Goal: Task Accomplishment & Management: Complete application form

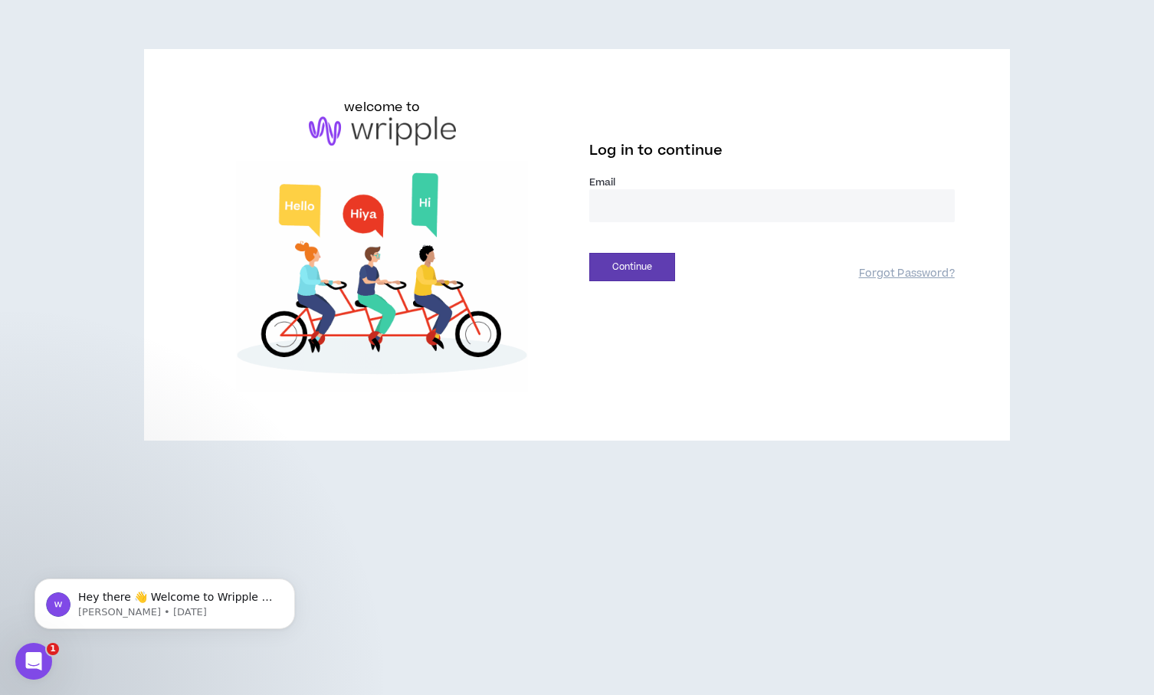
click at [688, 207] on input "email" at bounding box center [772, 205] width 366 height 33
type input "**********"
click at [645, 268] on button "Continue" at bounding box center [632, 267] width 86 height 28
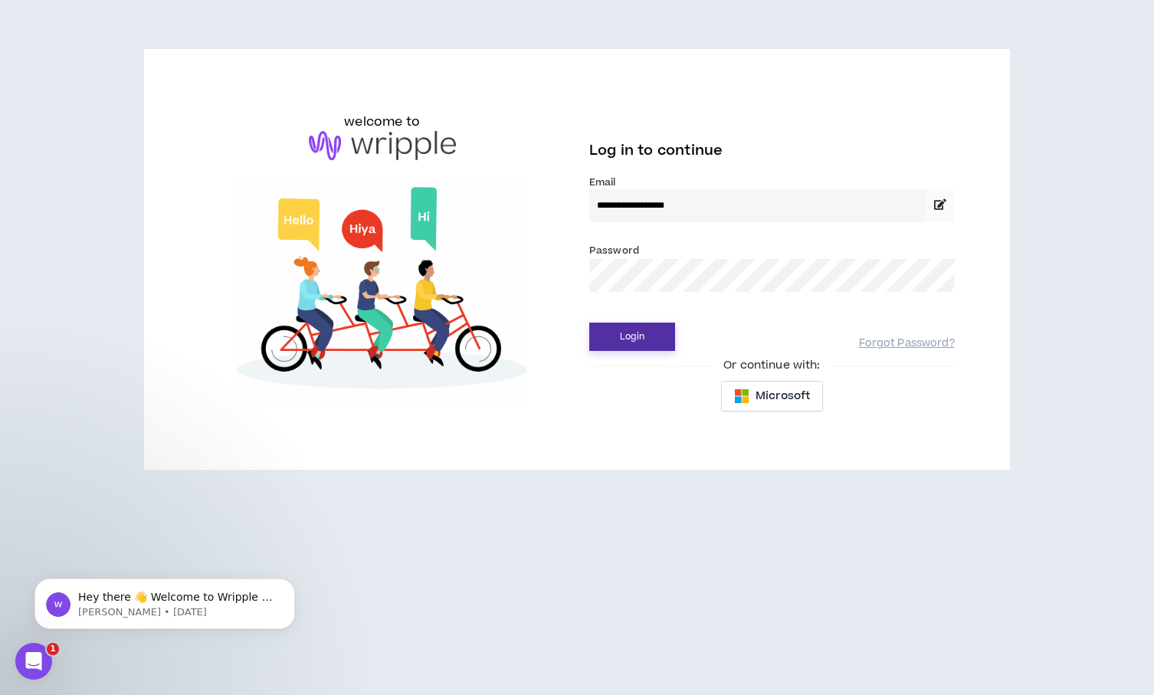
click at [624, 330] on button "Login" at bounding box center [632, 337] width 86 height 28
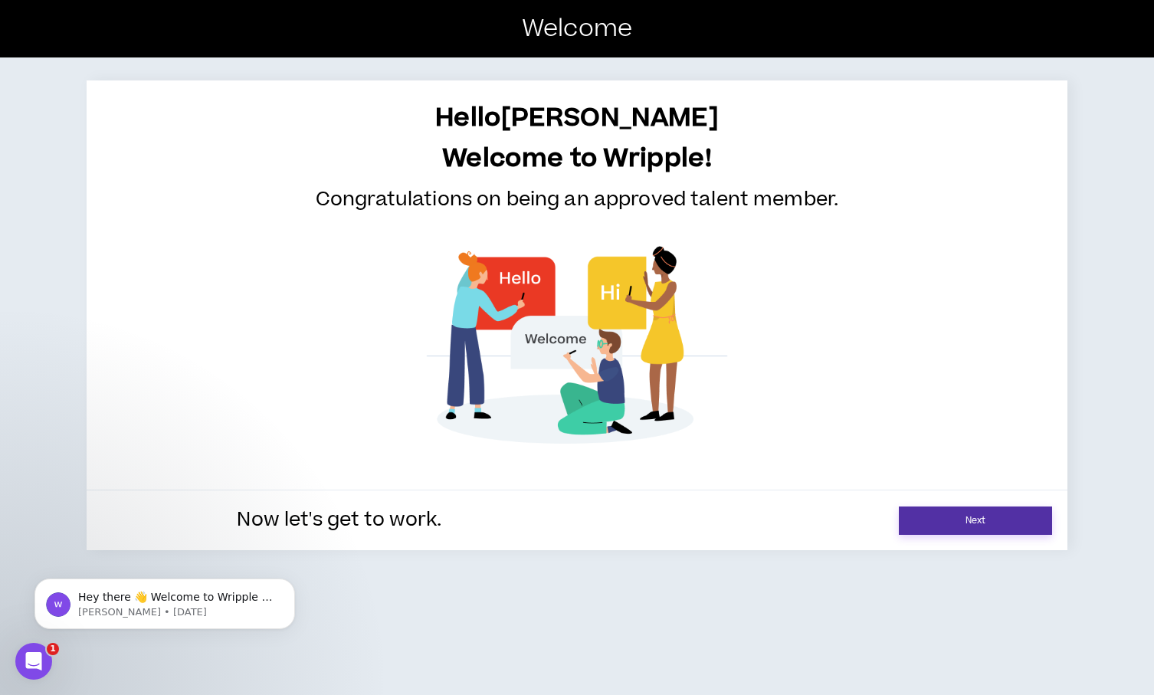
click at [951, 511] on link "Next" at bounding box center [975, 521] width 153 height 28
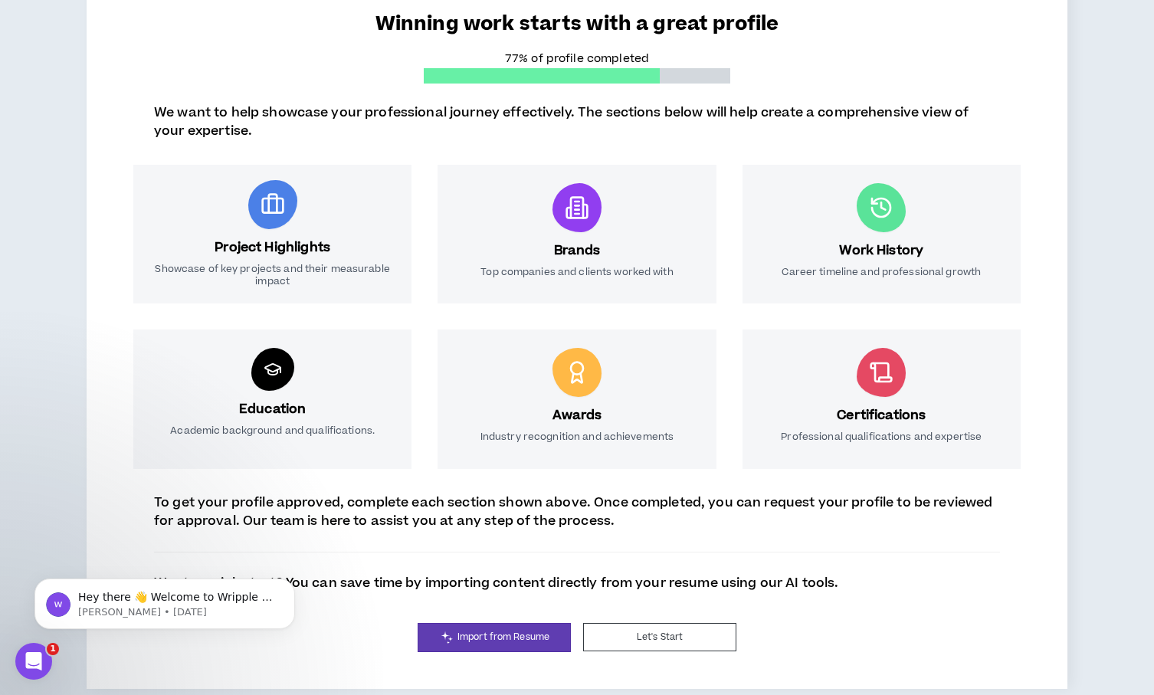
scroll to position [156, 0]
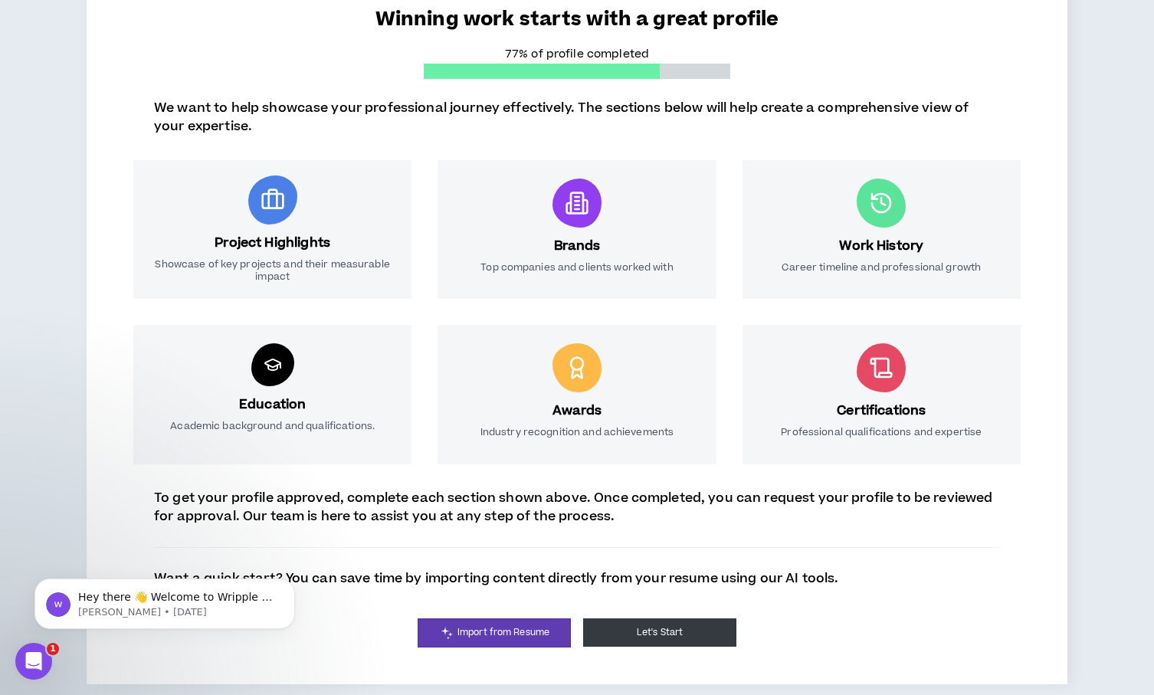
click at [641, 638] on button "Let's Start" at bounding box center [659, 633] width 153 height 28
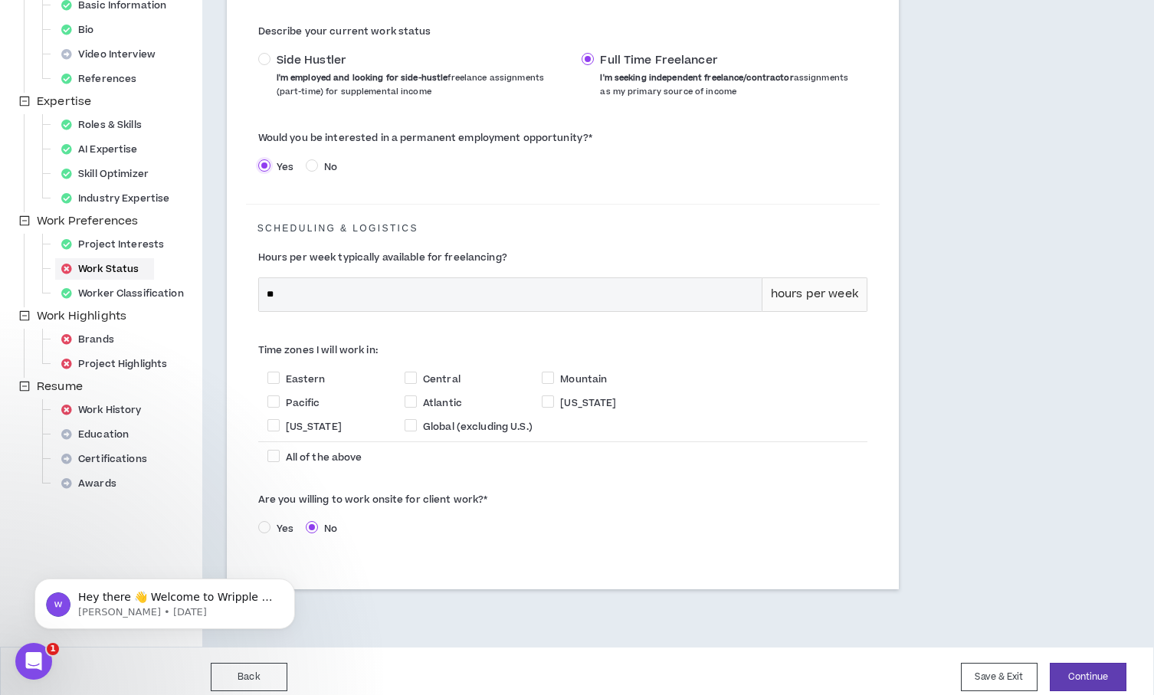
scroll to position [275, 0]
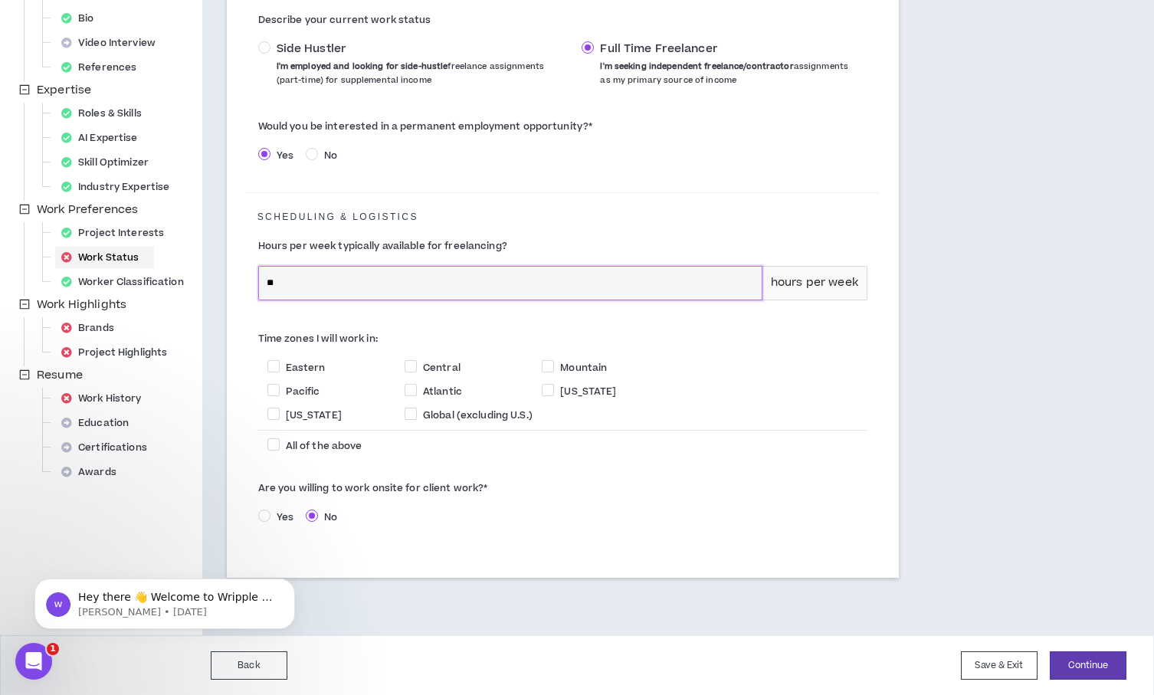
click at [381, 287] on input "**" at bounding box center [510, 283] width 503 height 33
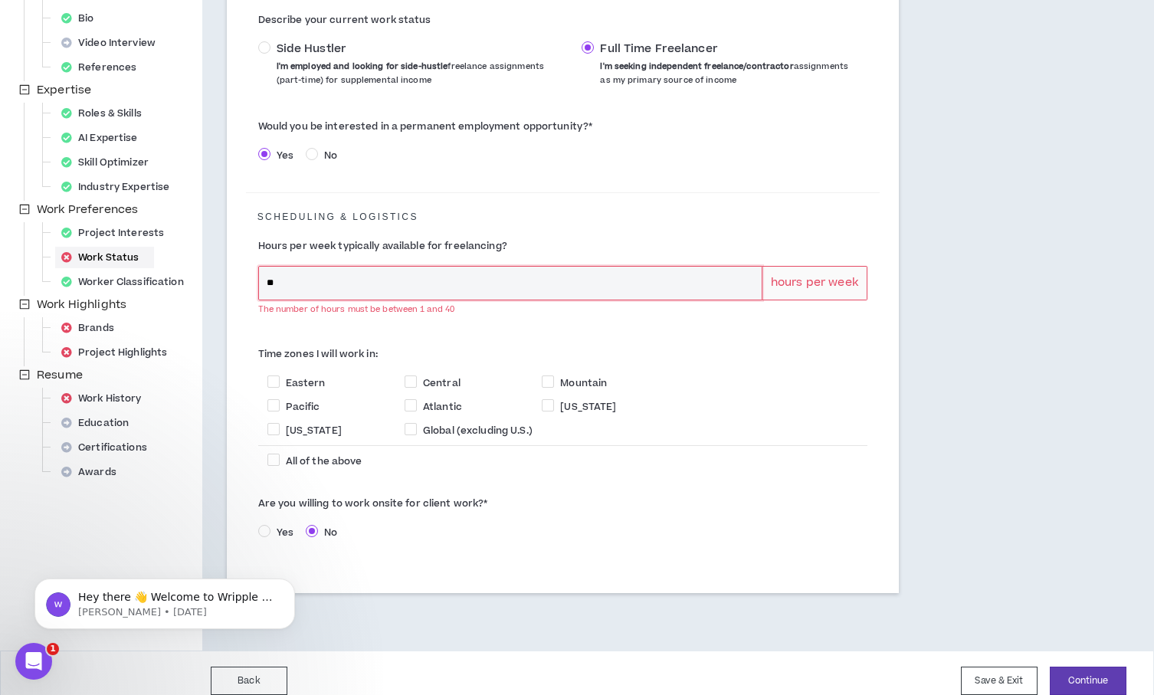
type input "*"
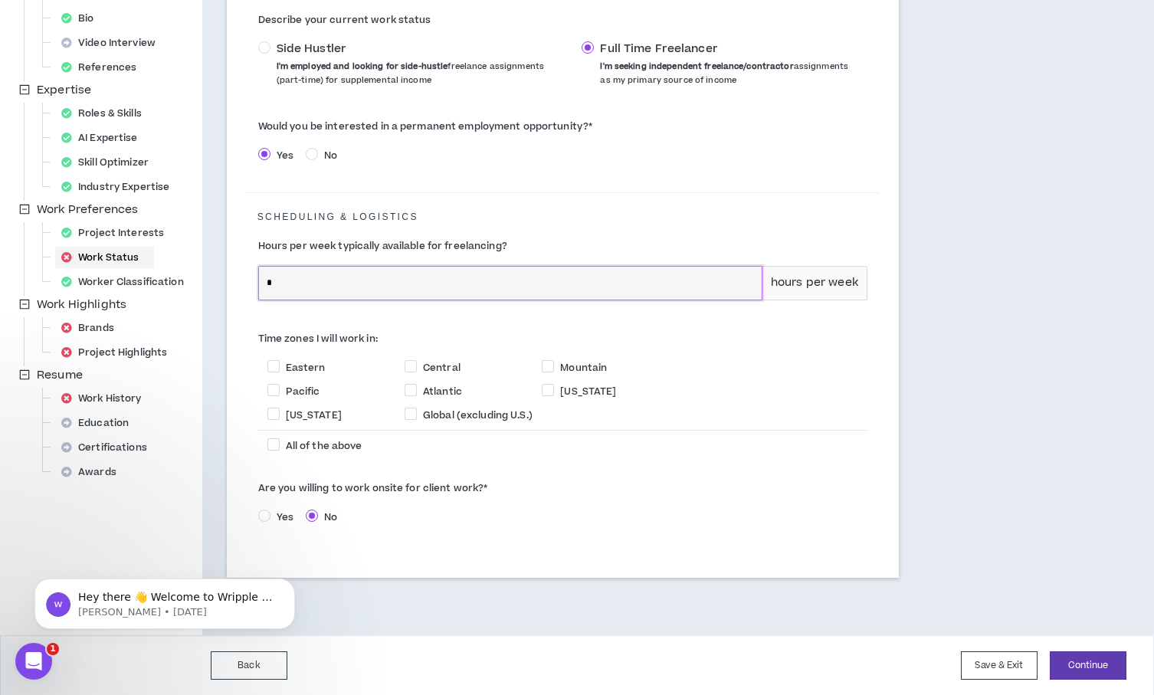
type input "**"
click at [453, 315] on div "Hours per week typically available for freelancing? ** hours per week" at bounding box center [563, 274] width 634 height 97
click at [133, 328] on div "Background Basic Information Bio Video Interview References Expertise Roles & S…" at bounding box center [108, 224] width 187 height 524
click at [315, 363] on span "Eastern" at bounding box center [306, 367] width 40 height 14
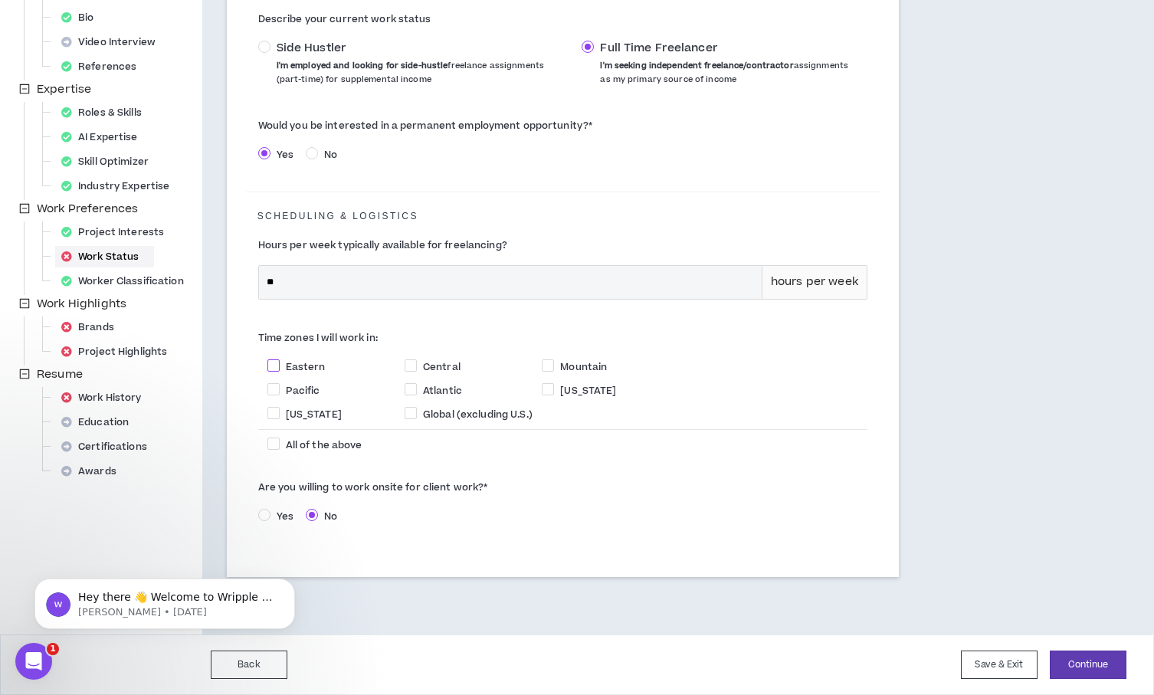
checkbox input "****"
click at [274, 520] on span "Yes" at bounding box center [285, 517] width 29 height 14
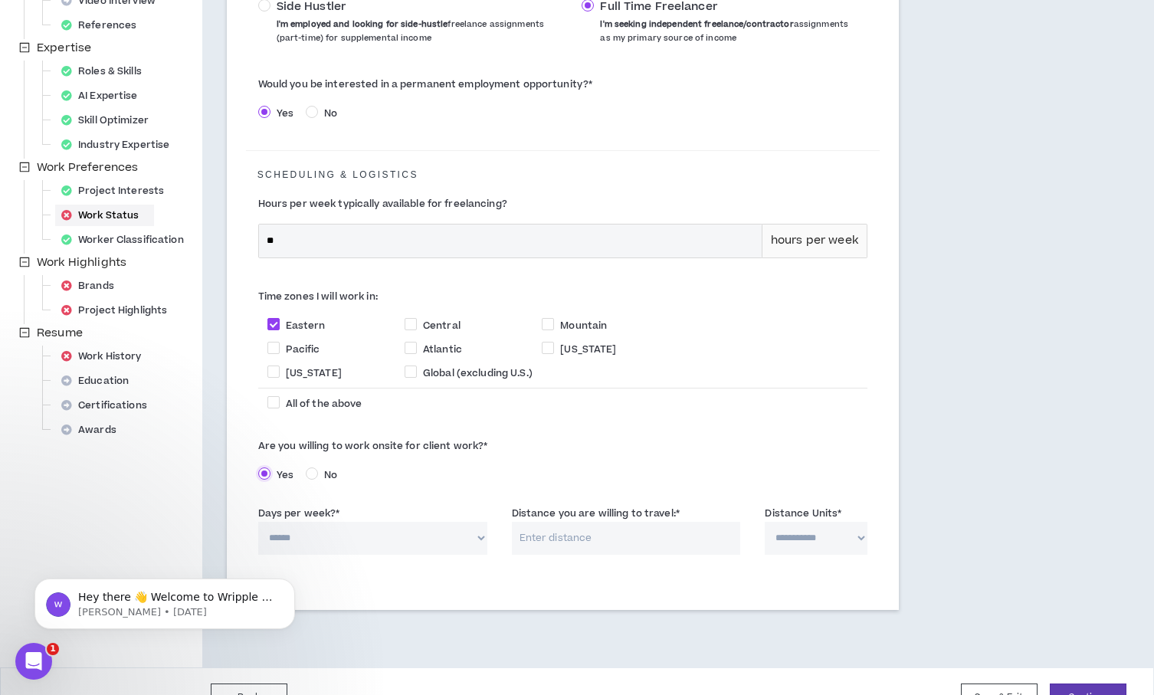
scroll to position [353, 0]
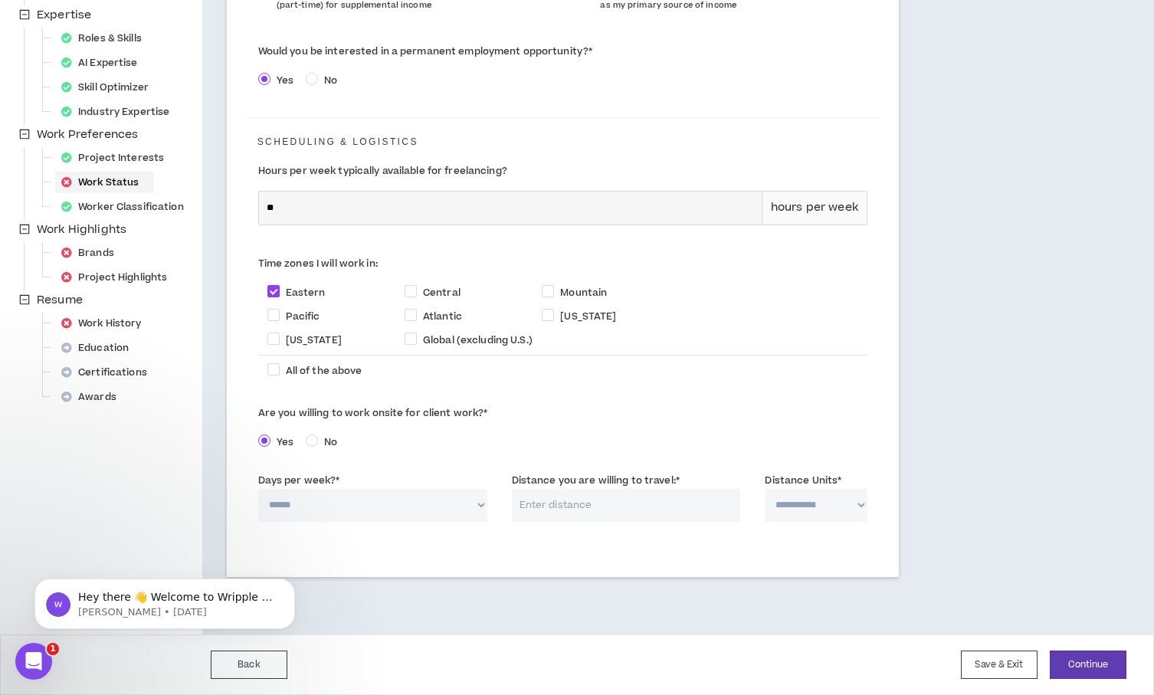
click at [419, 508] on select "****** * * * * *" at bounding box center [372, 505] width 229 height 33
select select "*"
click at [258, 489] on select "****** * * * * *" at bounding box center [372, 505] width 229 height 33
click at [568, 504] on input "Distance you are willing to travel: *" at bounding box center [626, 505] width 229 height 33
drag, startPoint x: 585, startPoint y: 509, endPoint x: 497, endPoint y: 504, distance: 88.3
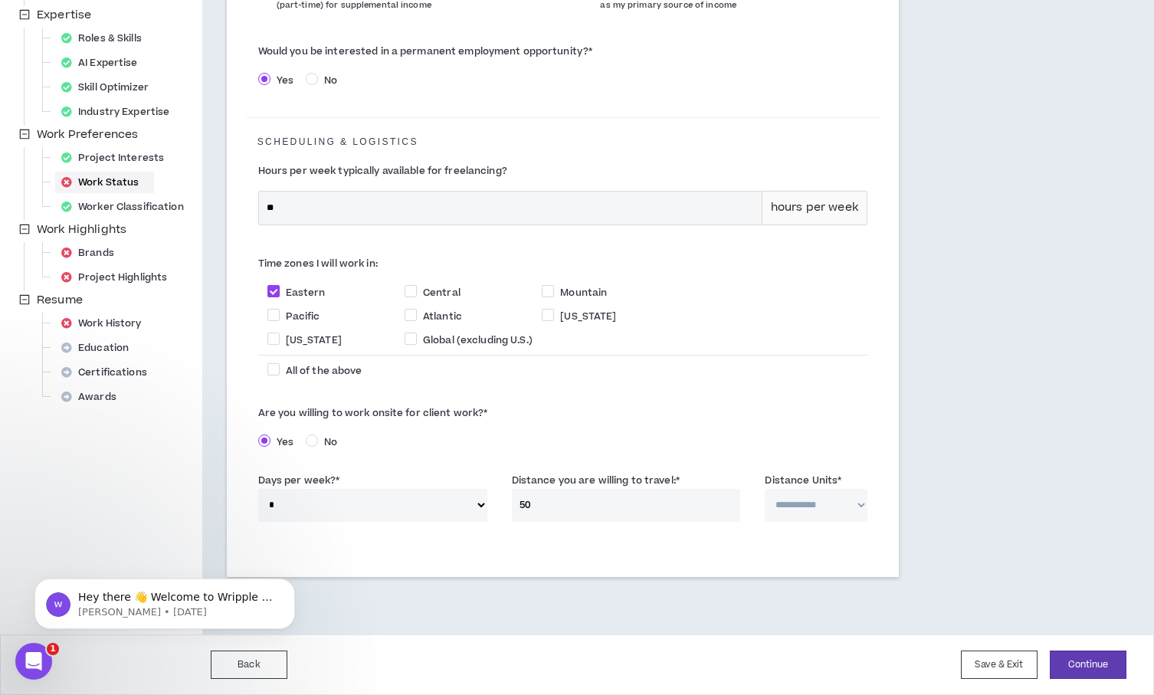
click at [497, 504] on div "**********" at bounding box center [563, 500] width 634 height 65
type input "40"
click at [652, 457] on div "Are you willing to work onsite for client work? * Yes No" at bounding box center [563, 432] width 634 height 71
click at [826, 517] on select "**********" at bounding box center [816, 505] width 102 height 33
select select "*****"
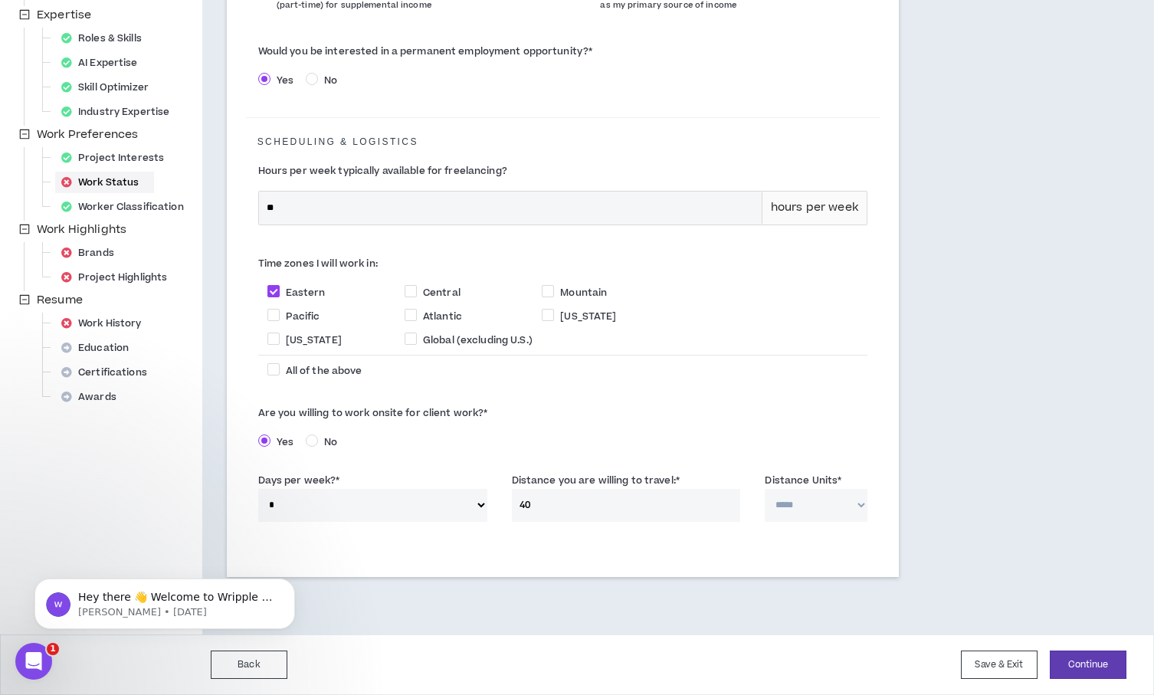
click at [765, 489] on select "**********" at bounding box center [816, 505] width 102 height 33
click at [1084, 659] on button "Continue" at bounding box center [1088, 665] width 77 height 28
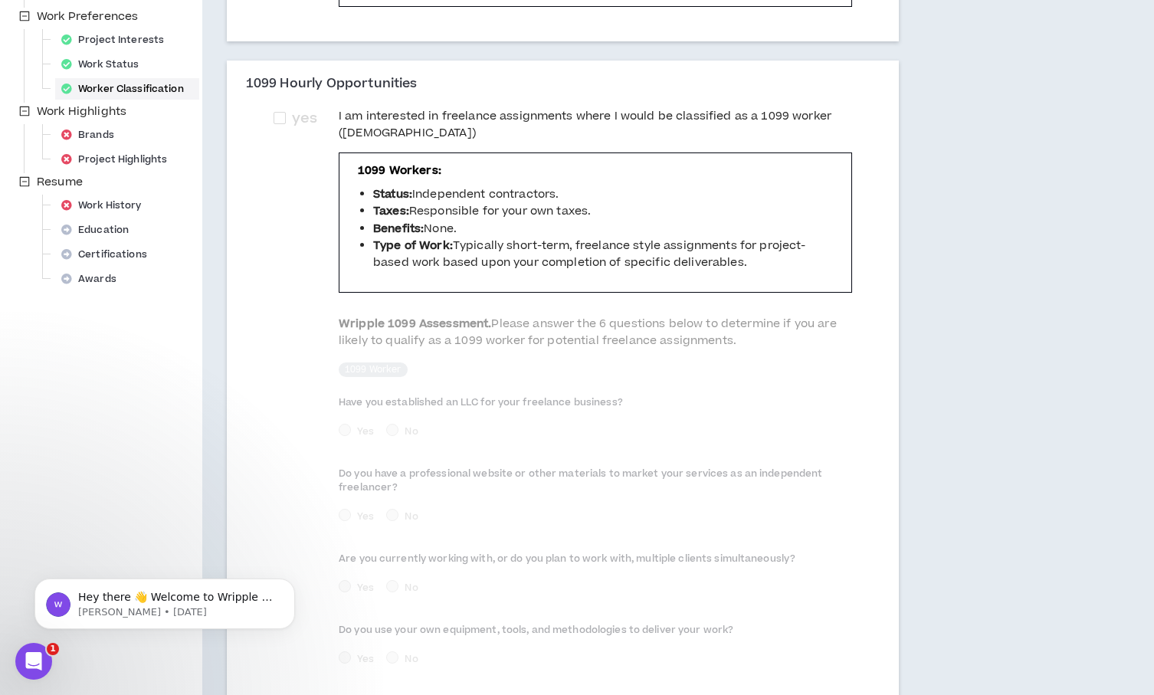
scroll to position [648, 0]
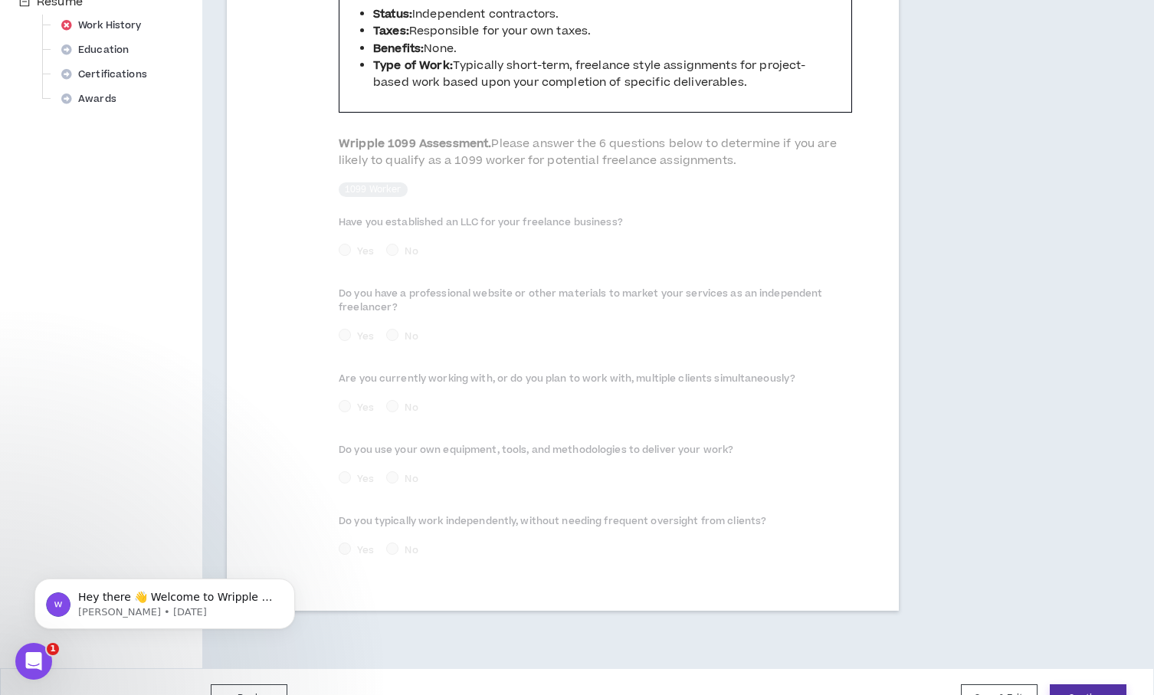
click at [1065, 685] on button "Continue" at bounding box center [1088, 699] width 77 height 28
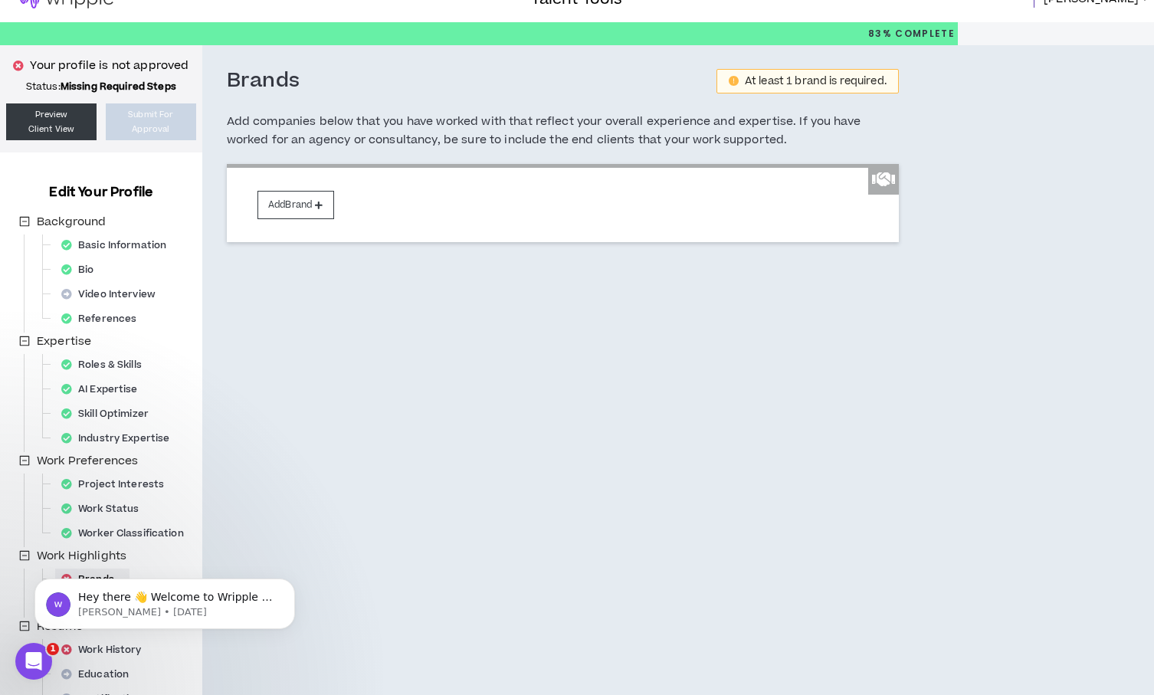
scroll to position [42, 0]
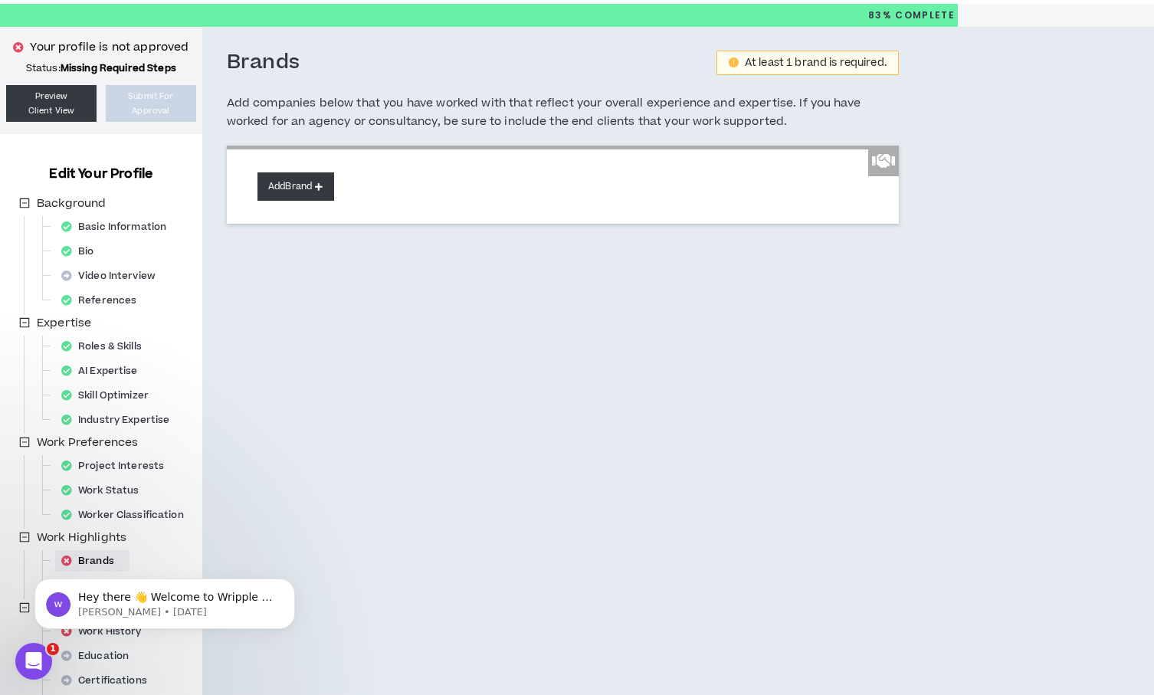
click at [313, 191] on button "Add Brand" at bounding box center [296, 186] width 77 height 28
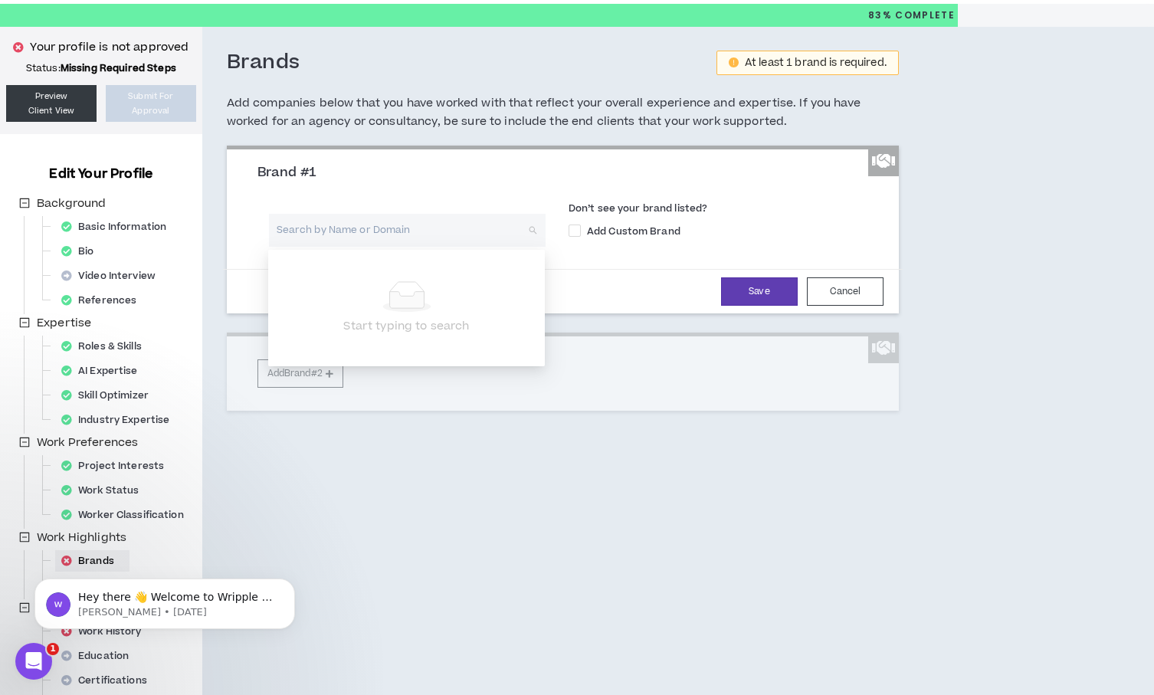
click at [323, 229] on input "search" at bounding box center [401, 230] width 249 height 33
type input "enmarket"
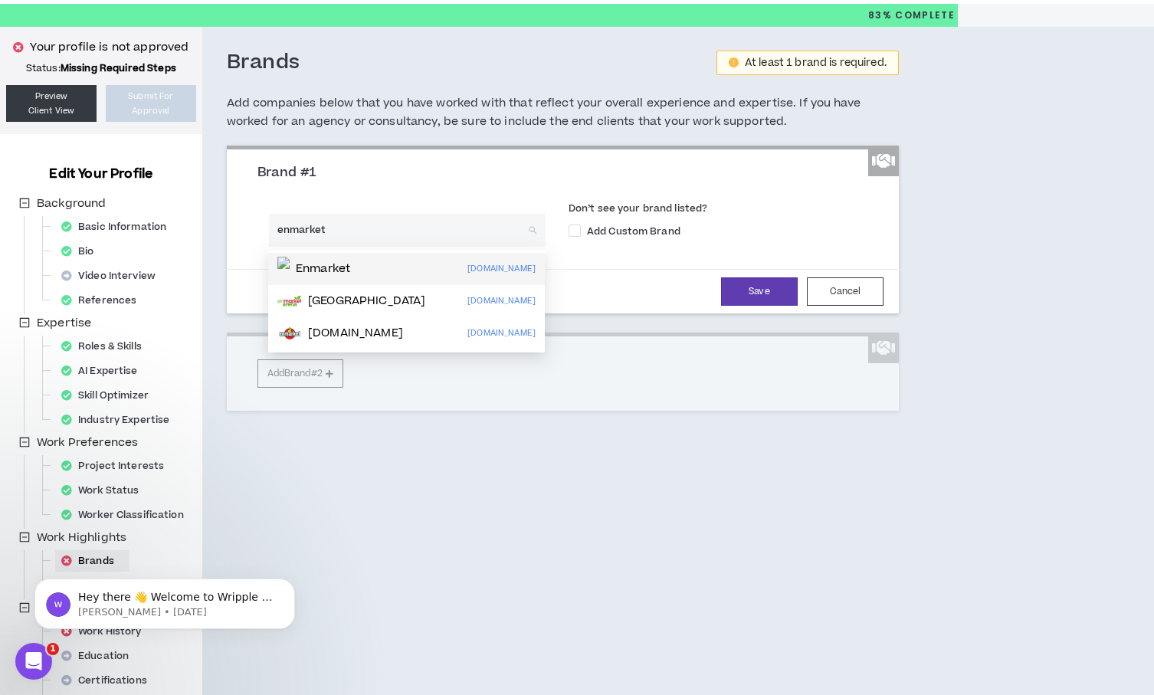
click at [373, 273] on div "Enmarket [DOMAIN_NAME]" at bounding box center [406, 269] width 258 height 25
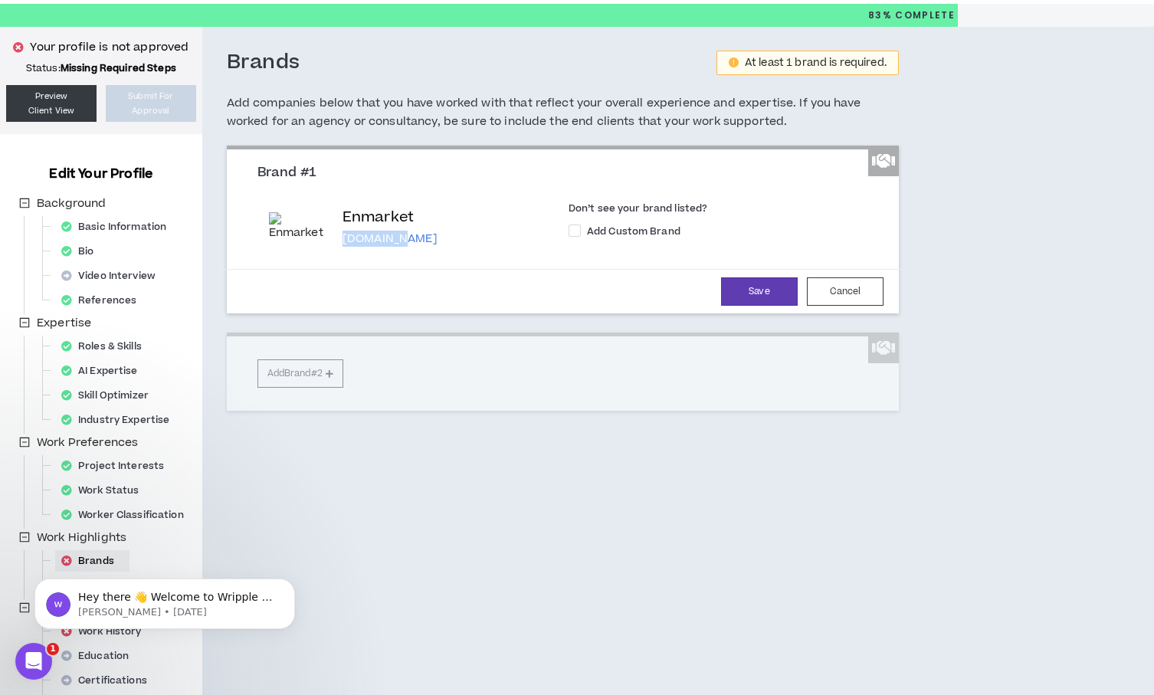
drag, startPoint x: 408, startPoint y: 237, endPoint x: 343, endPoint y: 235, distance: 64.4
click at [343, 235] on p "[DOMAIN_NAME]" at bounding box center [390, 238] width 95 height 15
copy p "[DOMAIN_NAME]"
click at [402, 233] on p "[DOMAIN_NAME]" at bounding box center [390, 238] width 95 height 15
click at [853, 289] on button "Cancel" at bounding box center [845, 291] width 77 height 28
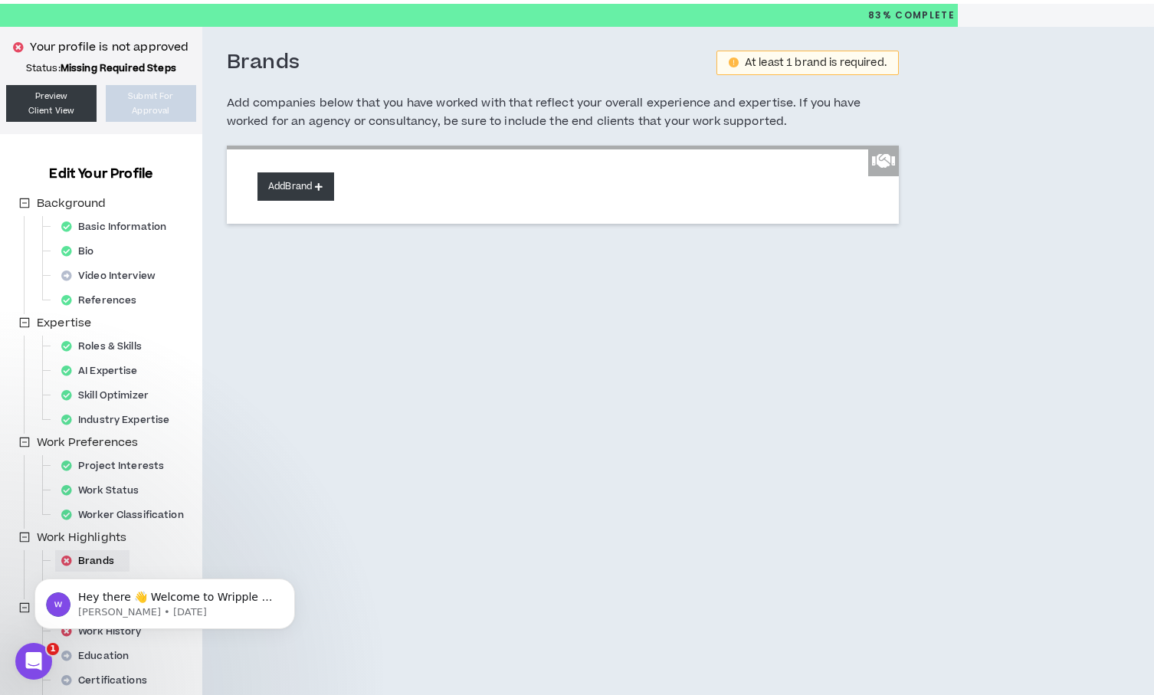
click at [307, 186] on button "Add Brand" at bounding box center [296, 186] width 77 height 28
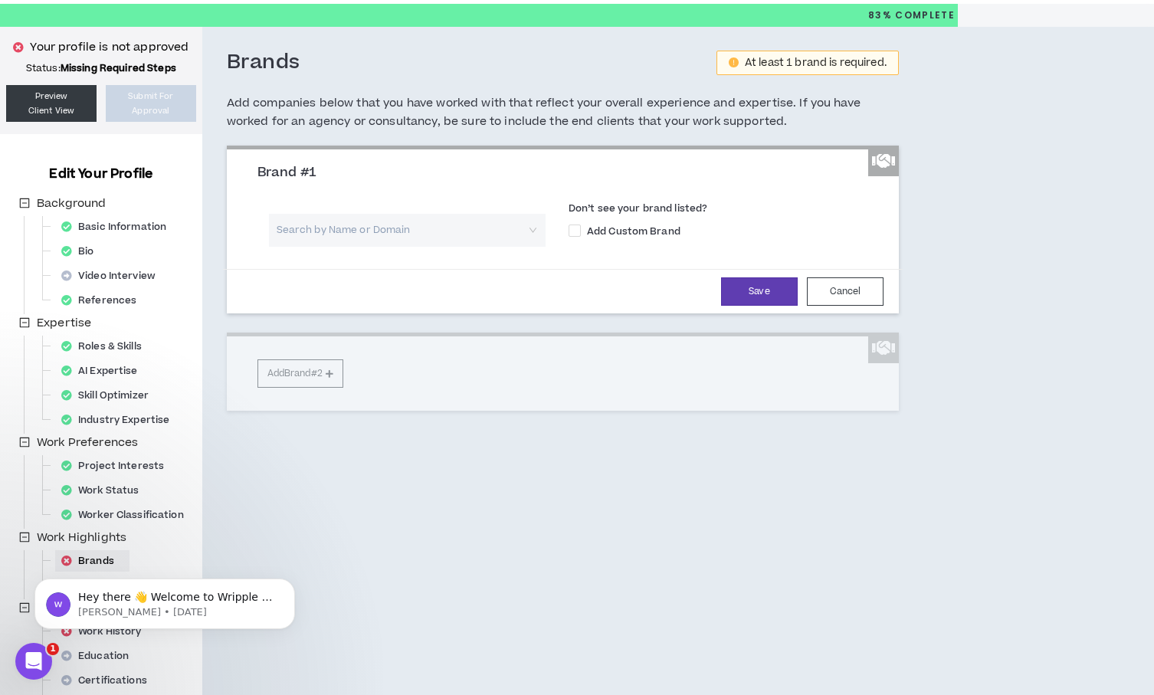
click at [353, 228] on input "search" at bounding box center [401, 230] width 249 height 33
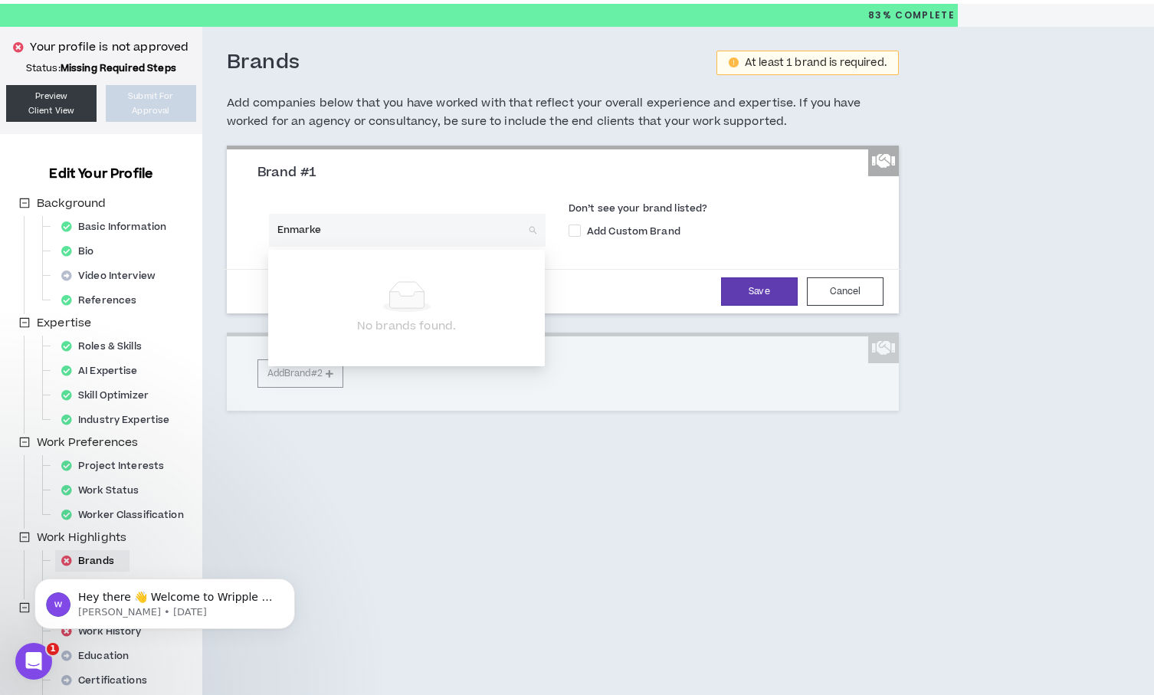
type input "Enmarket"
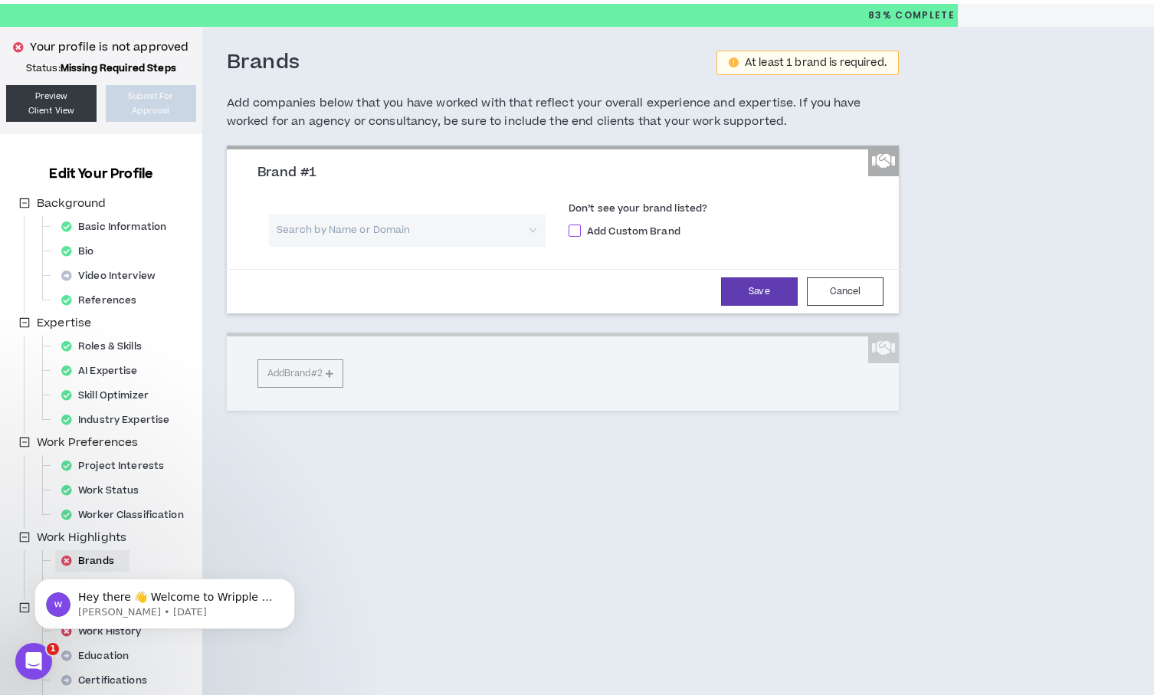
click at [577, 235] on span at bounding box center [575, 231] width 12 height 12
checkbox input "****"
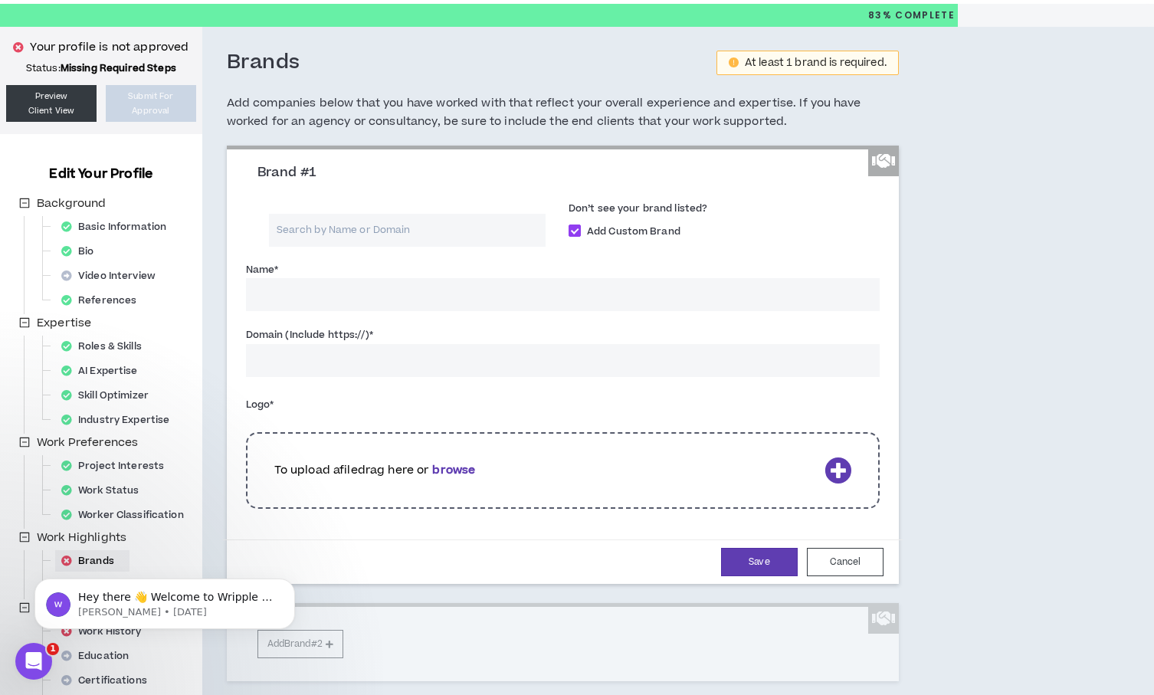
click at [360, 294] on input "Name *" at bounding box center [563, 294] width 634 height 33
click at [373, 293] on input "Enmarket" at bounding box center [563, 294] width 634 height 33
drag, startPoint x: 310, startPoint y: 291, endPoint x: 247, endPoint y: 284, distance: 63.2
click at [247, 284] on input "Enmarket" at bounding box center [563, 294] width 634 height 33
type input "E"
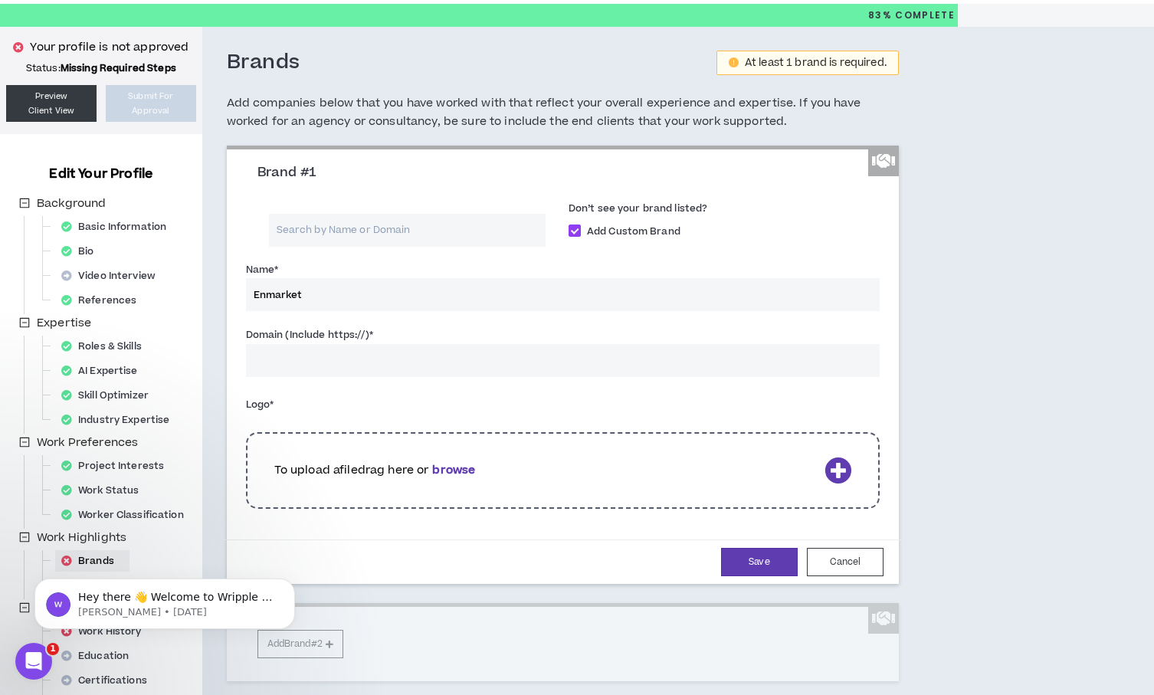
type input "Enmarket"
click at [383, 359] on input "Domain (Include https://) *" at bounding box center [563, 360] width 634 height 33
paste input "[URL][DOMAIN_NAME]"
type input "[URL][DOMAIN_NAME]"
click at [736, 557] on button "Save" at bounding box center [759, 562] width 77 height 28
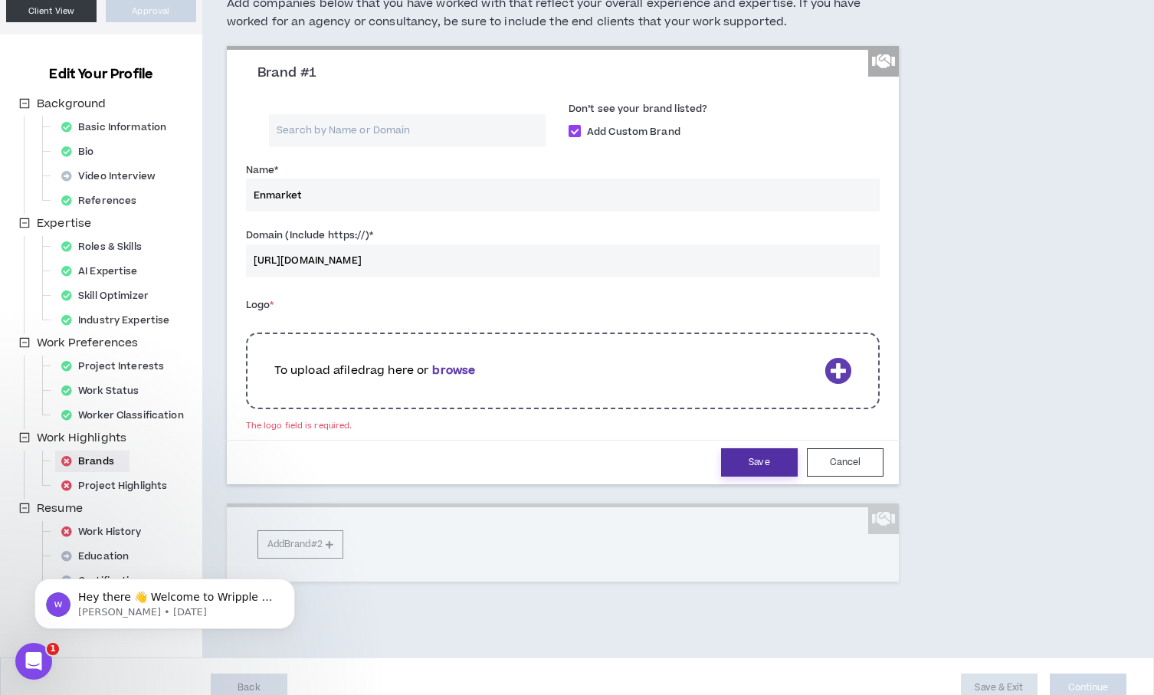
scroll to position [165, 0]
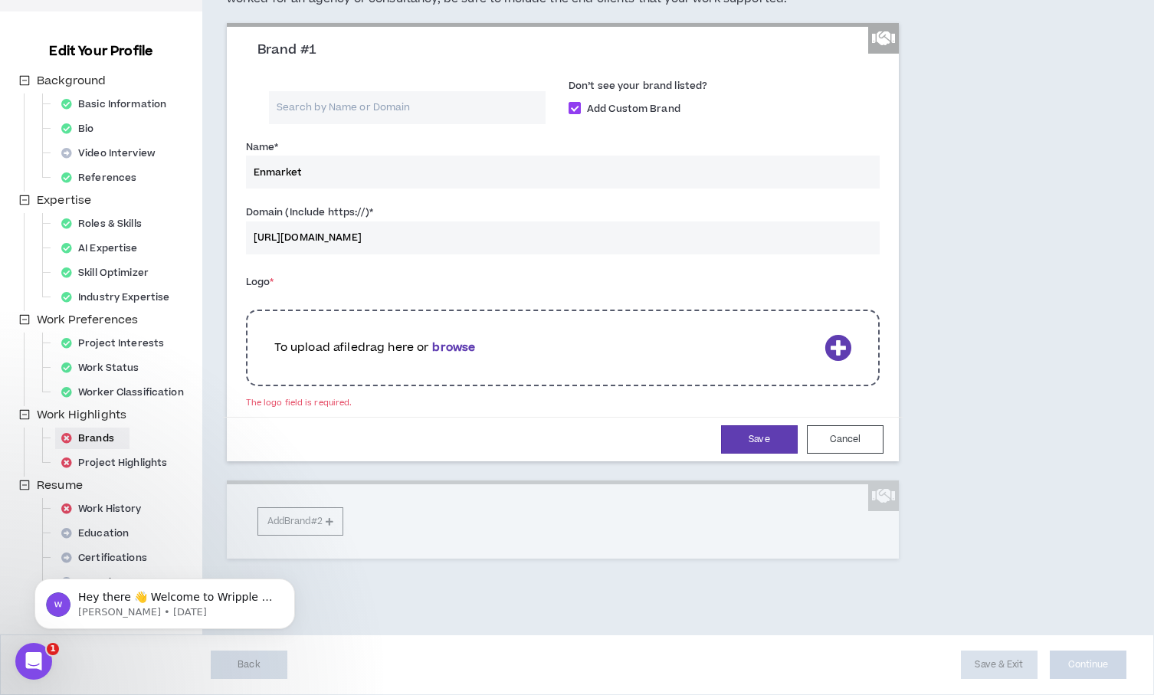
click at [839, 349] on icon at bounding box center [838, 347] width 27 height 27
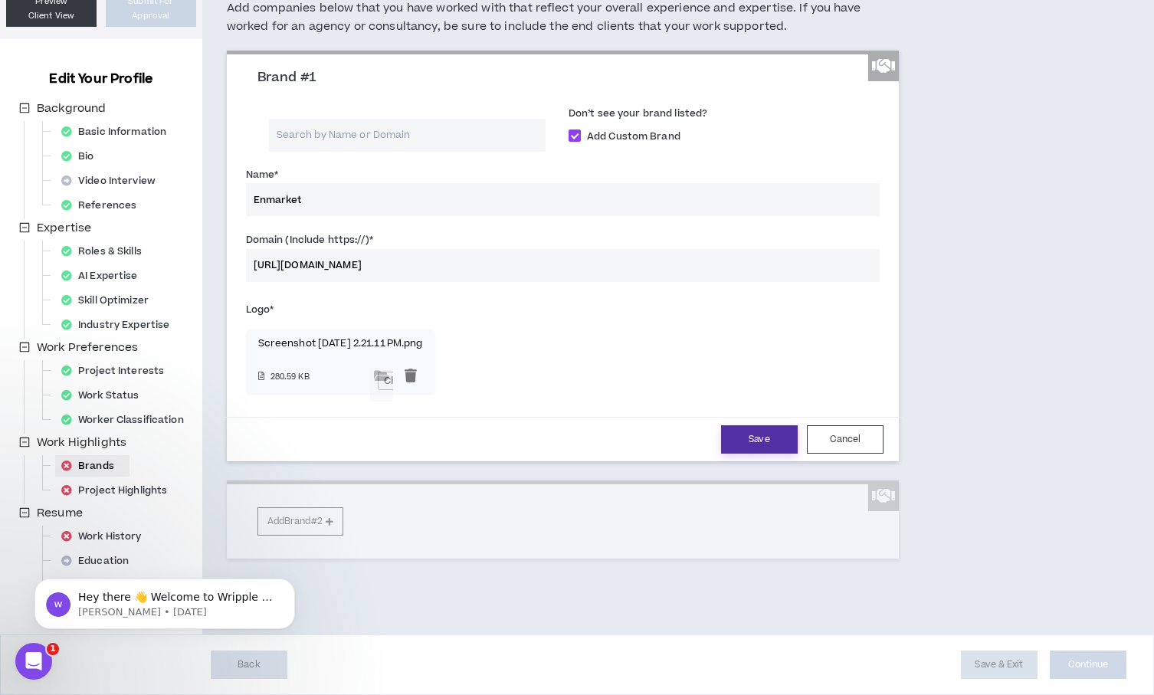
click at [763, 443] on button "Save" at bounding box center [759, 439] width 77 height 28
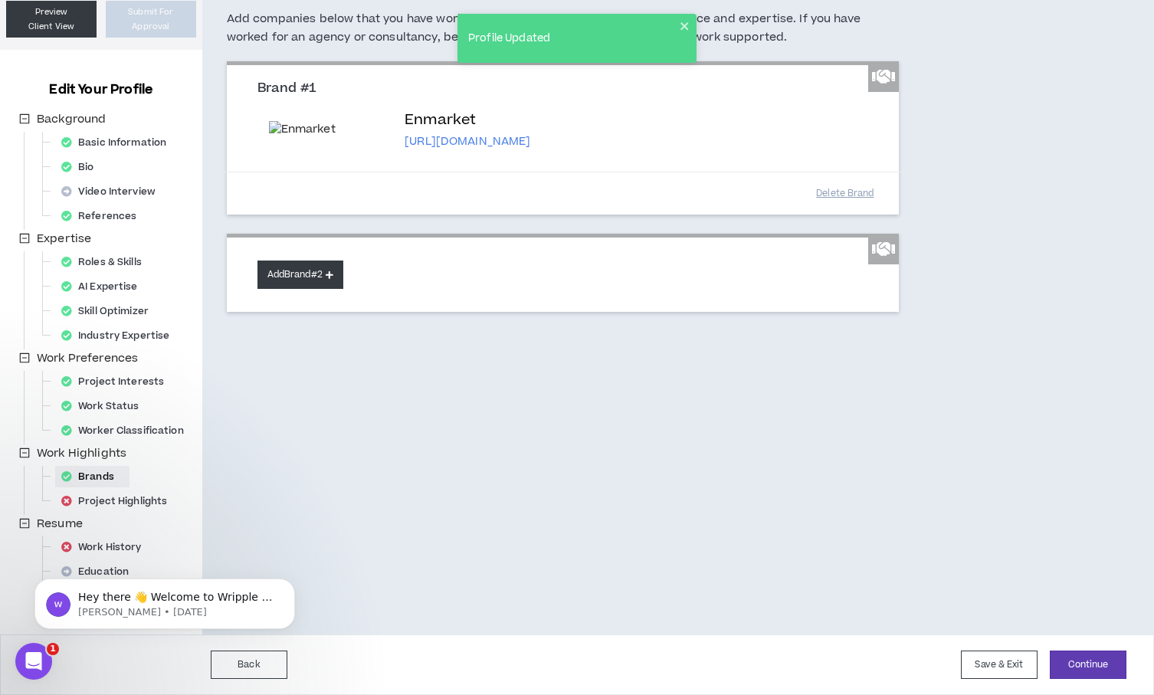
click at [337, 289] on button "Add Brand #2" at bounding box center [301, 275] width 86 height 28
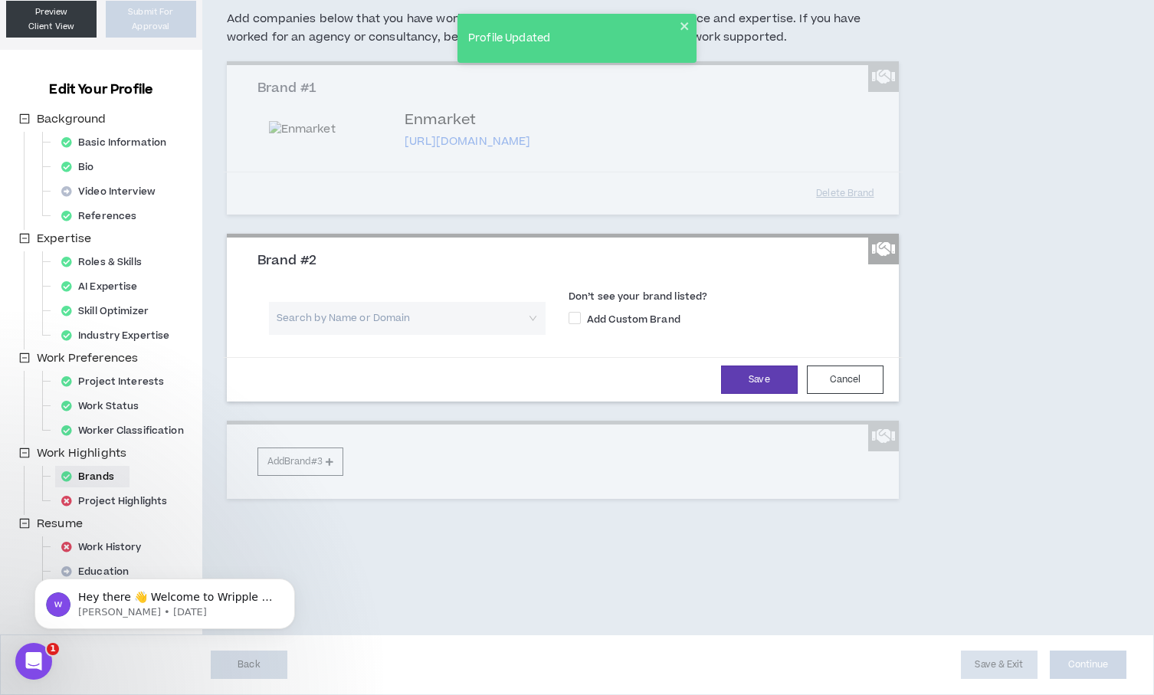
click at [402, 335] on input "search" at bounding box center [401, 318] width 249 height 33
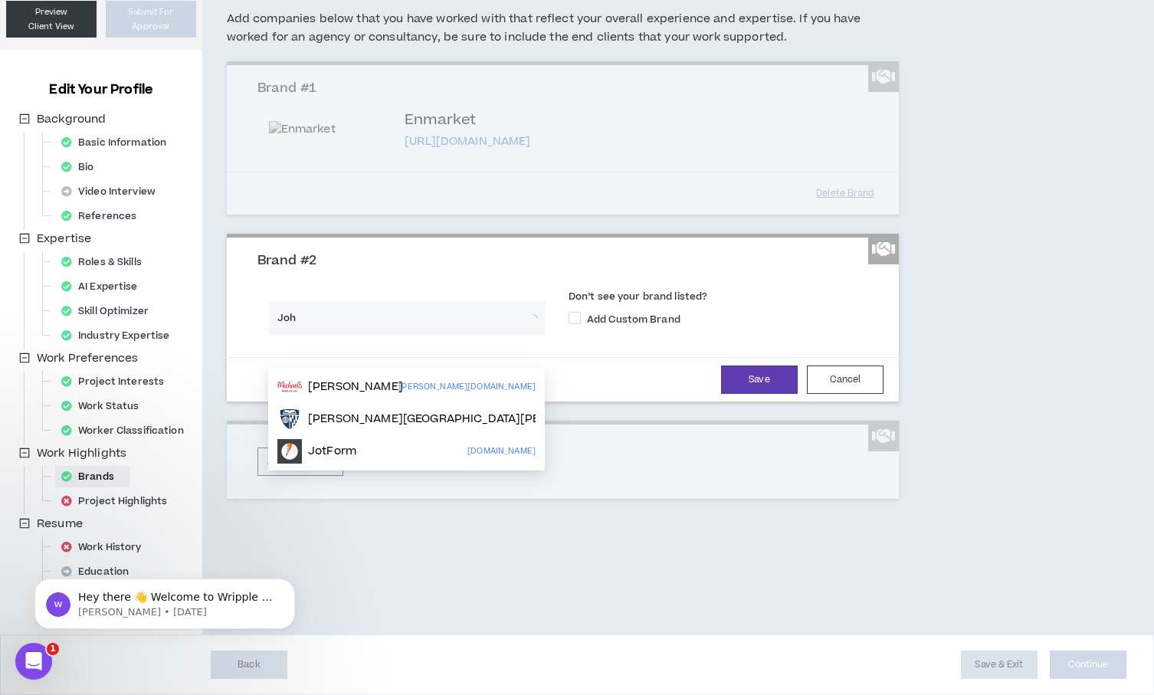
type input "[PERSON_NAME]"
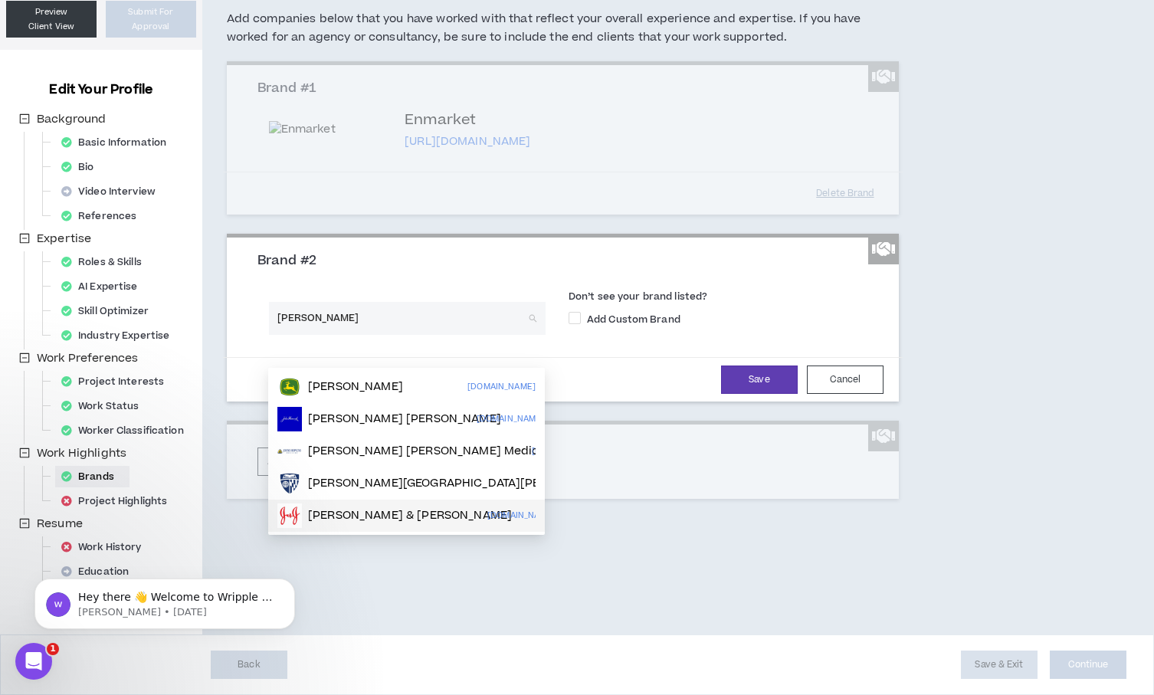
click at [419, 514] on p "[PERSON_NAME] & [PERSON_NAME]" at bounding box center [410, 515] width 204 height 15
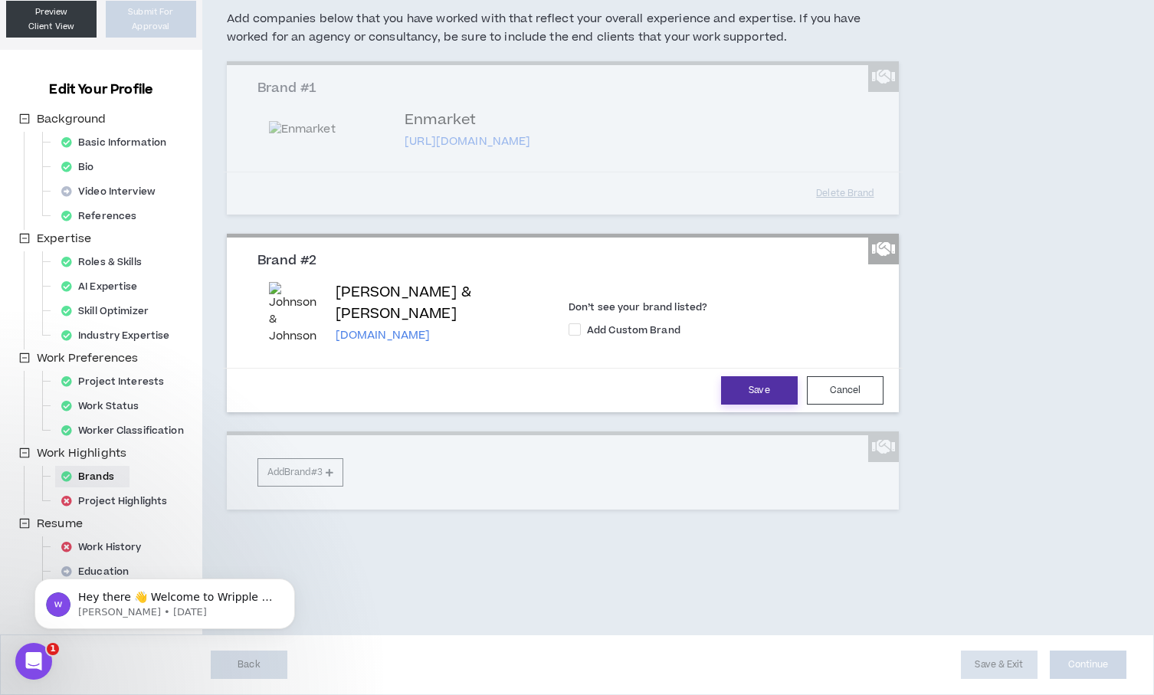
click at [750, 405] on button "Save" at bounding box center [759, 390] width 77 height 28
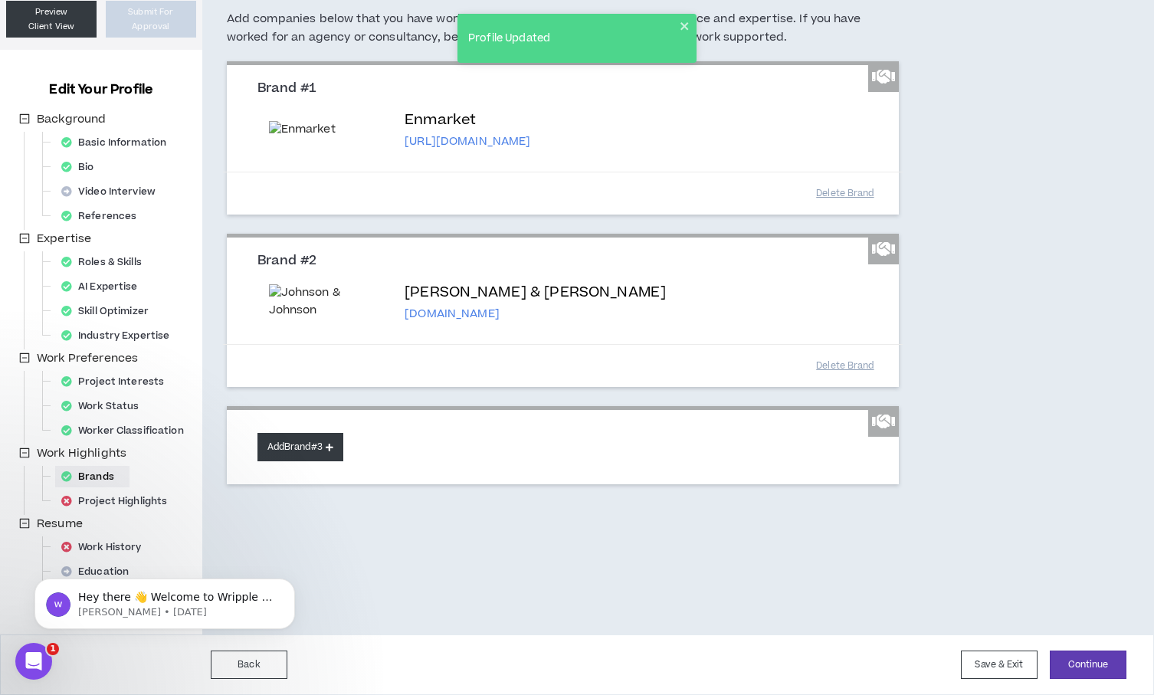
click at [320, 461] on button "Add Brand #3" at bounding box center [301, 447] width 86 height 28
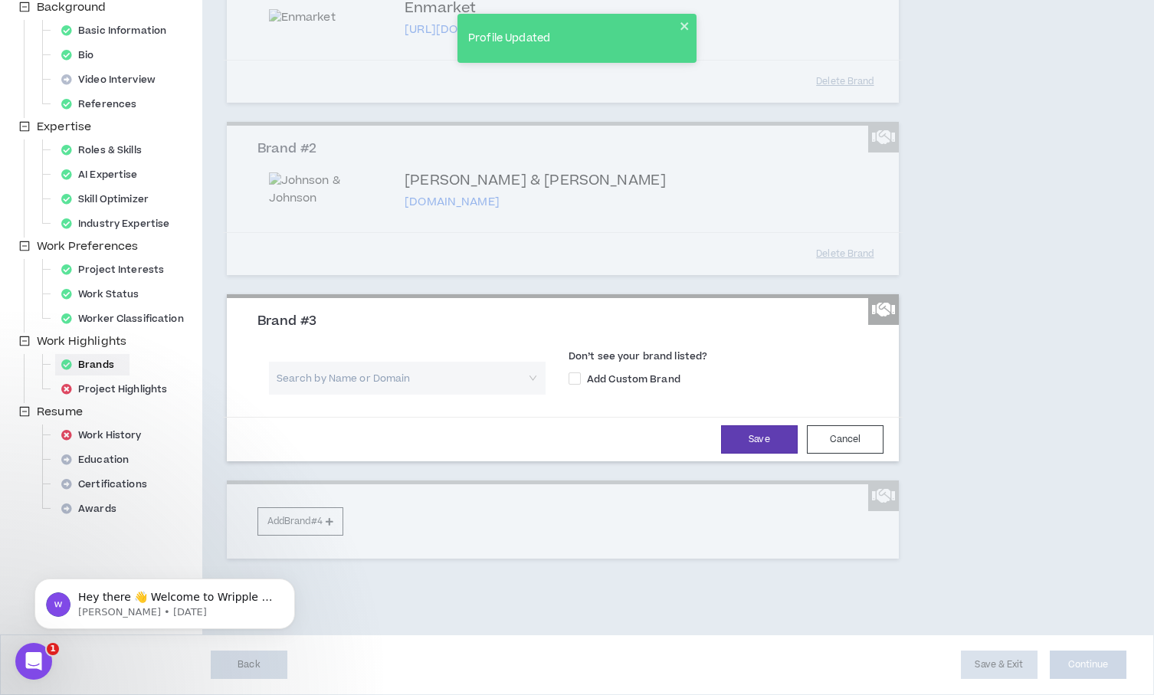
scroll to position [268, 0]
click at [363, 389] on input "search" at bounding box center [401, 378] width 249 height 33
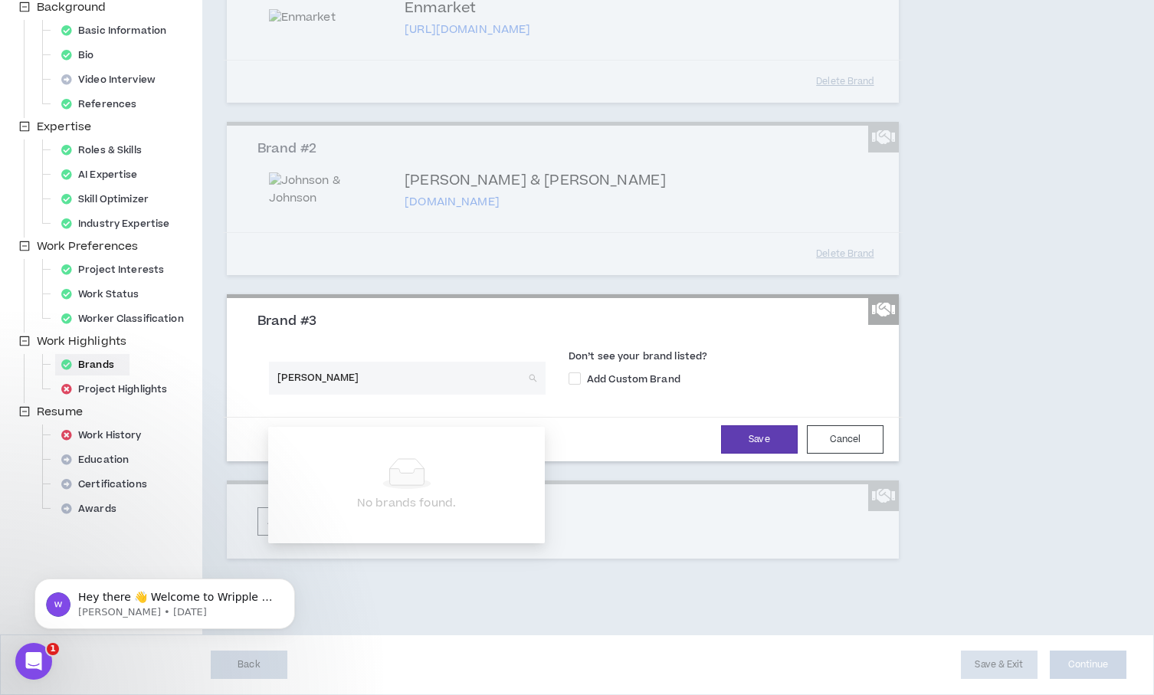
type input "[PERSON_NAME]"
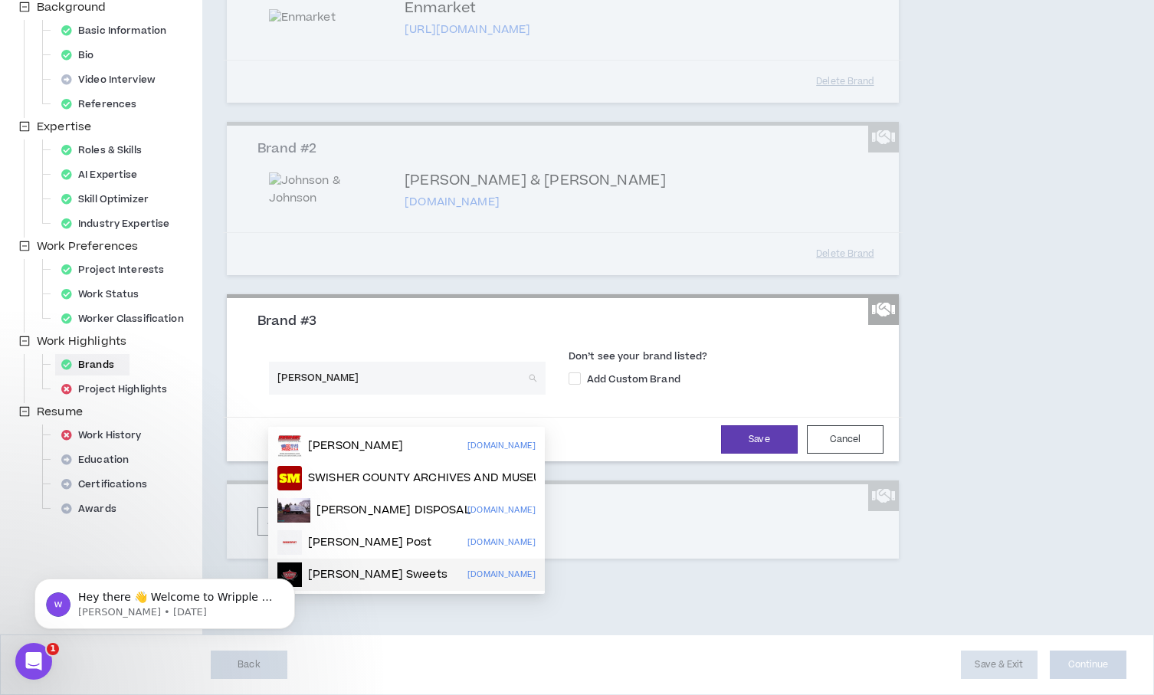
click at [392, 567] on p "[PERSON_NAME] Sweets" at bounding box center [378, 574] width 140 height 15
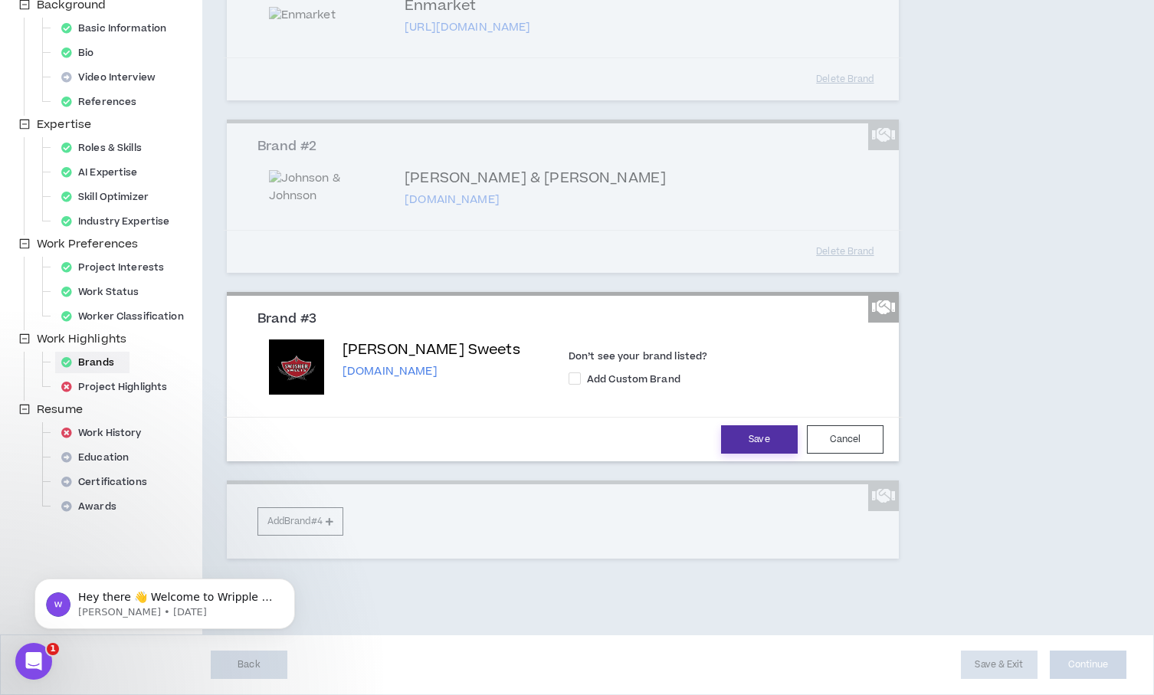
click at [780, 445] on button "Save" at bounding box center [759, 439] width 77 height 28
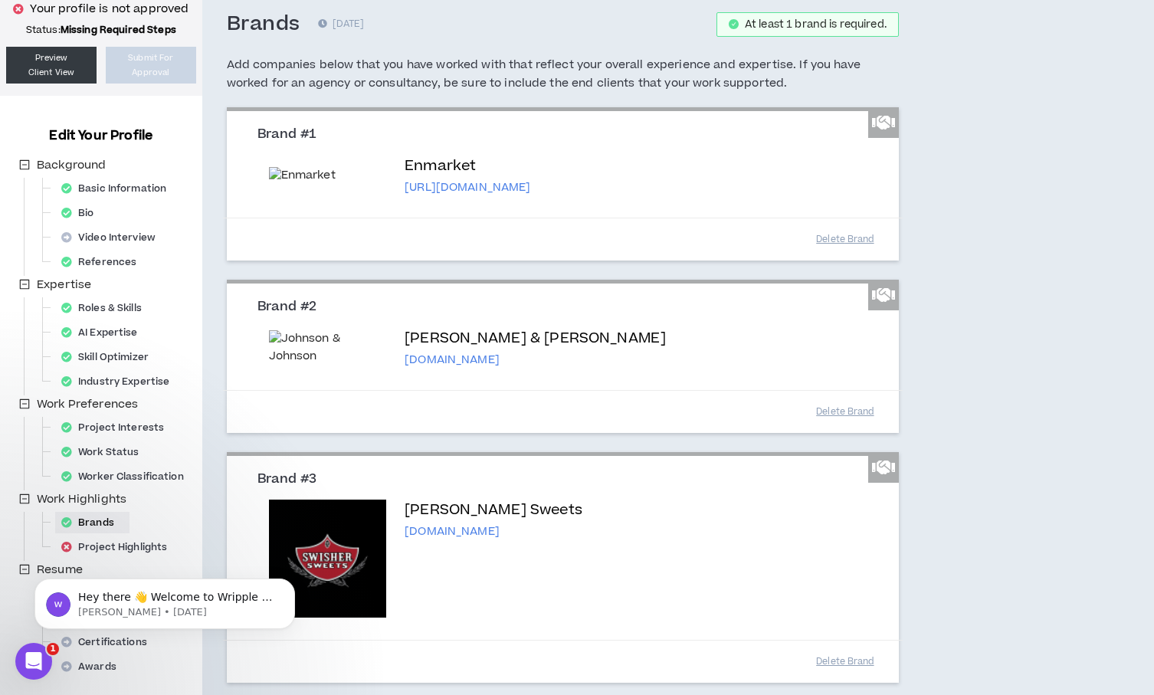
scroll to position [330, 0]
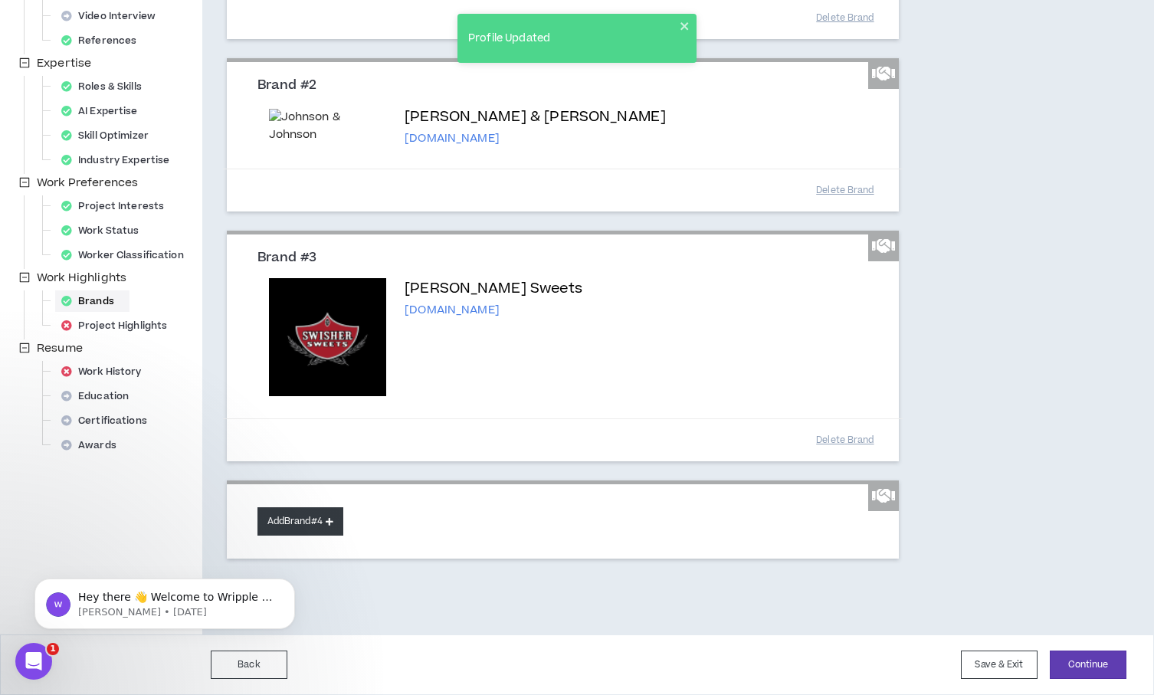
click at [325, 514] on button "Add Brand #4" at bounding box center [301, 521] width 86 height 28
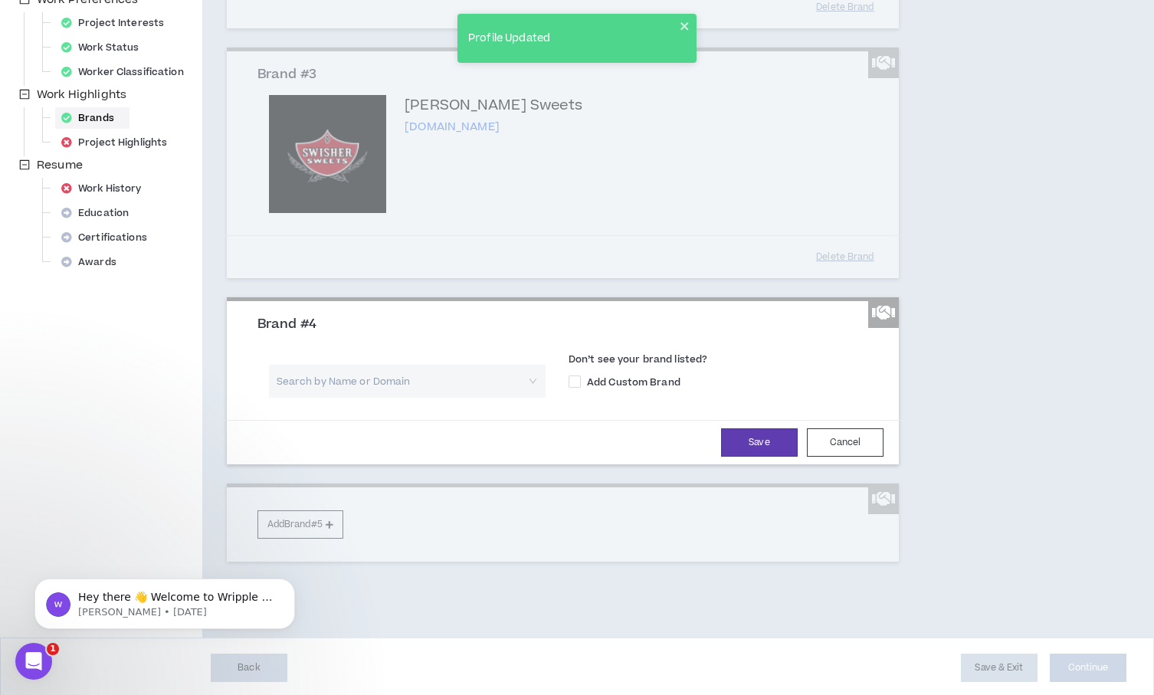
scroll to position [517, 0]
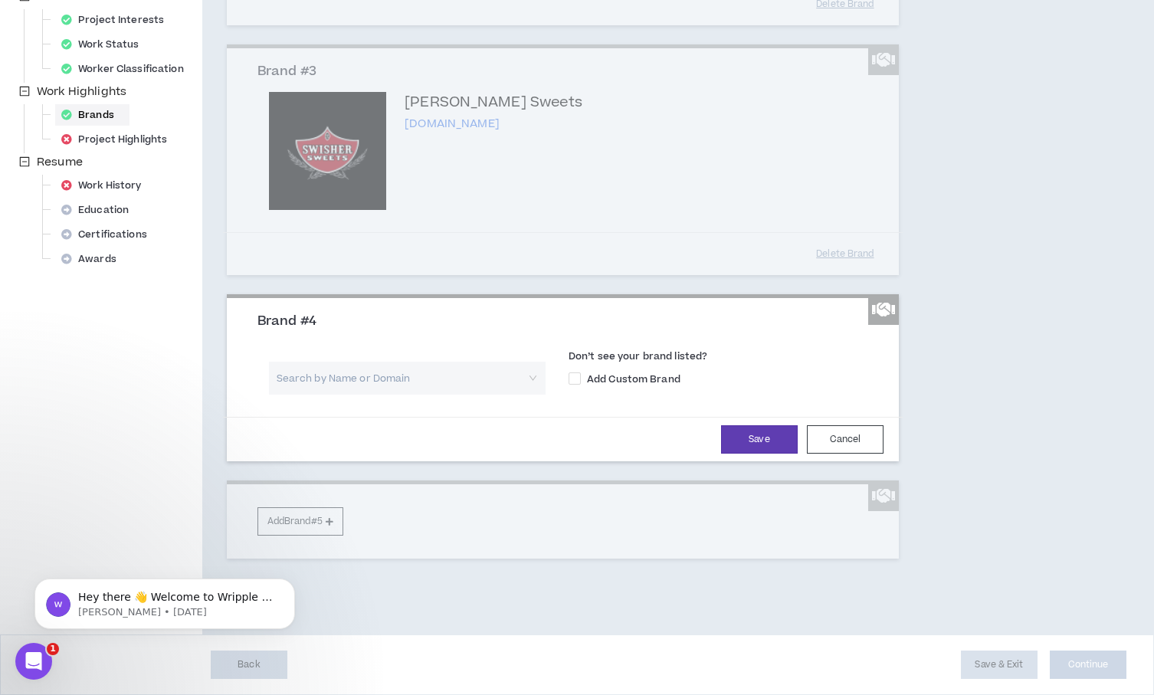
click at [458, 375] on input "search" at bounding box center [401, 378] width 249 height 33
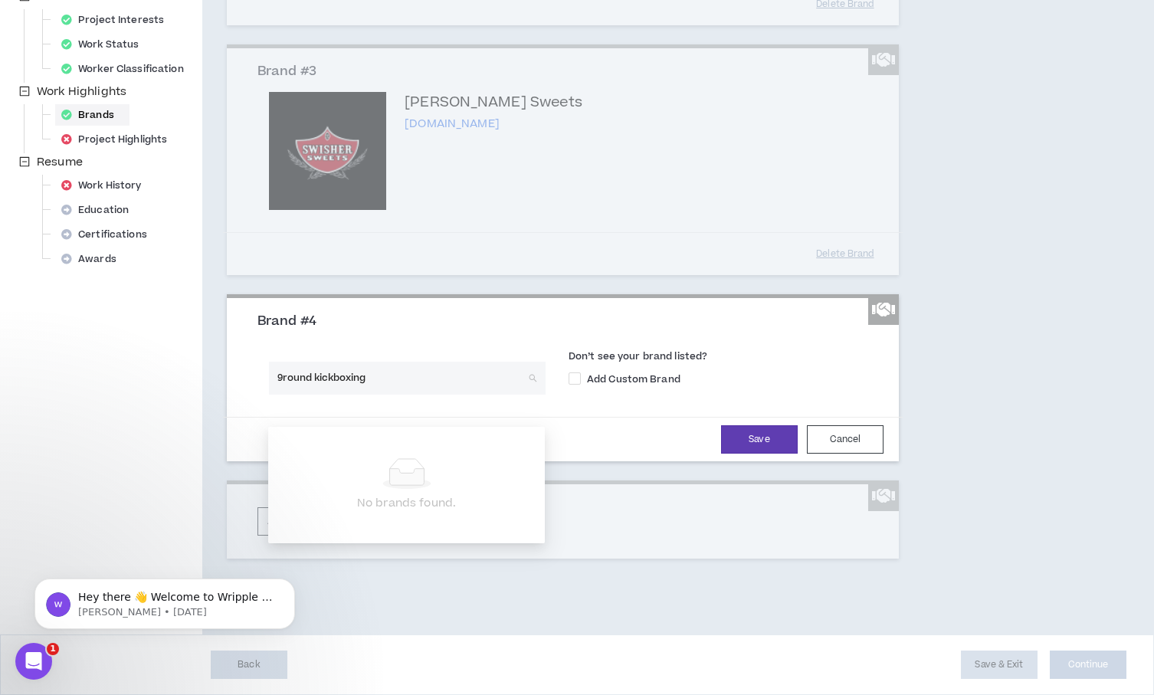
type input "9round kickboxing"
click at [477, 379] on input "9round kickboxing" at bounding box center [401, 378] width 249 height 33
click at [512, 346] on div "Search by Name or Domain Don’t see your brand listed? Add Custom Brand" at bounding box center [563, 374] width 634 height 64
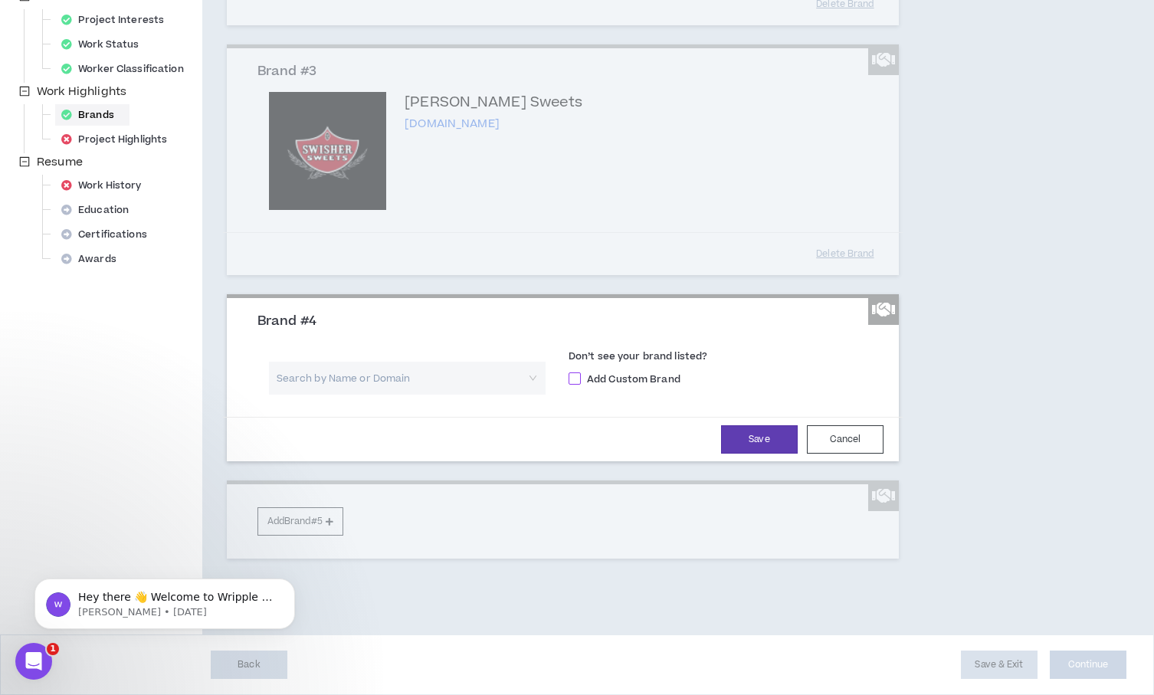
click at [579, 376] on span at bounding box center [575, 379] width 12 height 12
checkbox input "****"
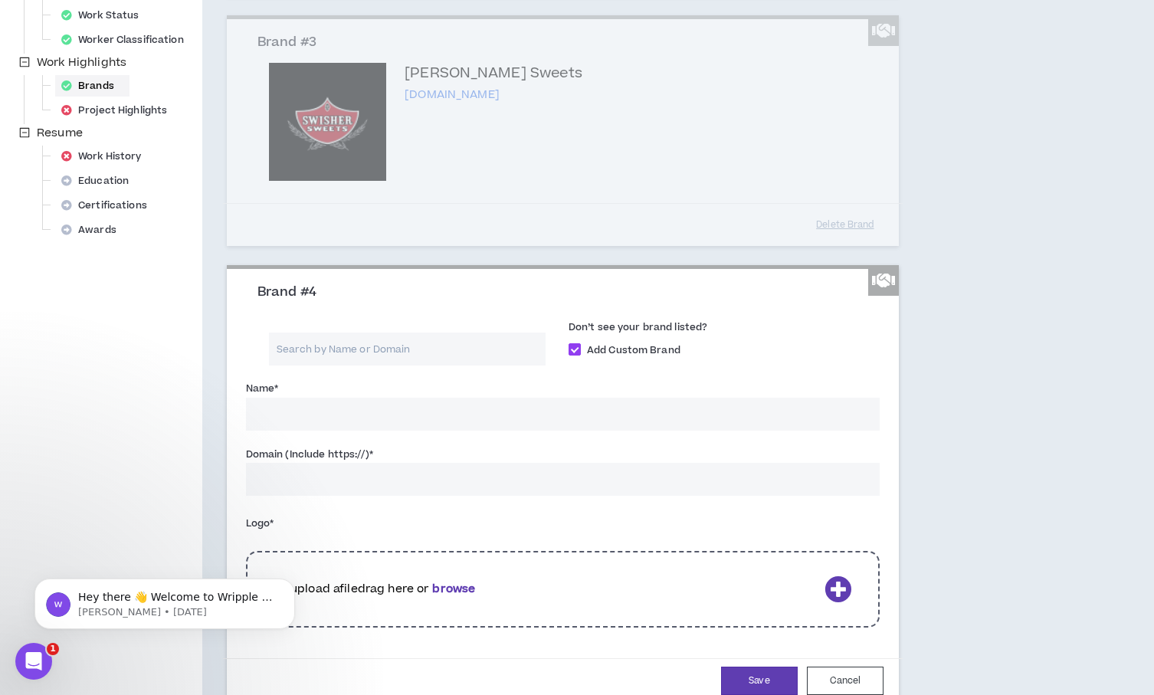
click at [381, 431] on input "Name *" at bounding box center [563, 414] width 634 height 33
paste input "9round kickboxing"
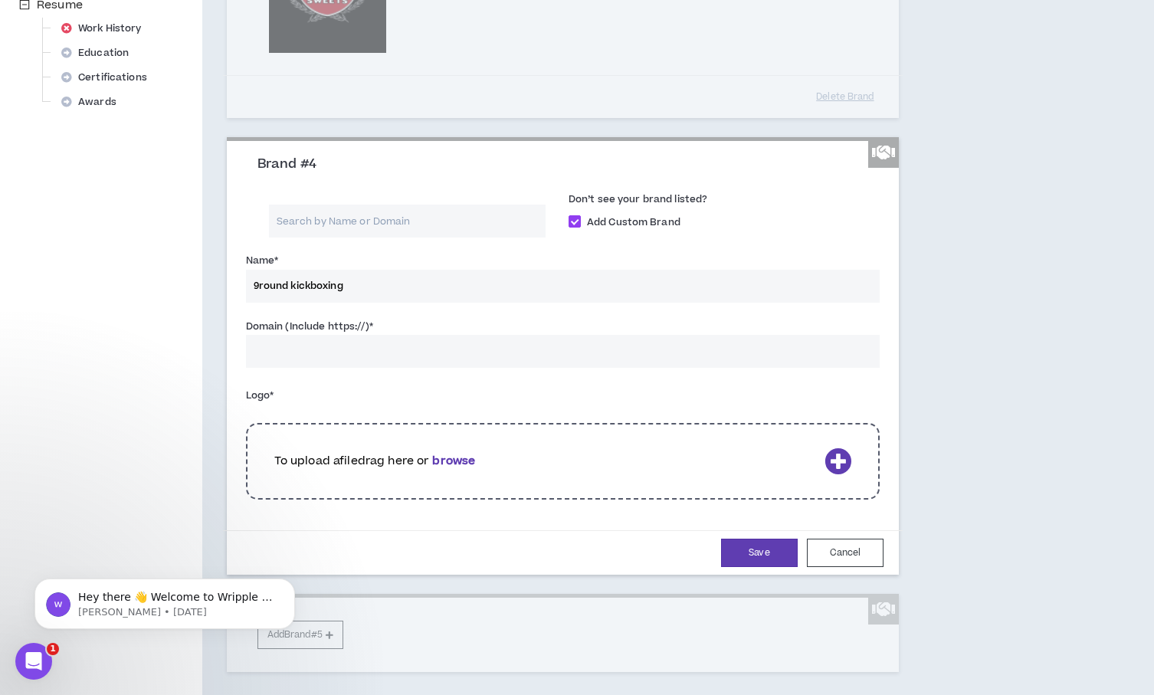
scroll to position [676, 0]
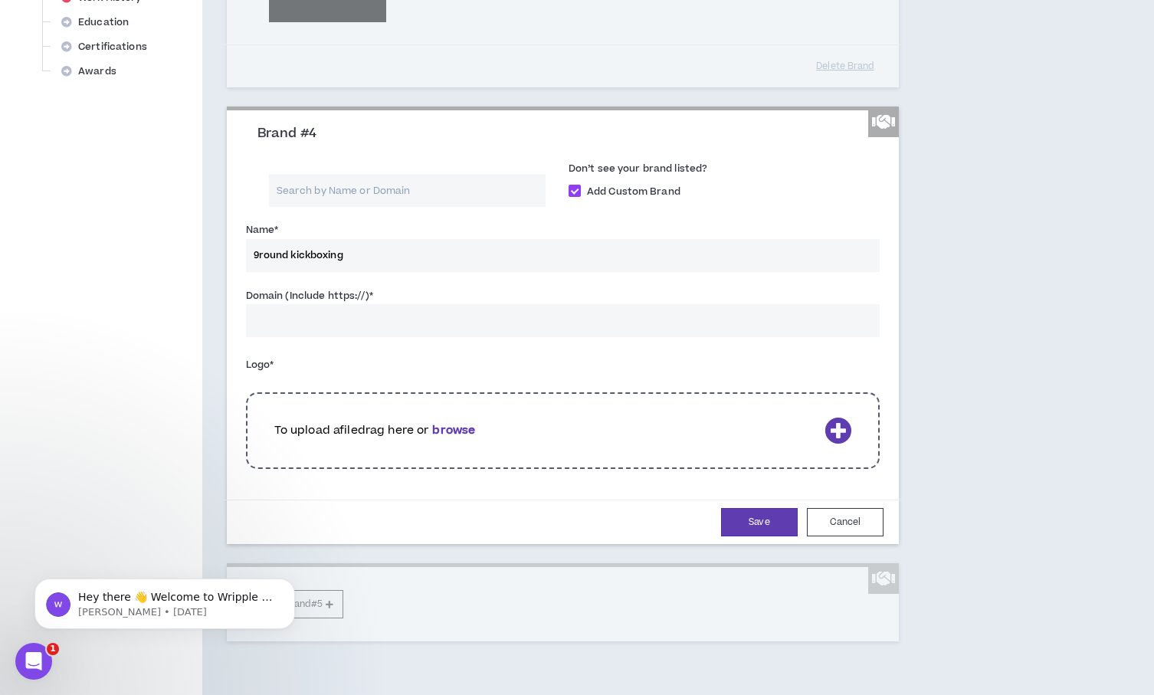
type input "9round kickboxing"
click at [502, 337] on input "Domain (Include https://) *" at bounding box center [563, 320] width 634 height 33
paste input "[URL][DOMAIN_NAME]"
click at [634, 337] on input "[URL][DOMAIN_NAME]" at bounding box center [563, 320] width 634 height 33
type input "[URL][DOMAIN_NAME]"
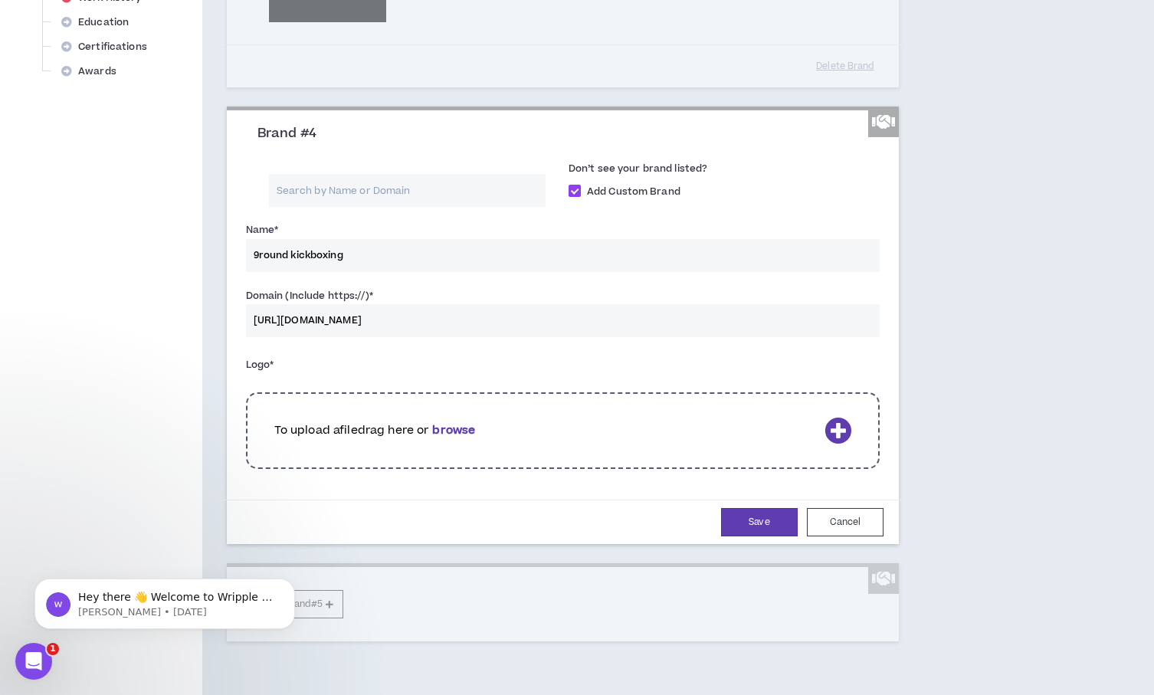
click at [836, 444] on icon at bounding box center [838, 430] width 27 height 27
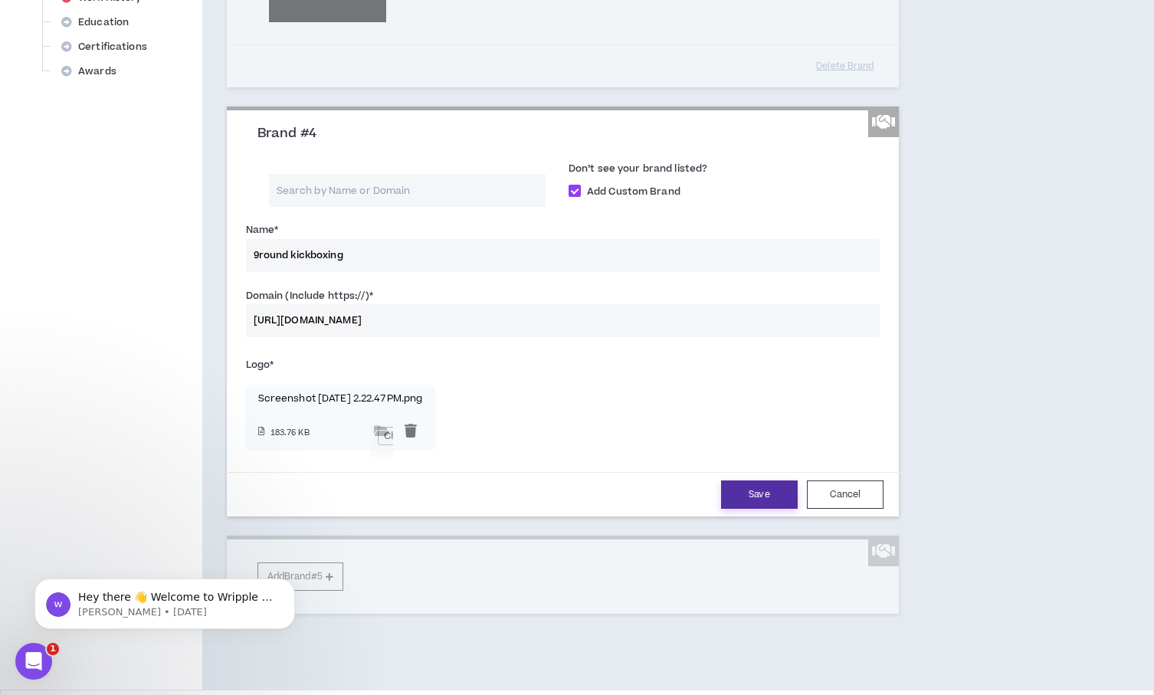
click at [755, 509] on button "Save" at bounding box center [759, 495] width 77 height 28
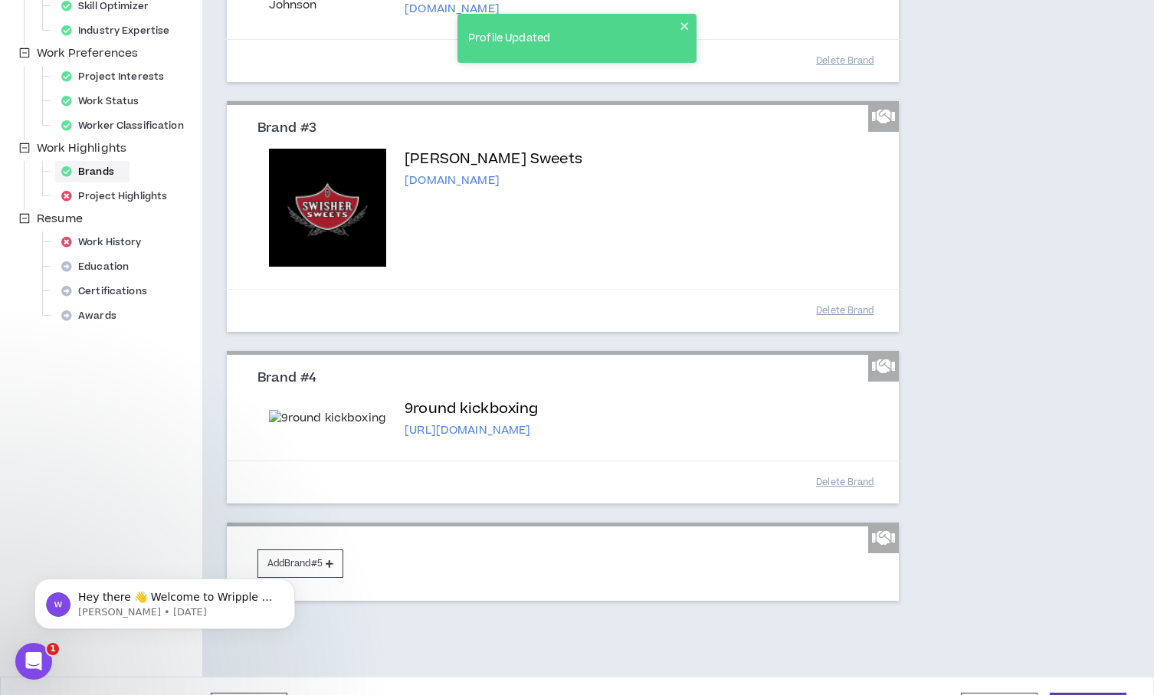
scroll to position [502, 0]
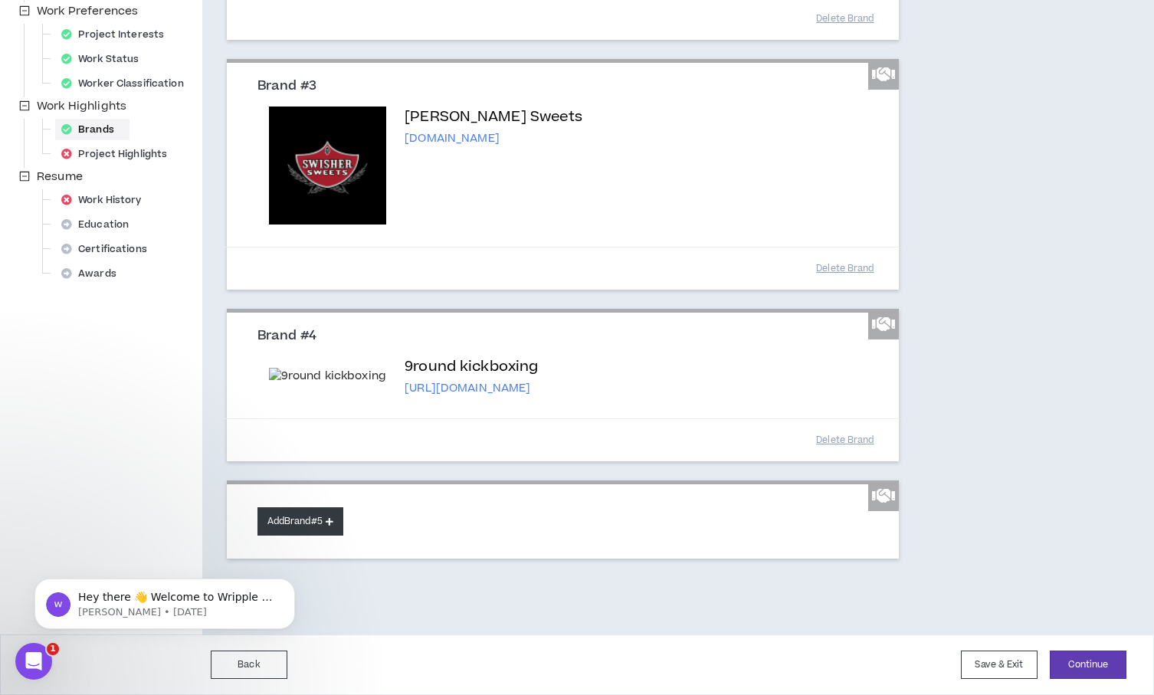
click at [318, 530] on button "Add Brand #5" at bounding box center [301, 521] width 86 height 28
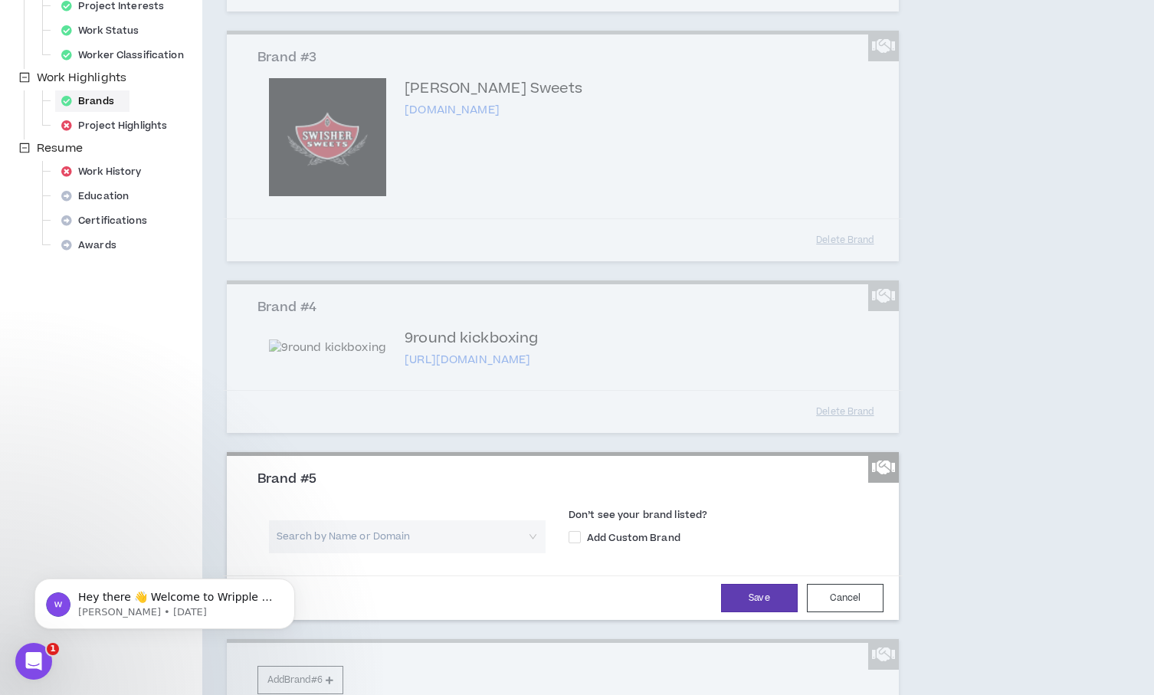
click at [330, 553] on input "search" at bounding box center [401, 536] width 249 height 33
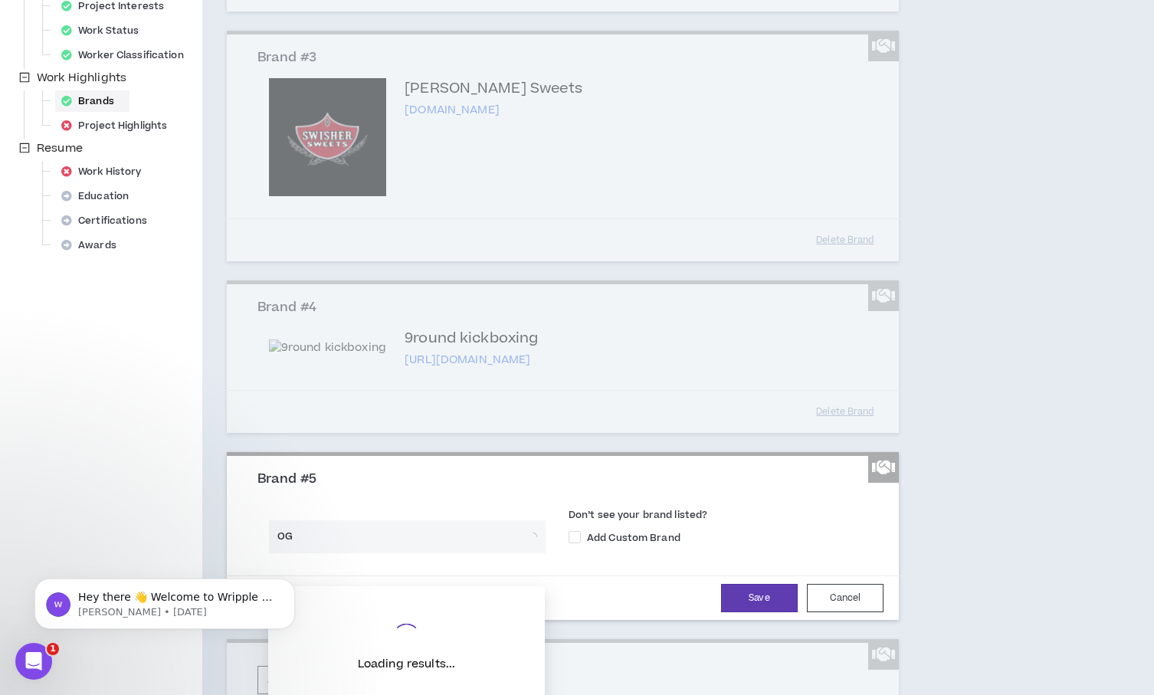
type input "OGX"
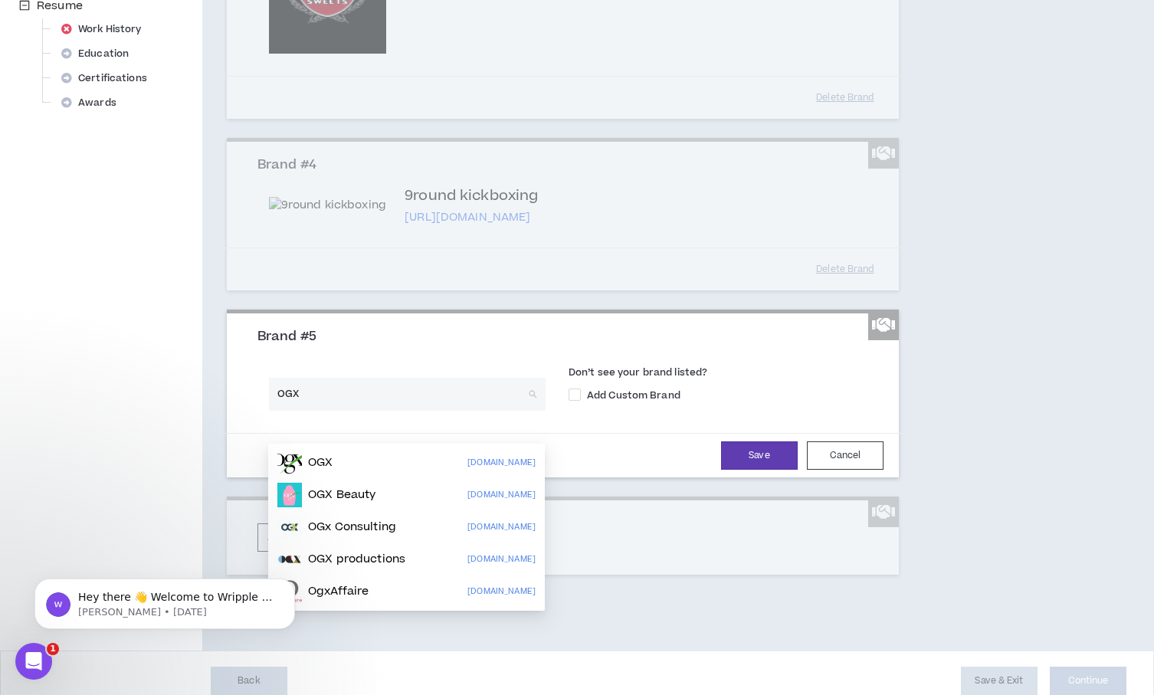
scroll to position [690, 0]
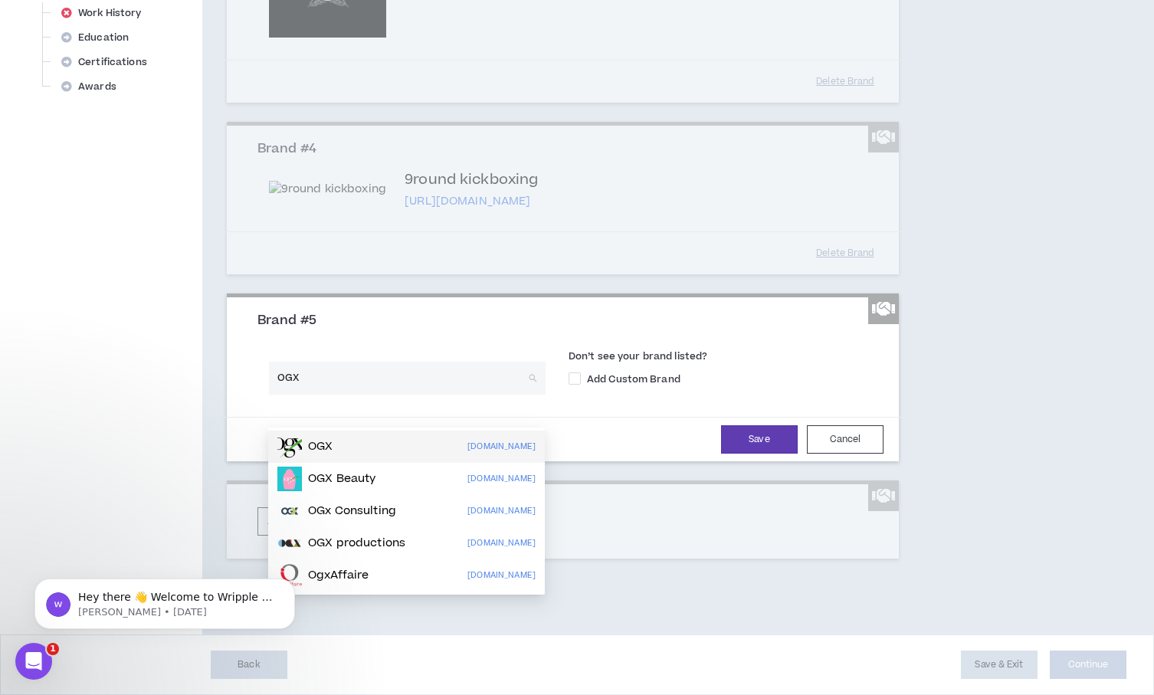
click at [384, 435] on div "OGX [DOMAIN_NAME]" at bounding box center [406, 447] width 258 height 25
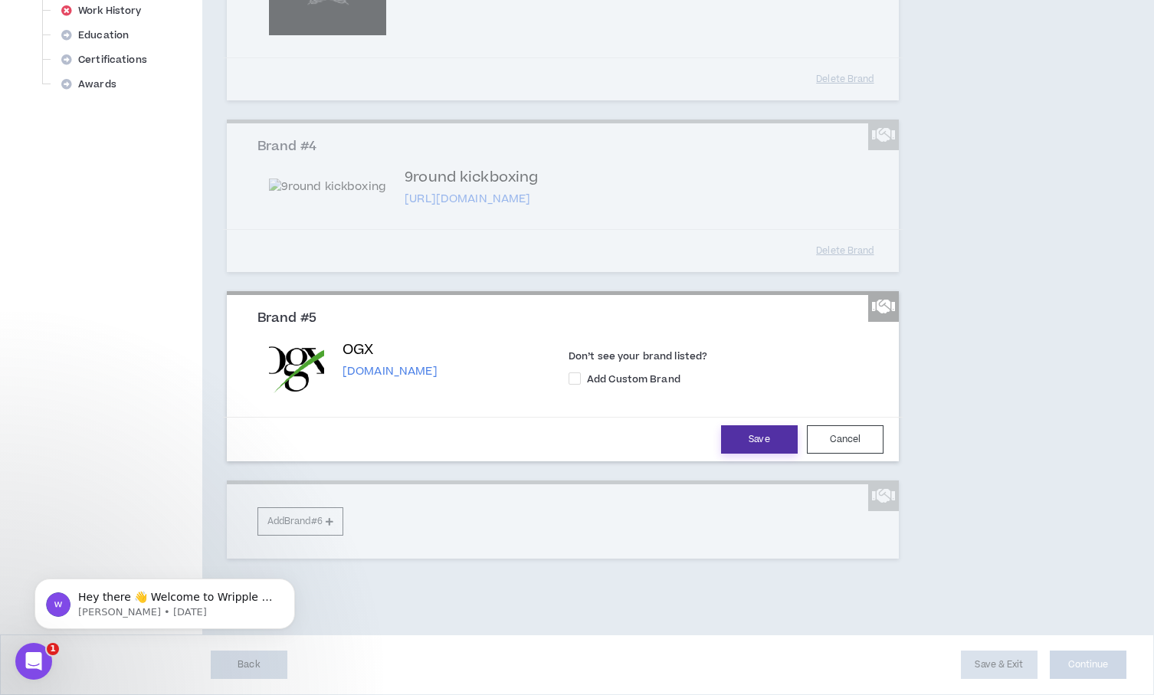
click at [757, 445] on button "Save" at bounding box center [759, 439] width 77 height 28
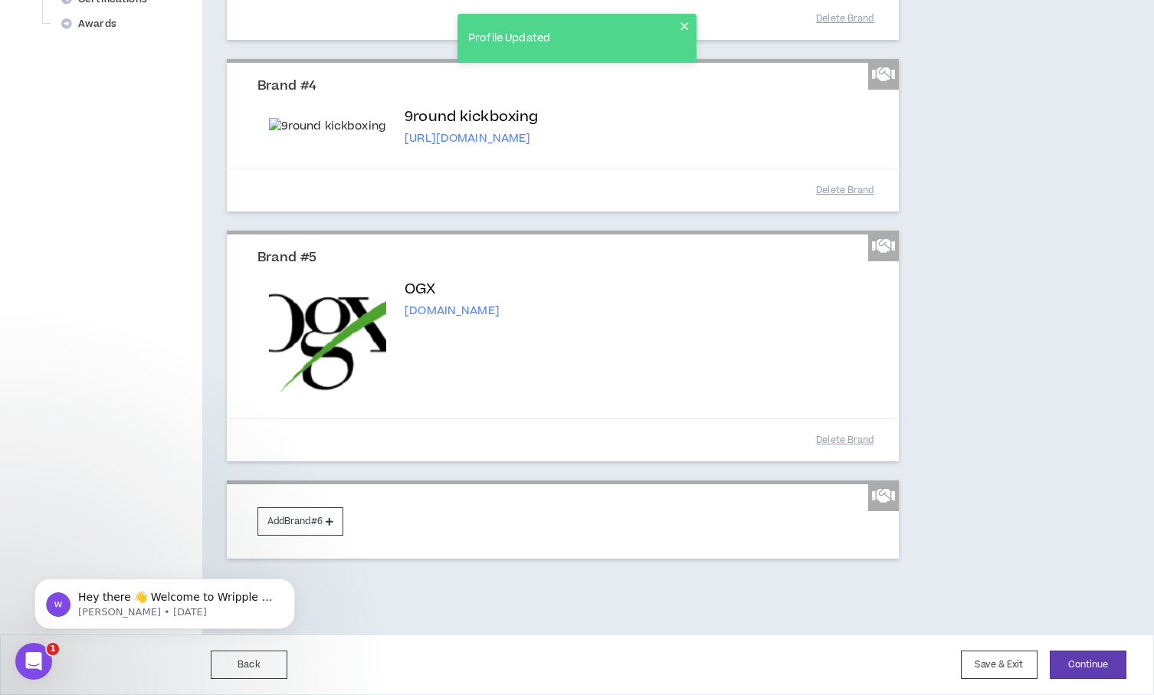
scroll to position [740, 0]
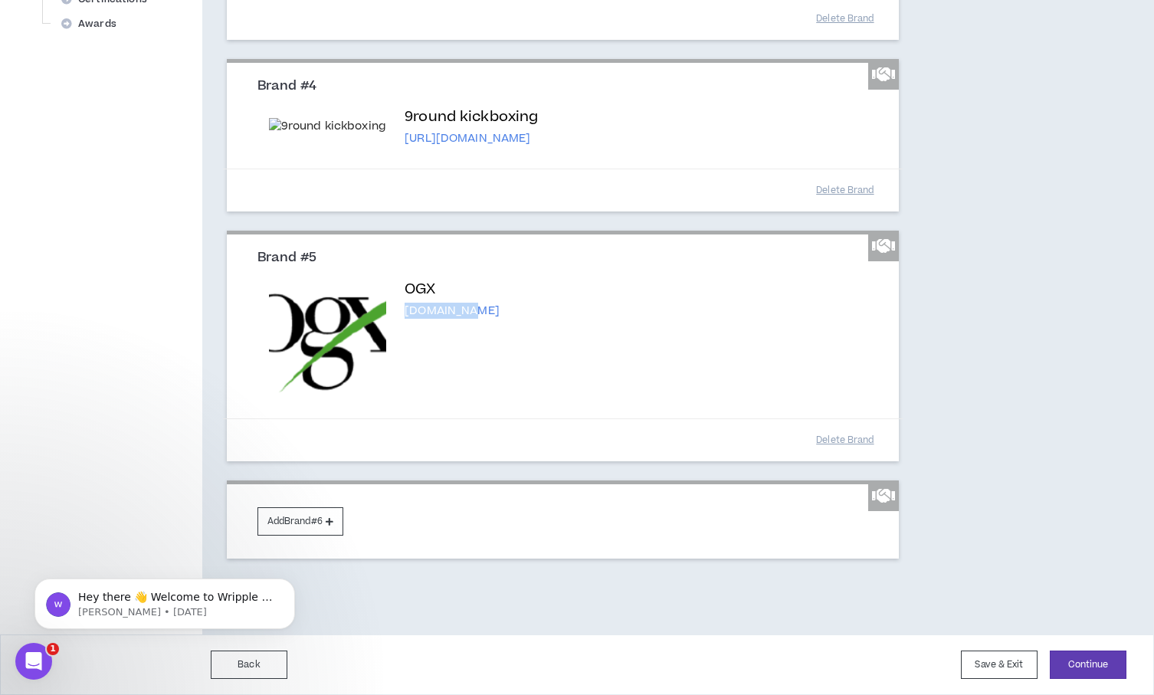
drag, startPoint x: 470, startPoint y: 321, endPoint x: 402, endPoint y: 320, distance: 68.2
click at [402, 320] on div "OGX [DOMAIN_NAME]" at bounding box center [563, 337] width 588 height 117
copy p "[DOMAIN_NAME]"
click at [853, 454] on button "Delete Brand" at bounding box center [845, 440] width 77 height 27
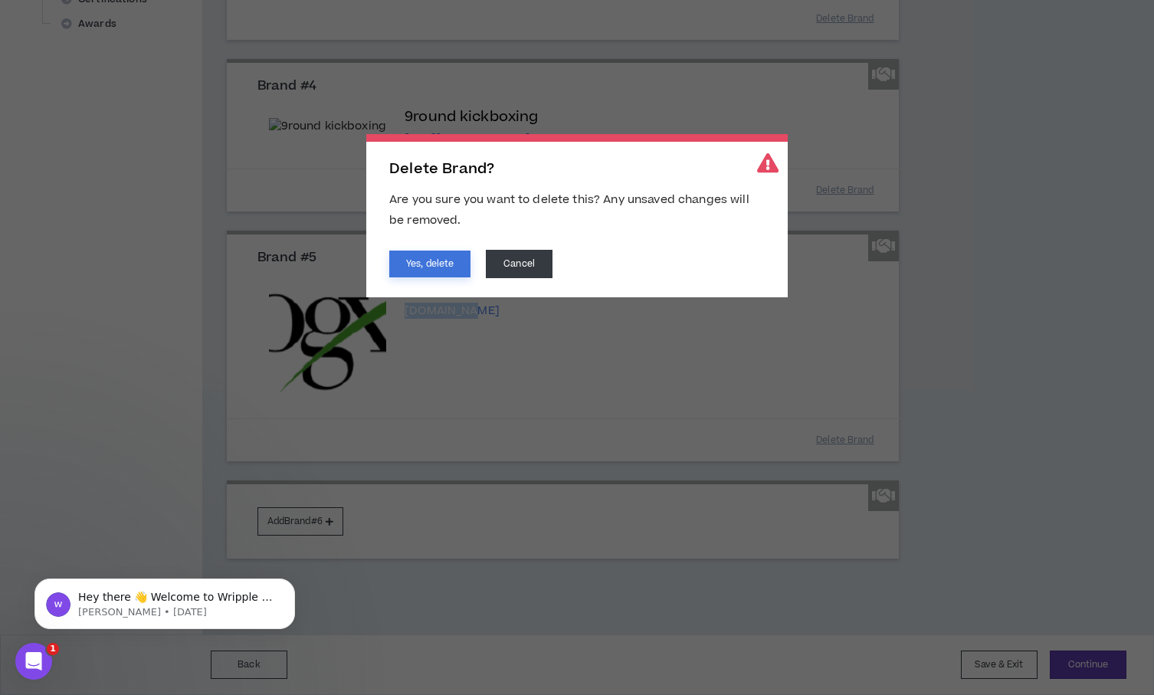
click at [441, 263] on button "Yes, delete" at bounding box center [429, 264] width 81 height 27
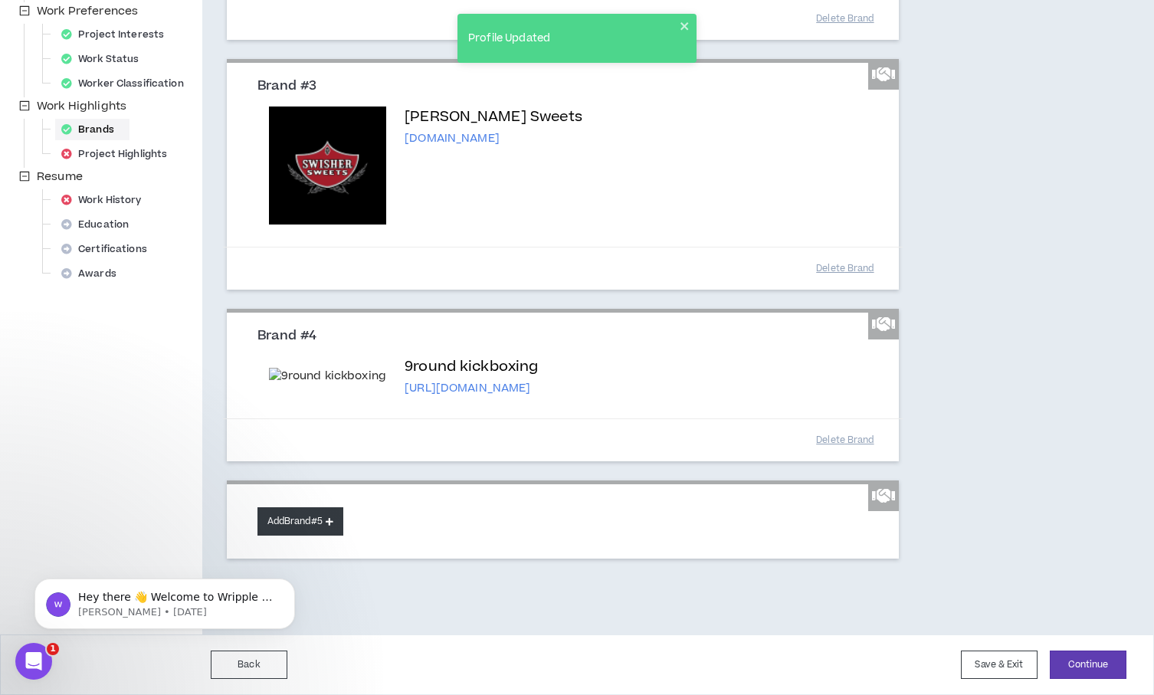
click at [327, 519] on button "Add Brand #5" at bounding box center [301, 521] width 86 height 28
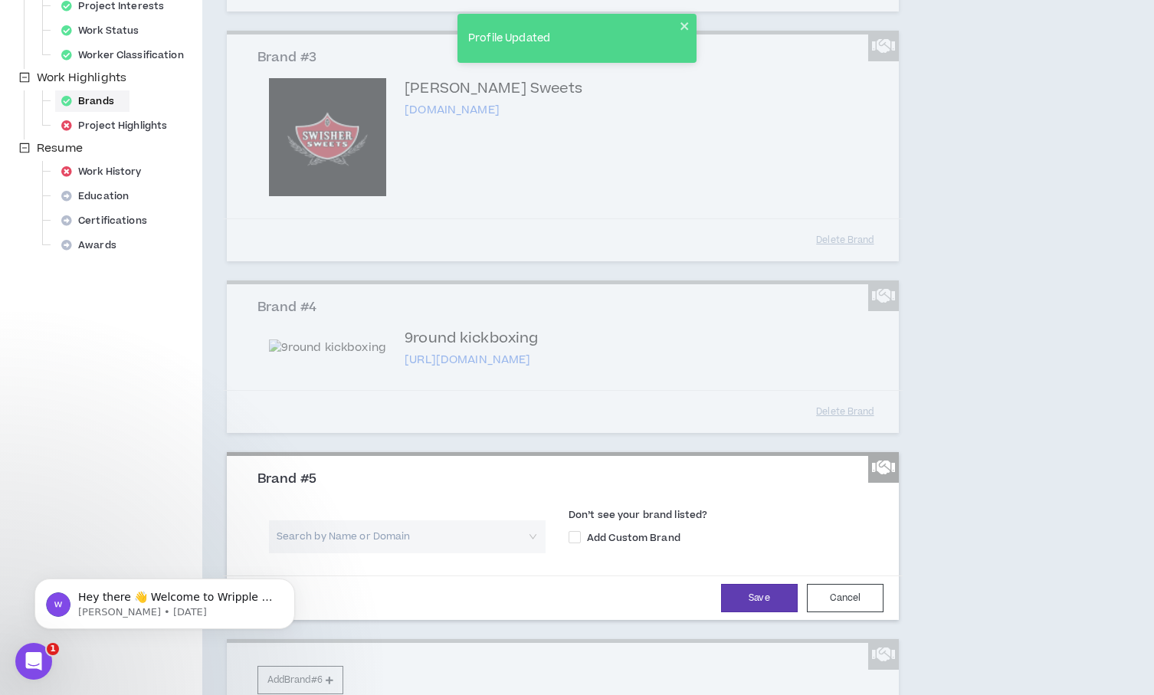
scroll to position [682, 0]
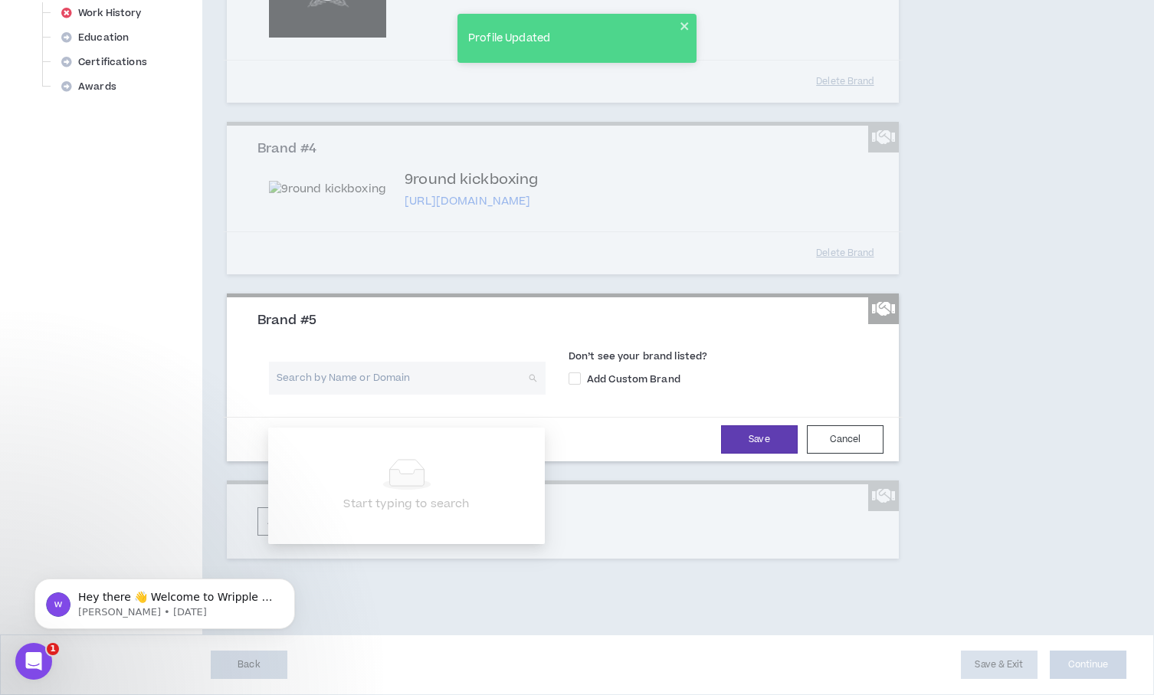
click at [431, 391] on input "search" at bounding box center [401, 378] width 249 height 33
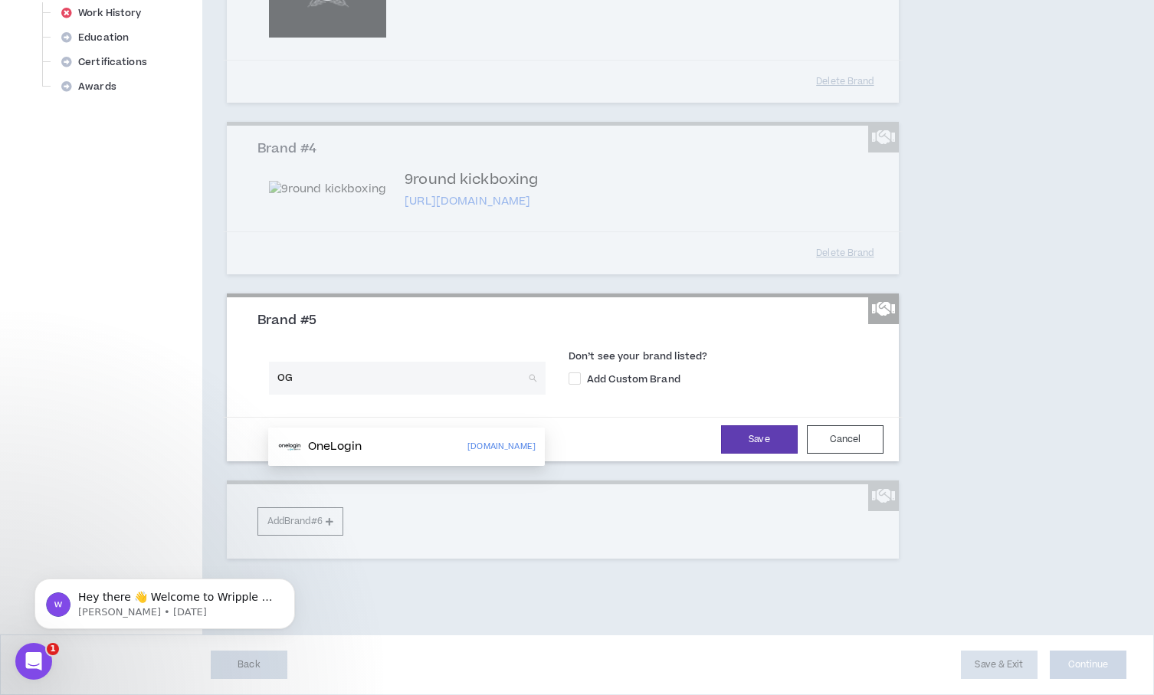
type input "OGX"
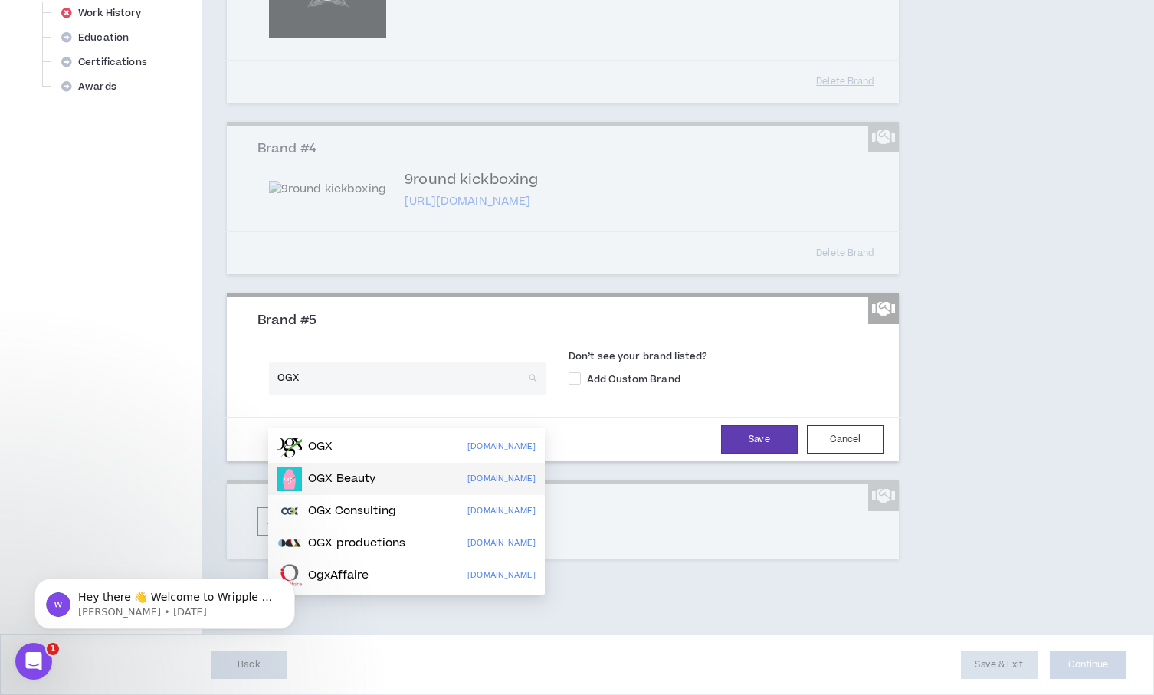
click at [389, 467] on div "OGX Beauty [DOMAIN_NAME]" at bounding box center [406, 479] width 258 height 25
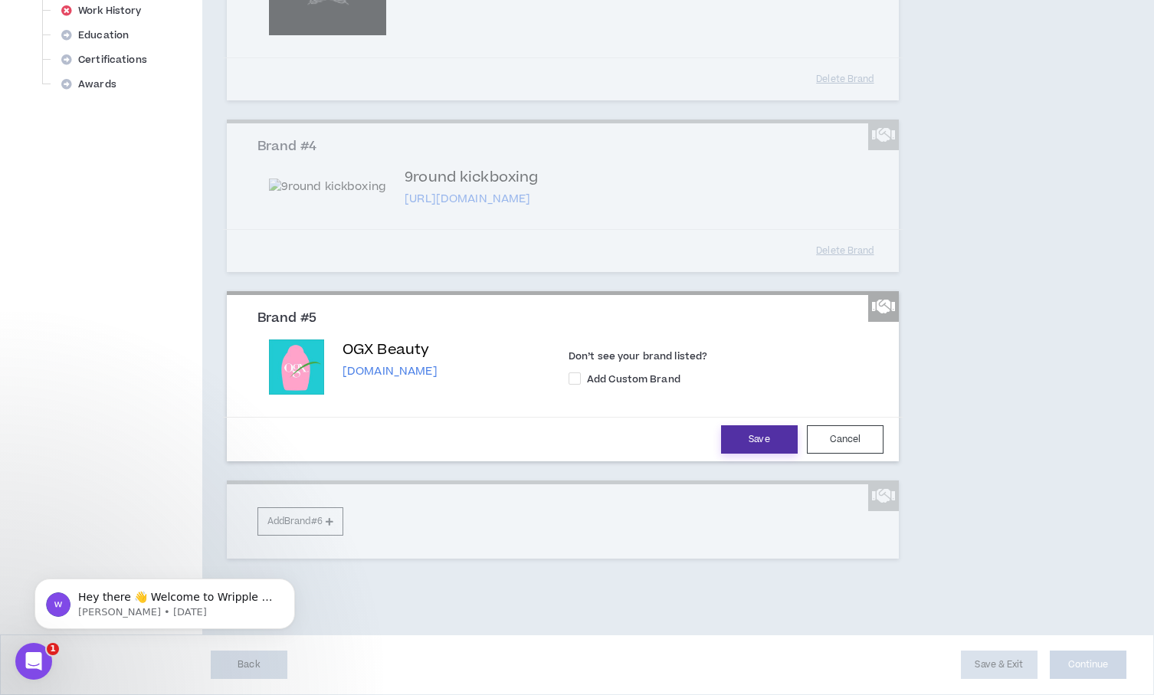
click at [766, 448] on button "Save" at bounding box center [759, 439] width 77 height 28
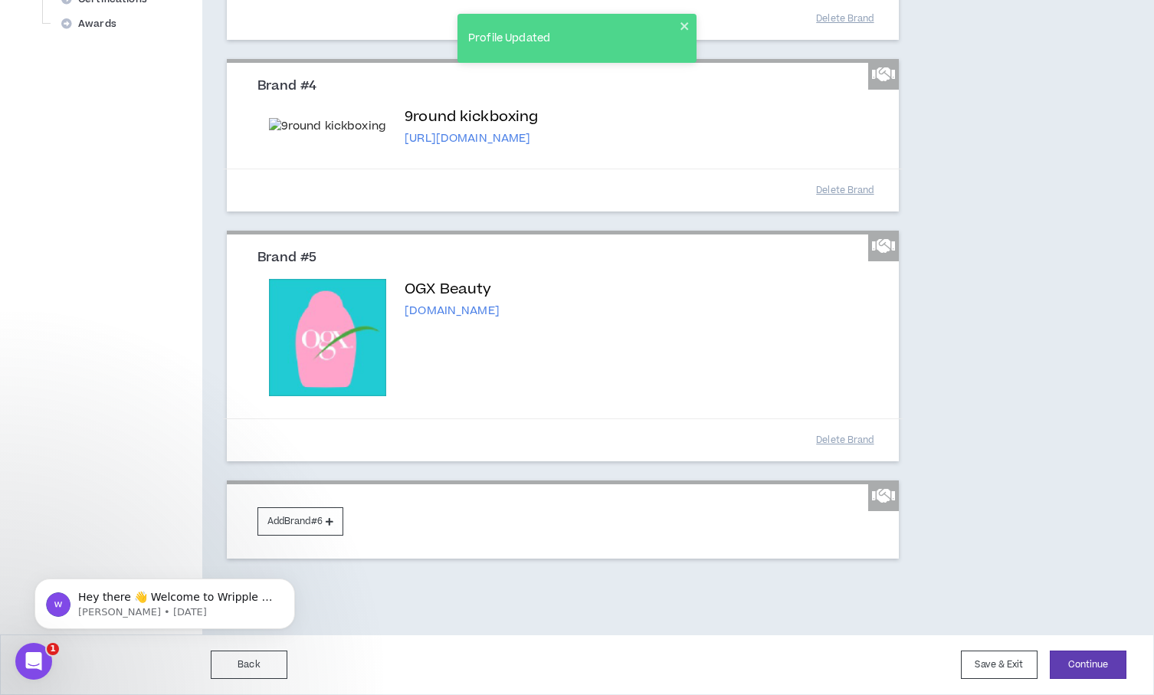
scroll to position [752, 0]
click at [307, 511] on button "Add Brand #6" at bounding box center [301, 521] width 86 height 28
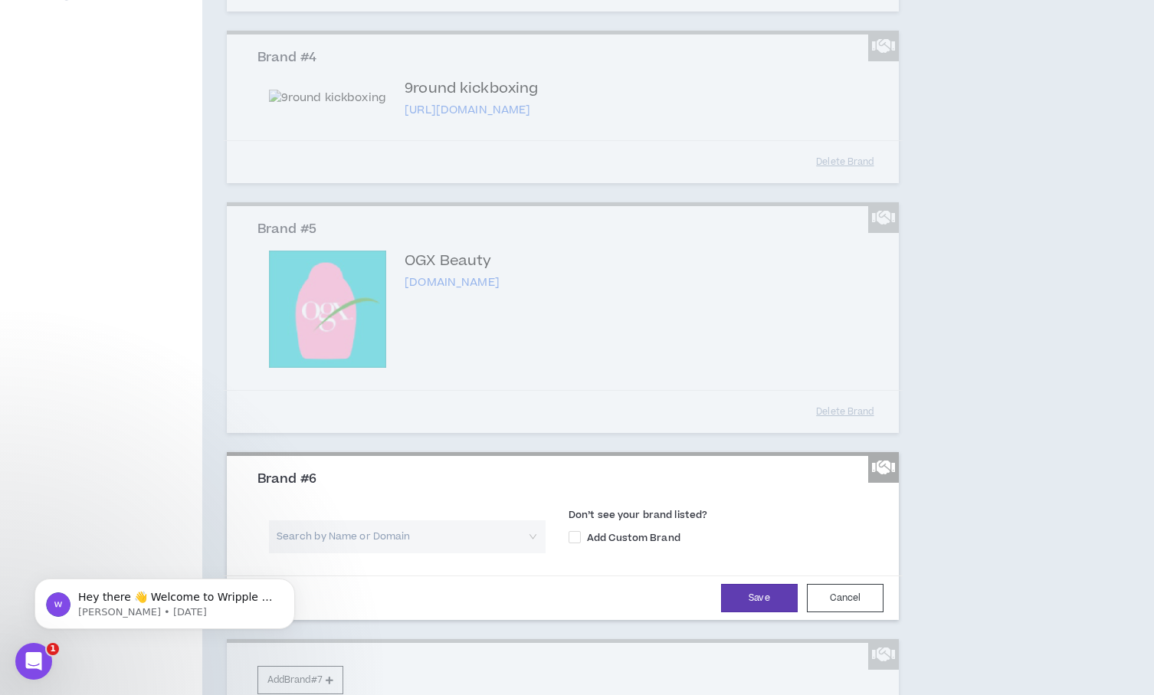
click at [305, 571] on body "Hey there 👋 Welcome to Wripple 🙌 Take a look around! If you have any questions,…" at bounding box center [165, 600] width 294 height 95
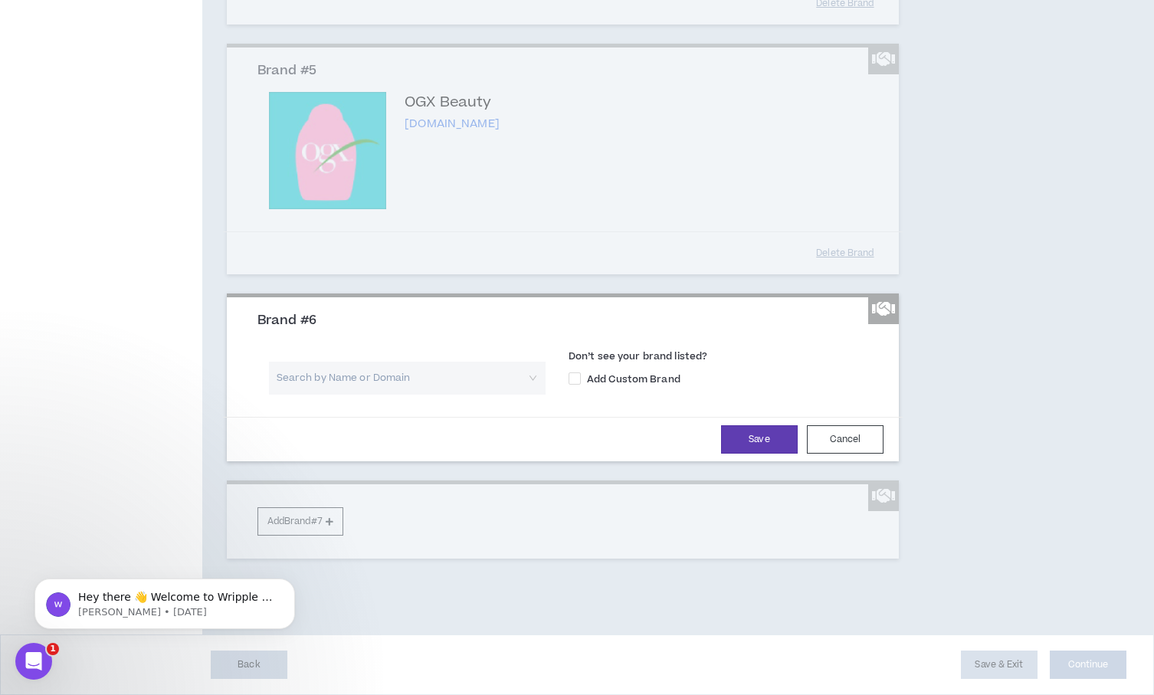
click at [360, 379] on input "search" at bounding box center [401, 378] width 249 height 33
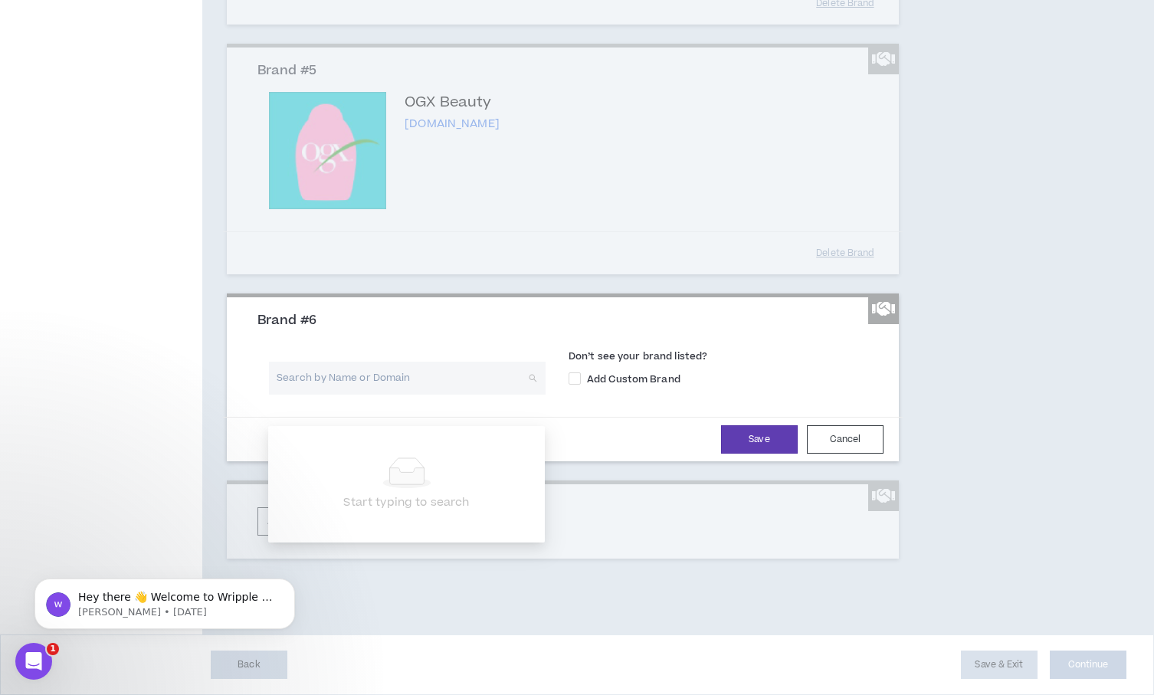
paste input "Suerte Tequila"
type input "Suerte Tequila"
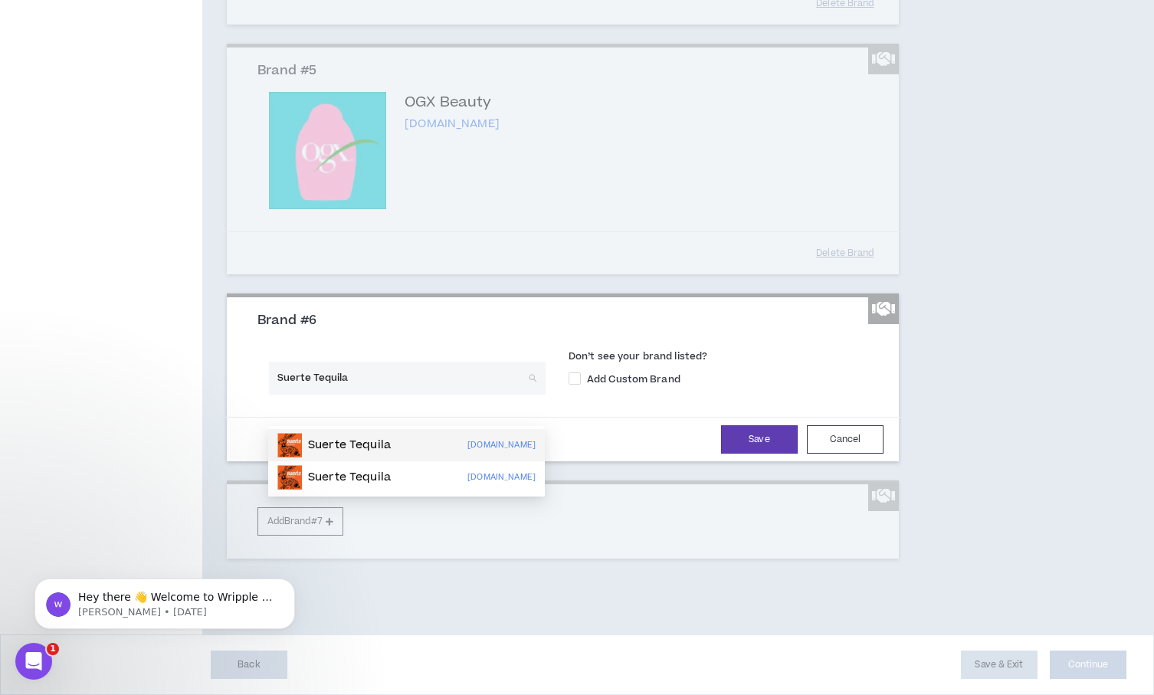
click at [389, 433] on div "Suerte Tequila [DOMAIN_NAME]" at bounding box center [406, 445] width 258 height 25
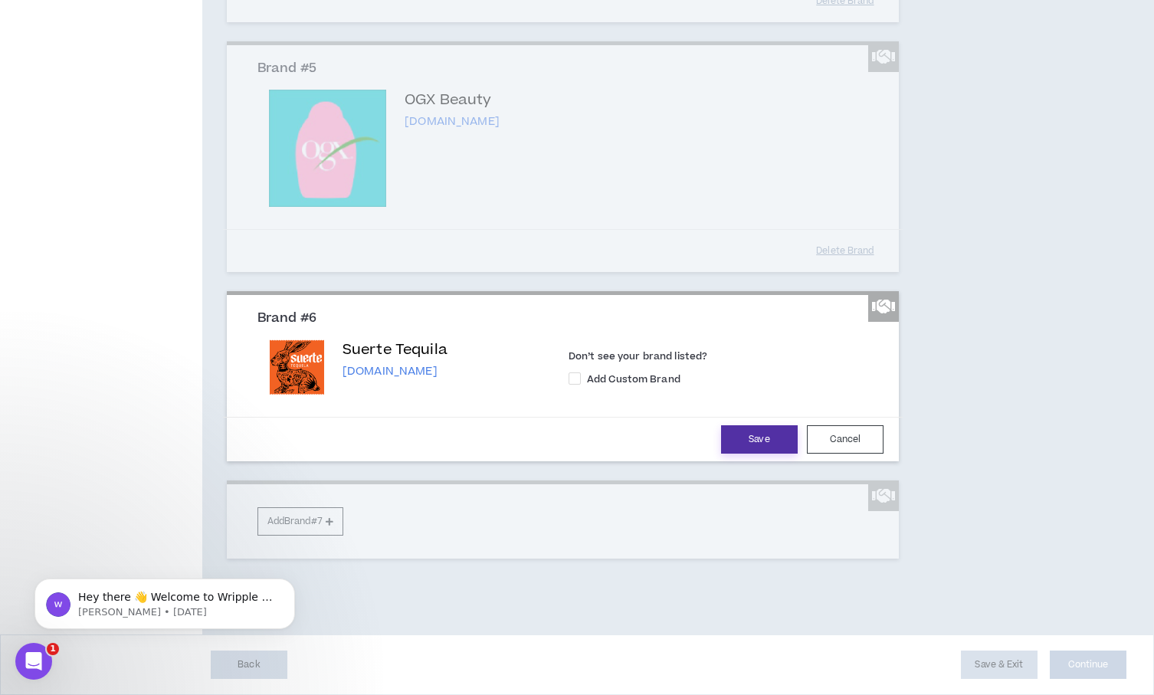
click at [754, 437] on button "Save" at bounding box center [759, 439] width 77 height 28
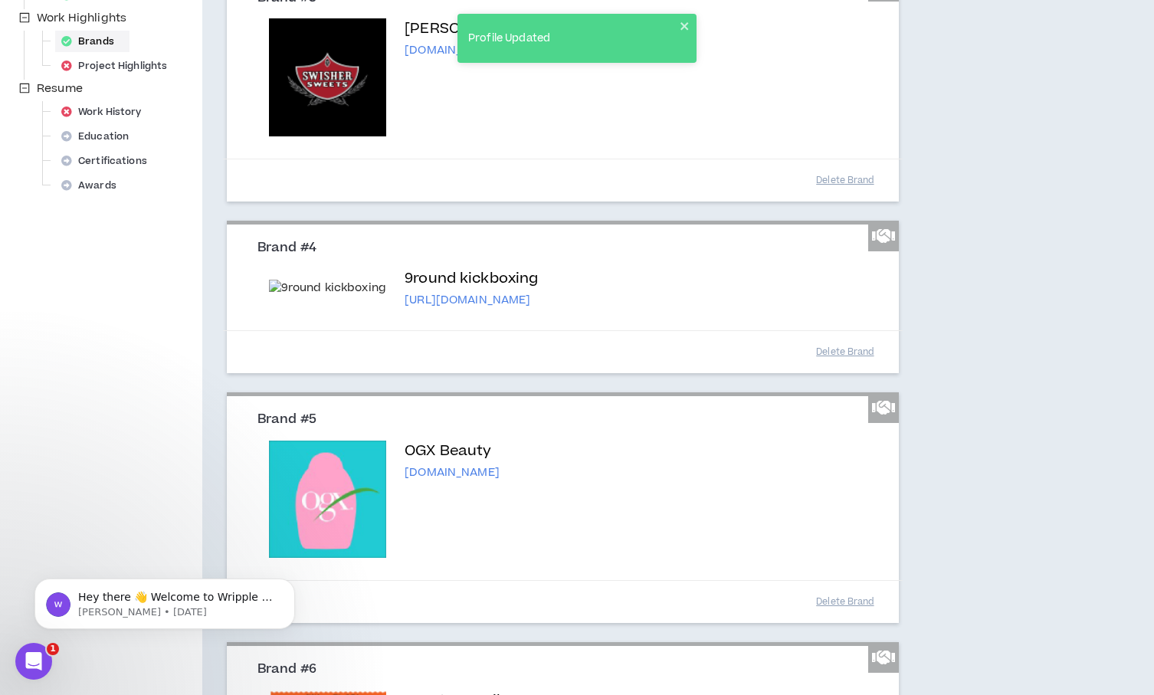
scroll to position [1003, 0]
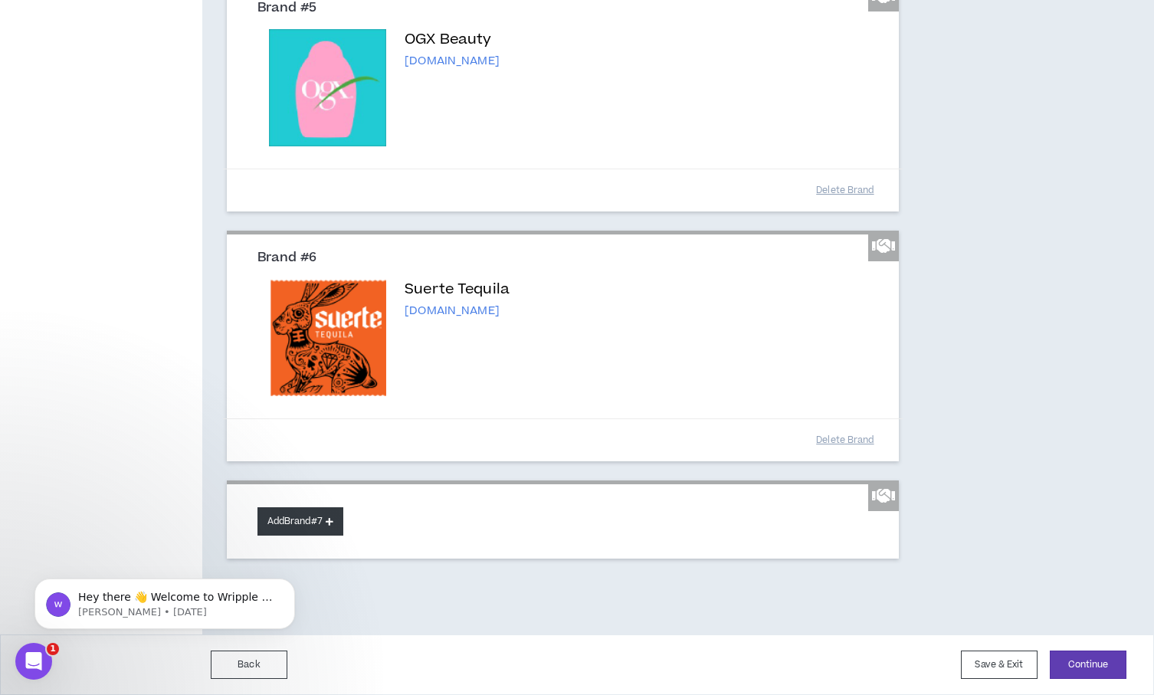
click at [333, 520] on icon at bounding box center [330, 521] width 8 height 8
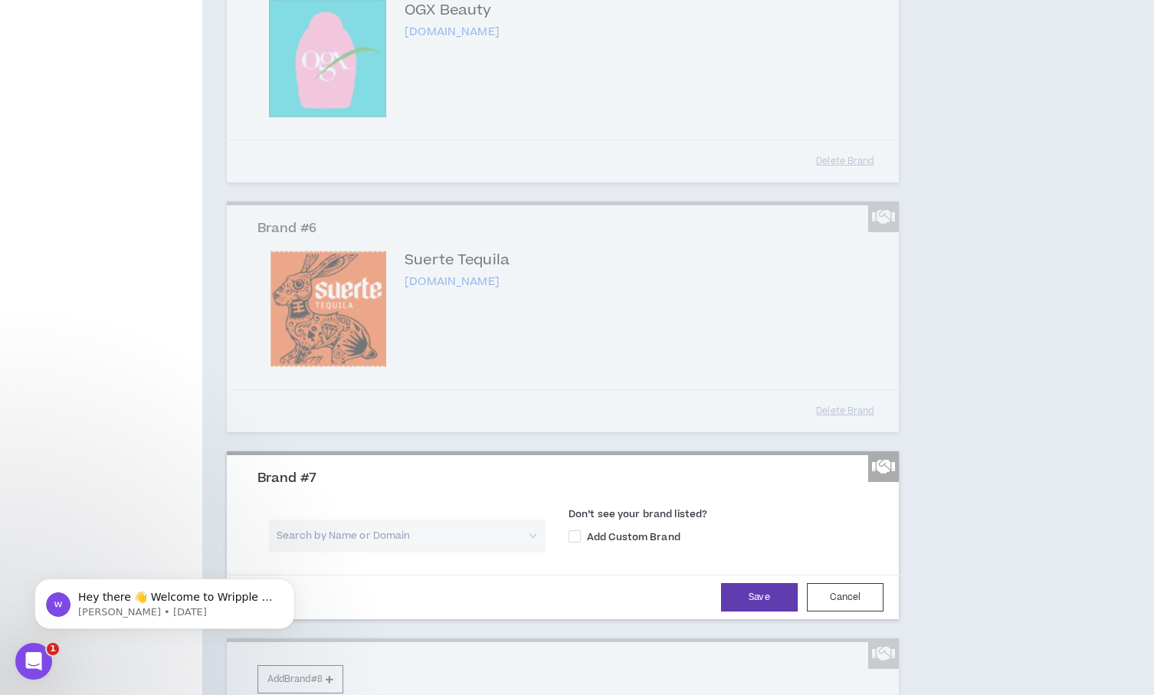
click at [389, 553] on input "search" at bounding box center [401, 536] width 249 height 33
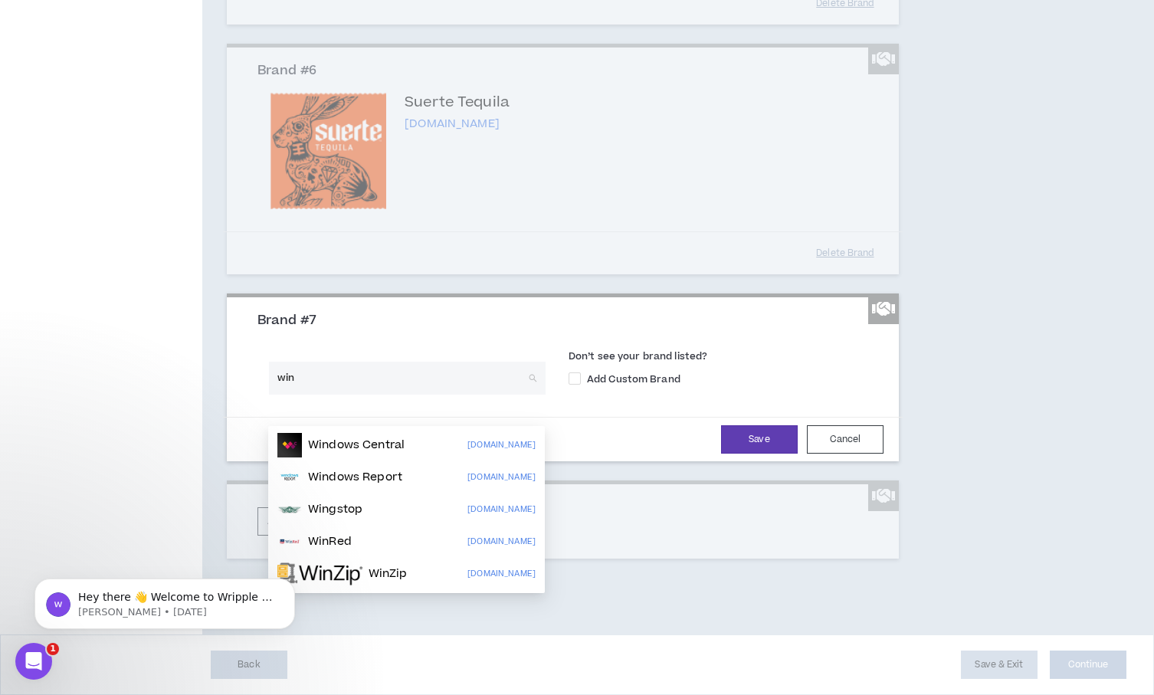
scroll to position [1190, 0]
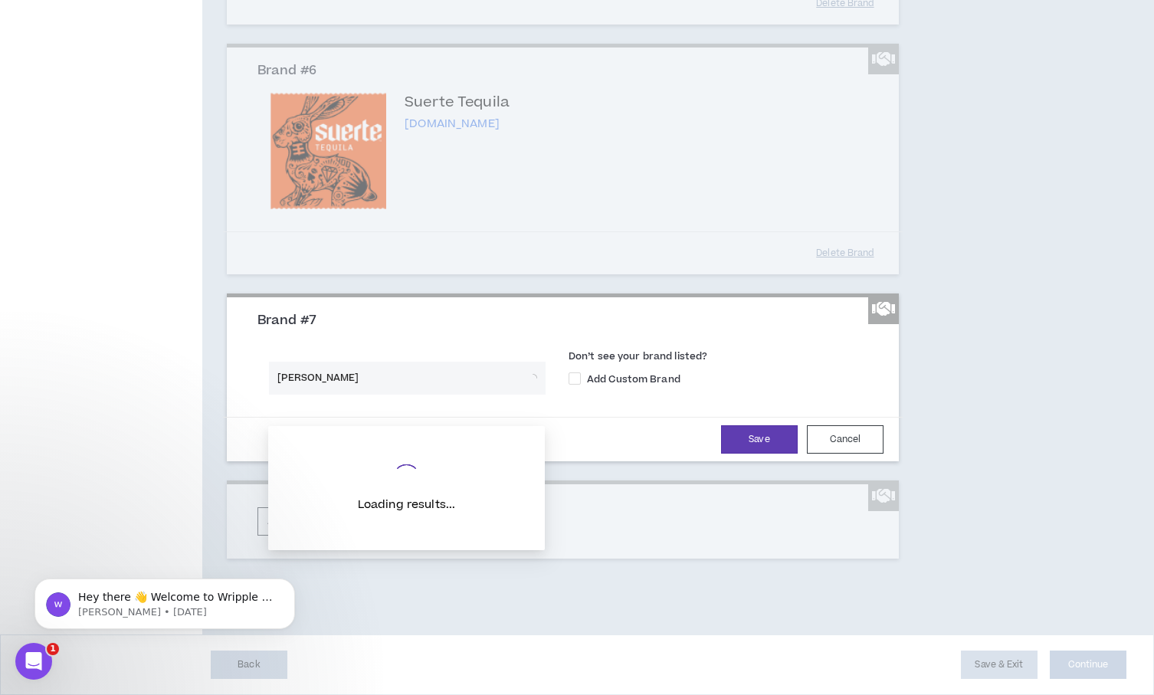
type input "[PERSON_NAME]-"
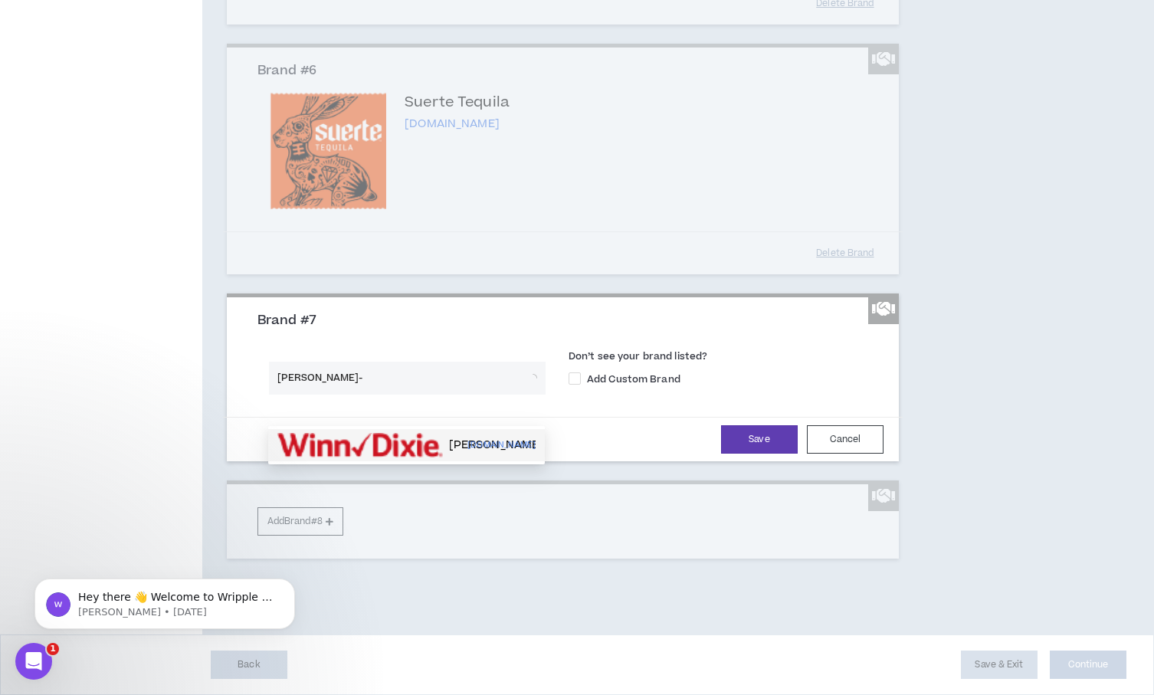
click at [422, 433] on img at bounding box center [360, 445] width 166 height 25
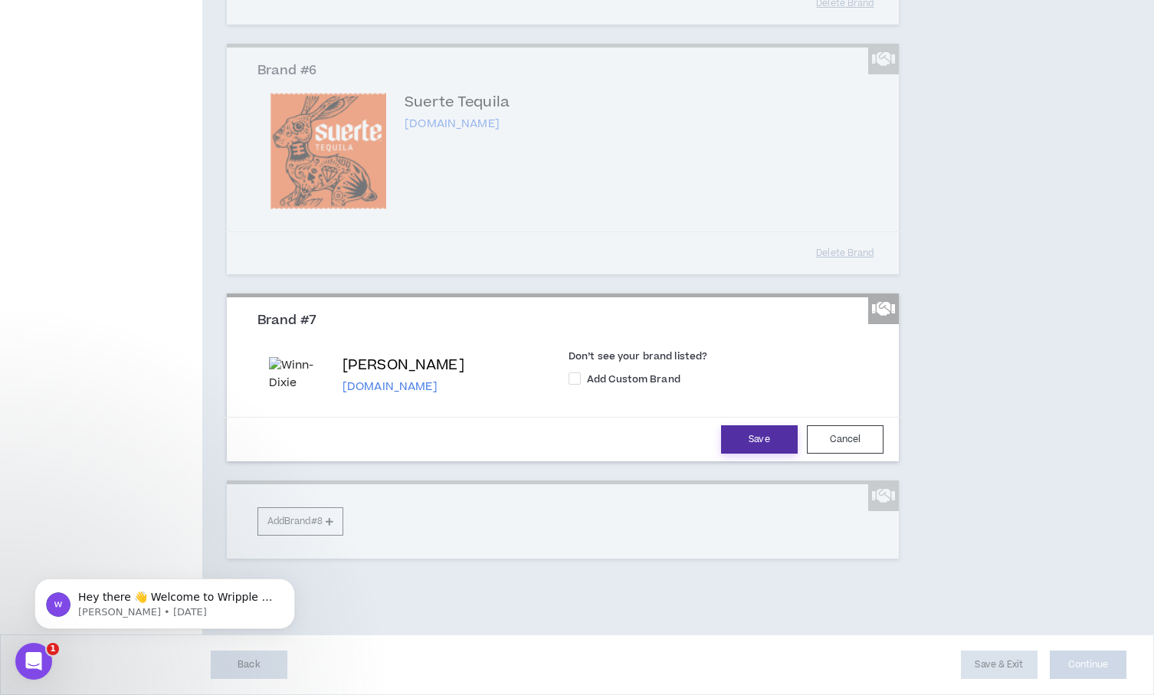
click at [754, 433] on button "Save" at bounding box center [759, 439] width 77 height 28
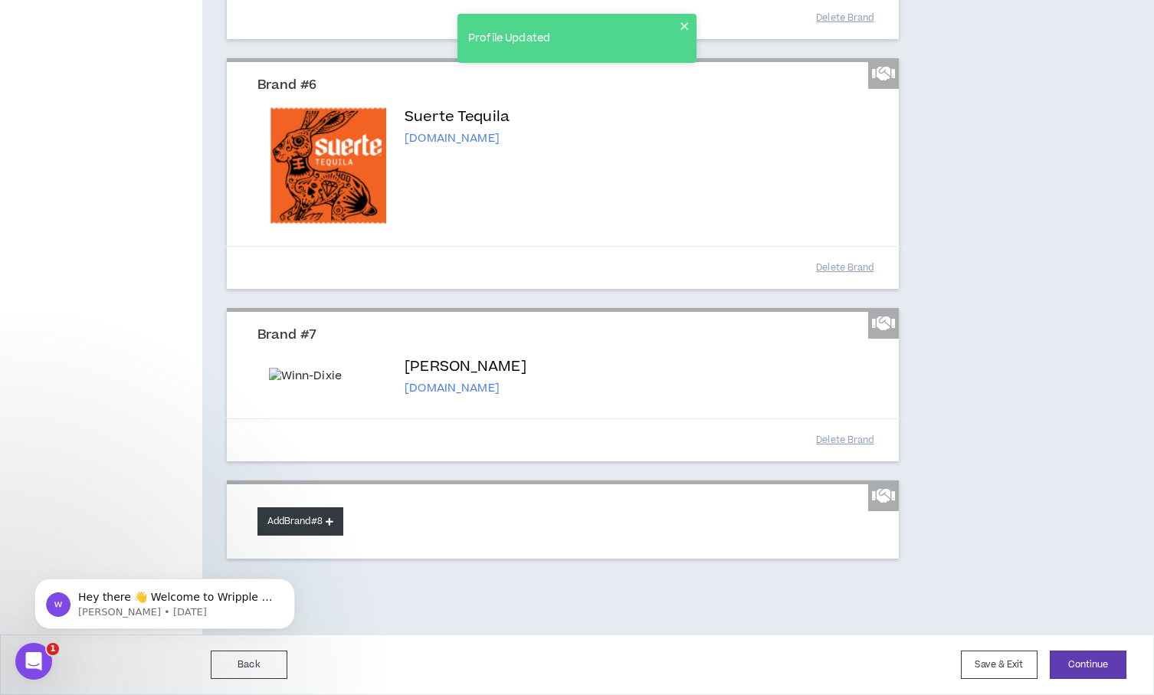
click at [315, 512] on button "Add Brand #8" at bounding box center [301, 521] width 86 height 28
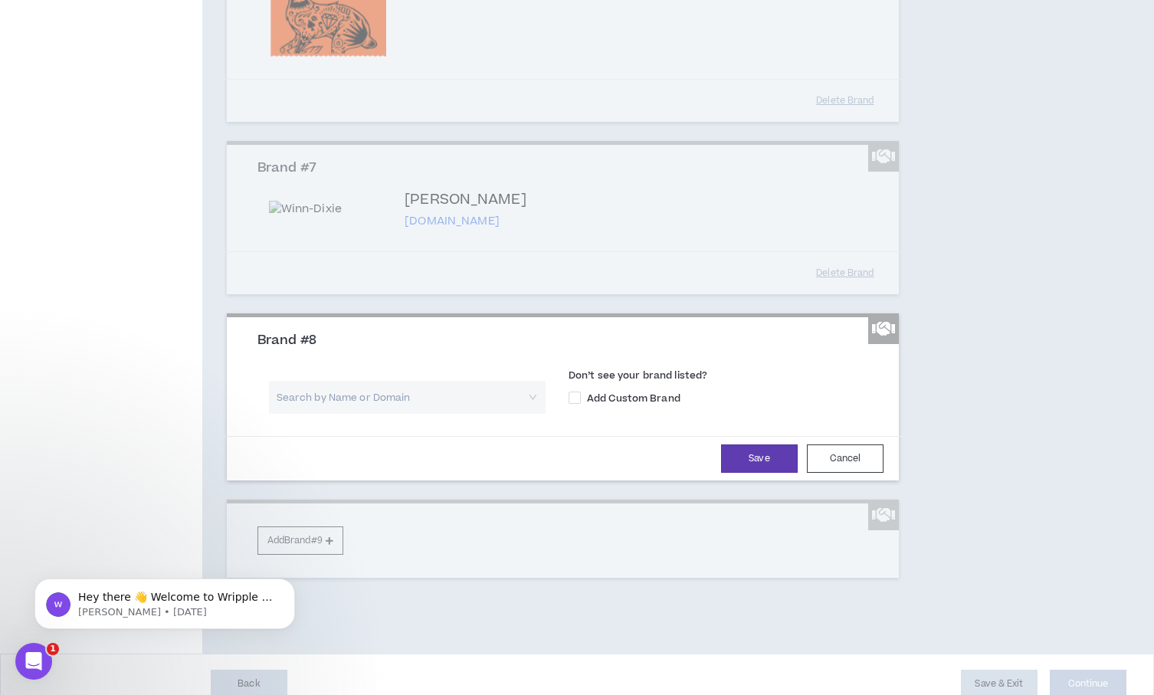
scroll to position [1339, 0]
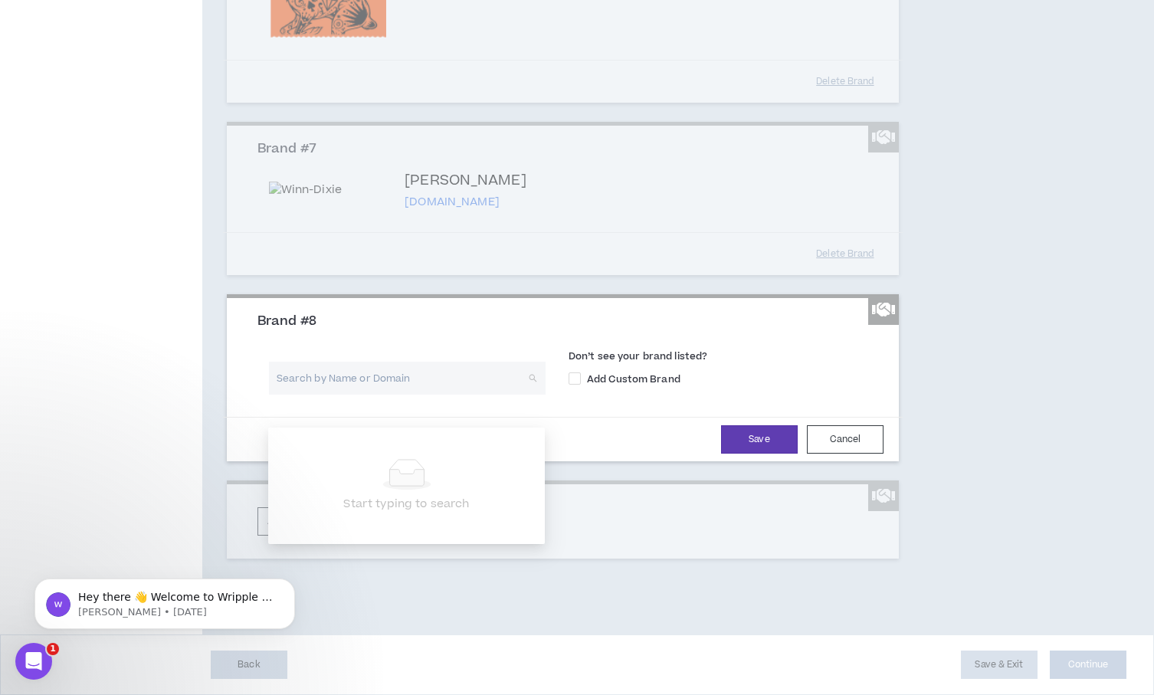
click at [384, 395] on input "search" at bounding box center [401, 378] width 249 height 33
click at [425, 392] on input "DCPS" at bounding box center [401, 378] width 249 height 33
type input "Duv"
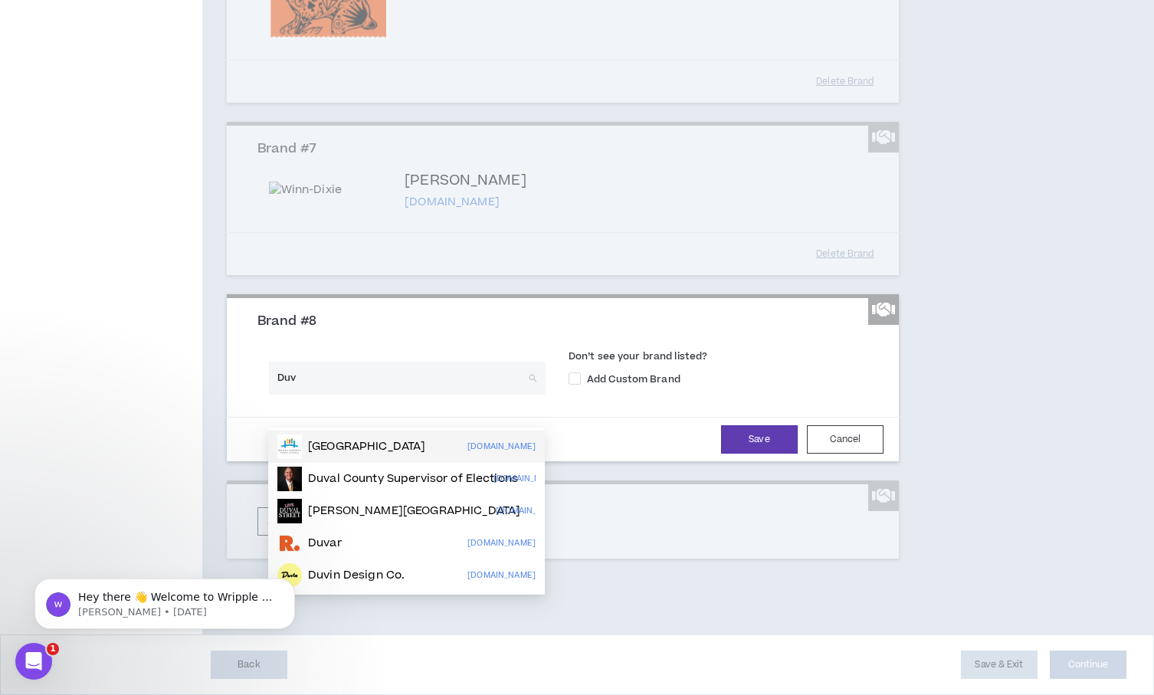
click at [420, 442] on p "[GEOGRAPHIC_DATA]" at bounding box center [366, 446] width 117 height 15
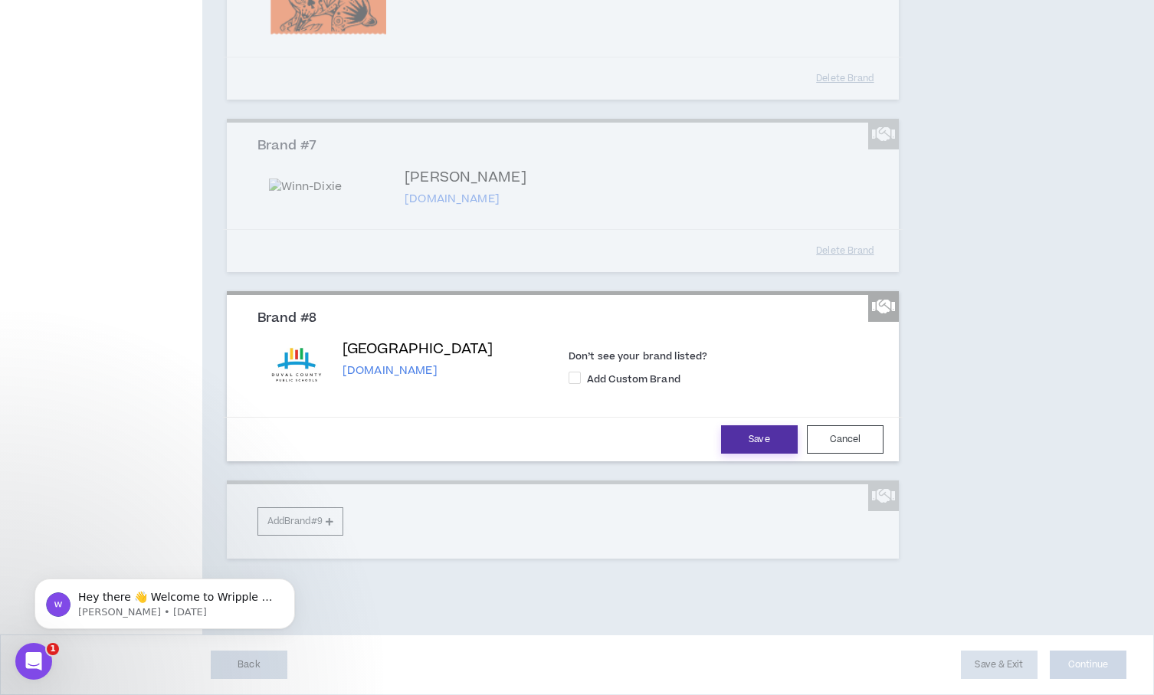
click at [780, 454] on button "Save" at bounding box center [759, 439] width 77 height 28
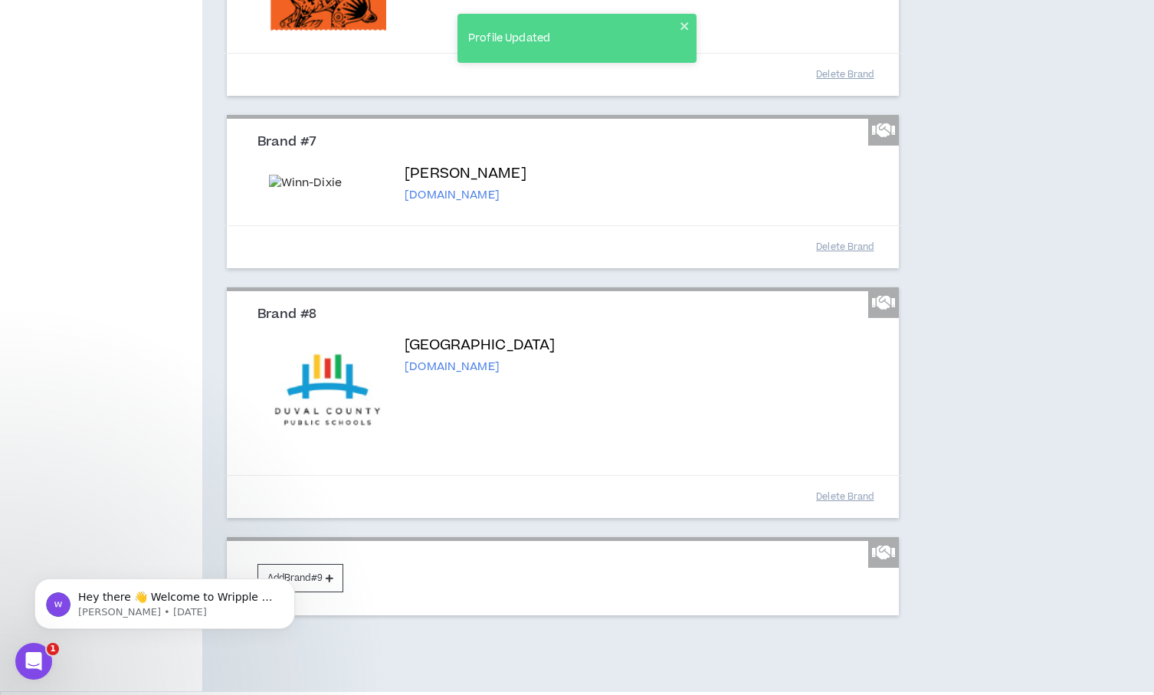
scroll to position [1424, 0]
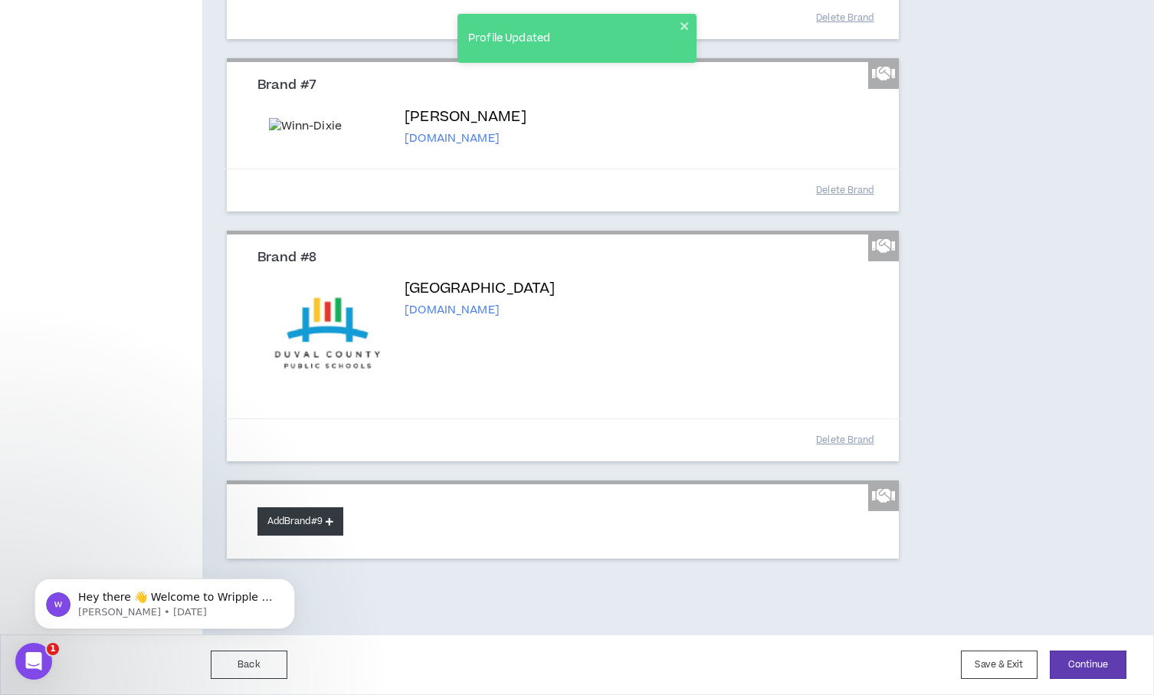
click at [323, 522] on button "Add Brand #9" at bounding box center [301, 521] width 86 height 28
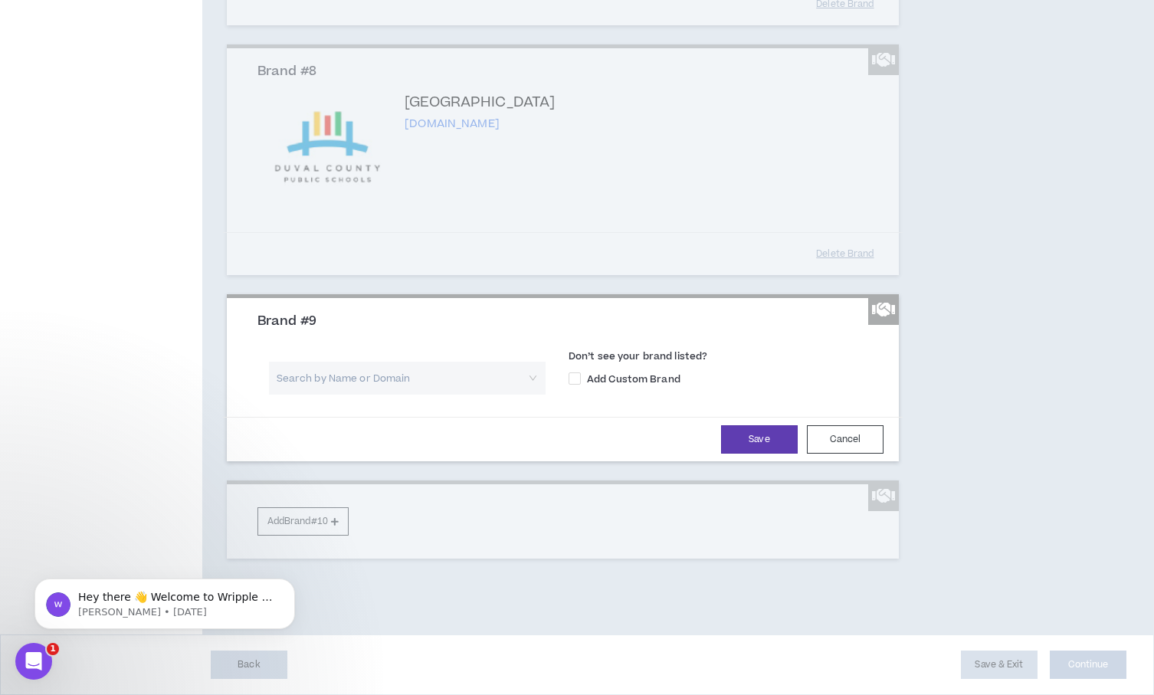
scroll to position [1611, 0]
click at [407, 375] on input "search" at bounding box center [401, 378] width 249 height 33
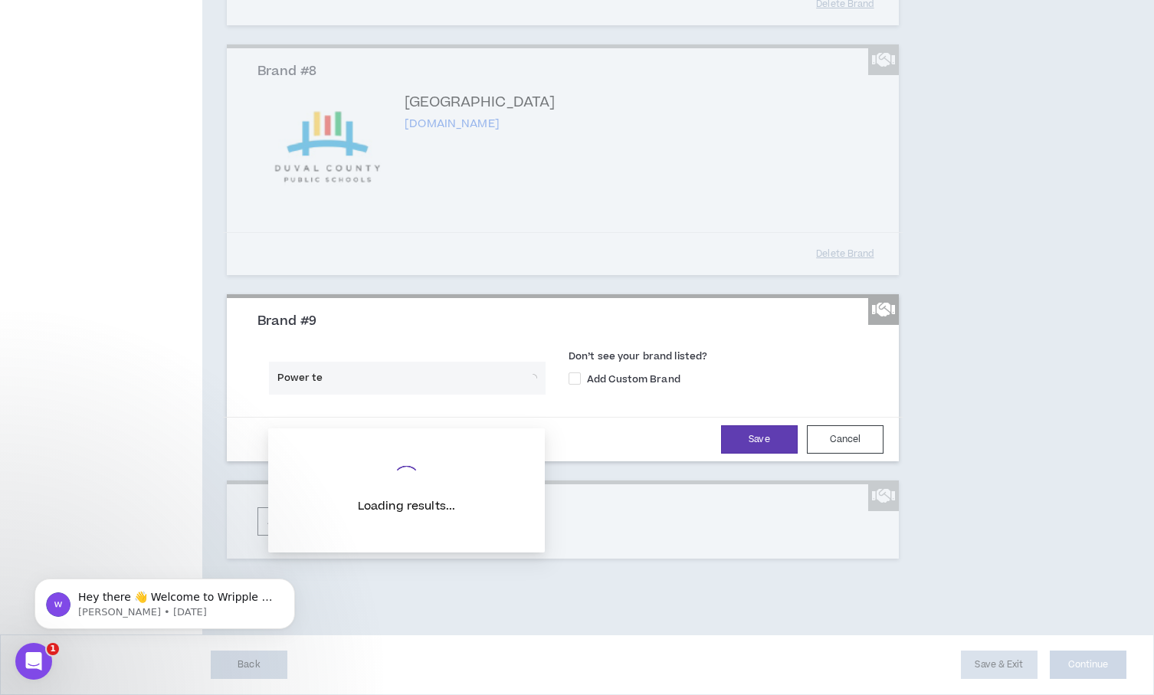
type input "Power tee"
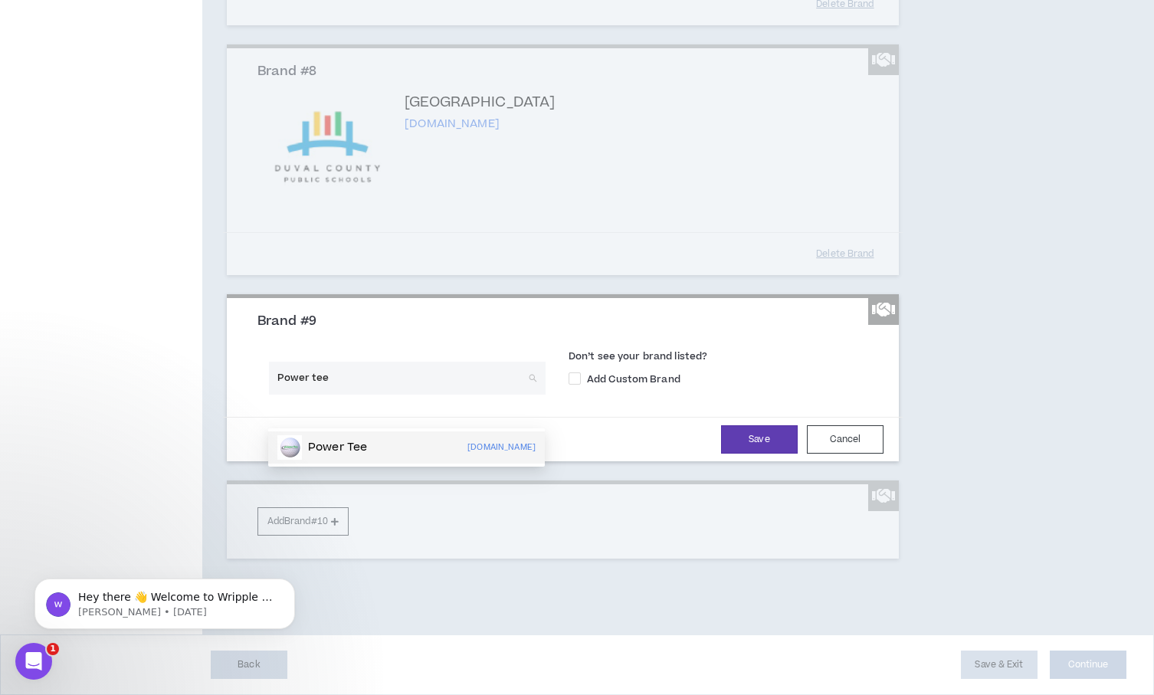
click at [428, 435] on div "Power Tee [DOMAIN_NAME]" at bounding box center [406, 447] width 258 height 25
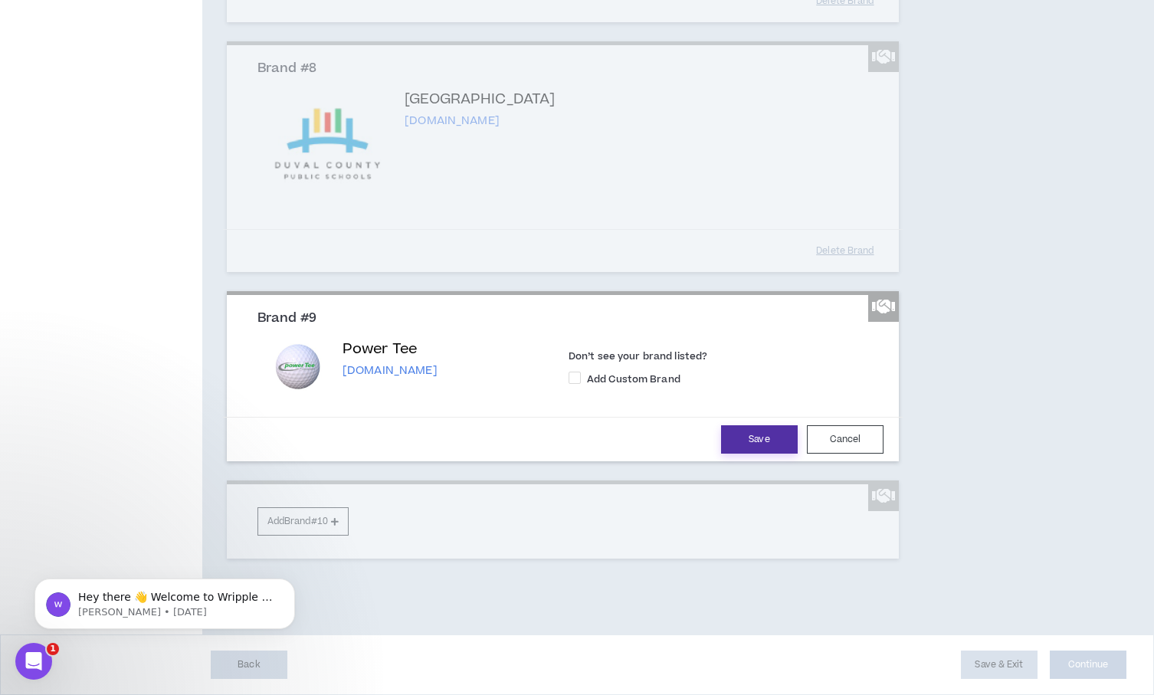
click at [738, 442] on button "Save" at bounding box center [759, 439] width 77 height 28
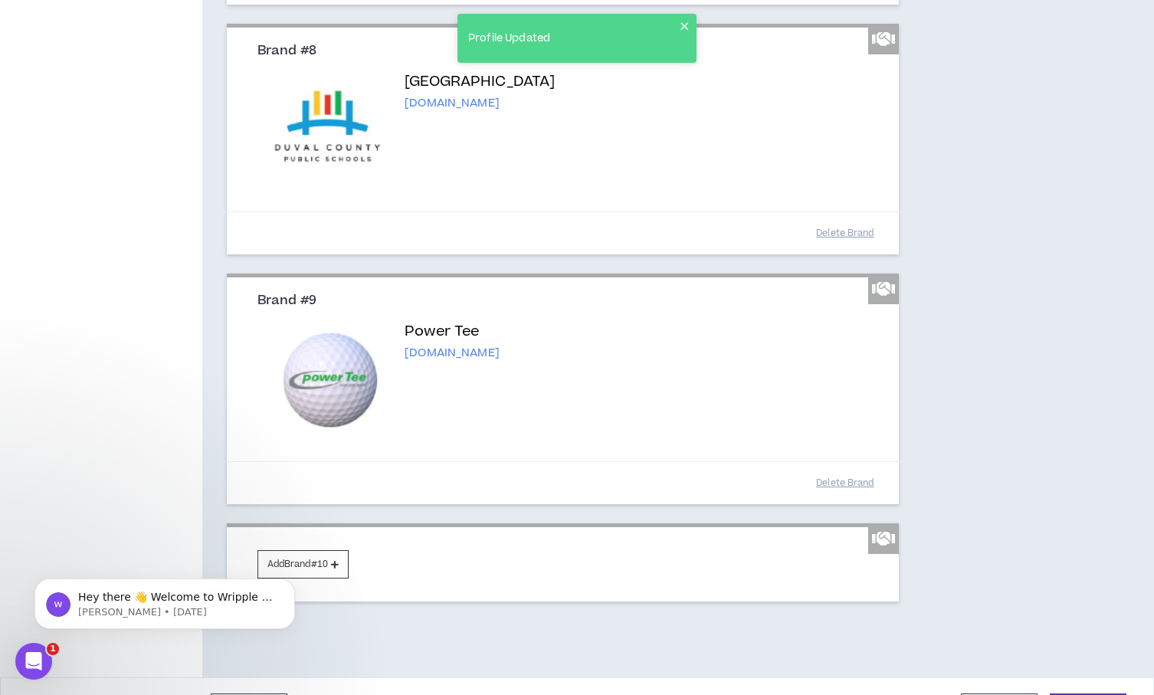
scroll to position [1674, 0]
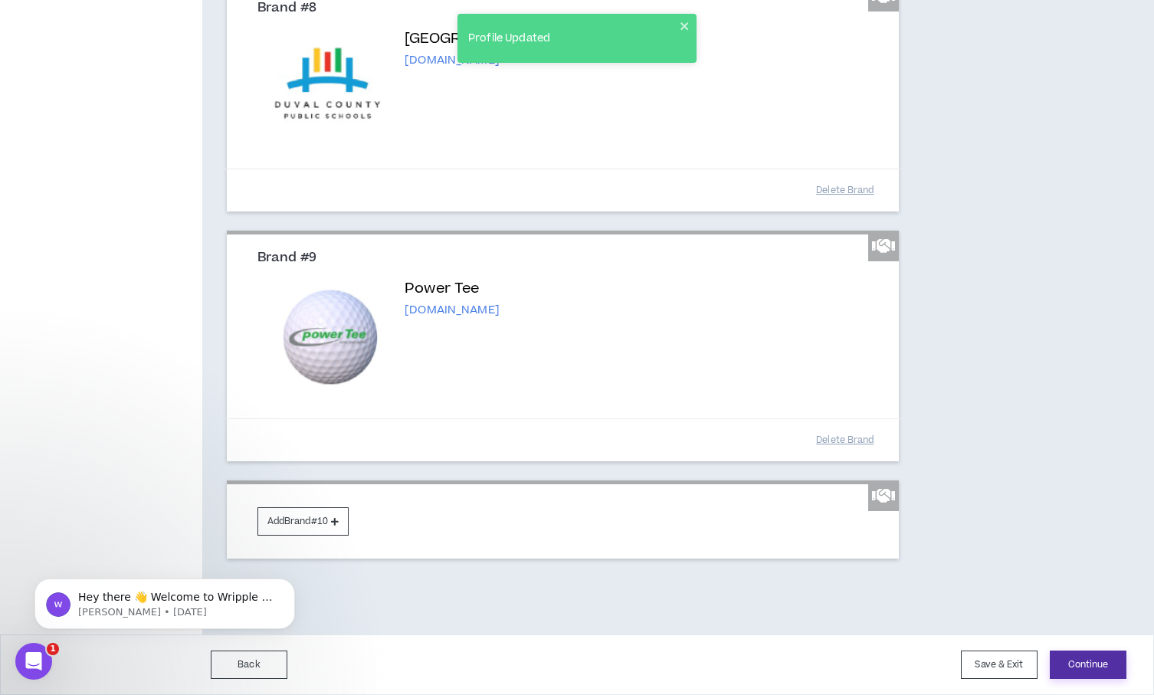
click at [1089, 662] on button "Continue" at bounding box center [1088, 665] width 77 height 28
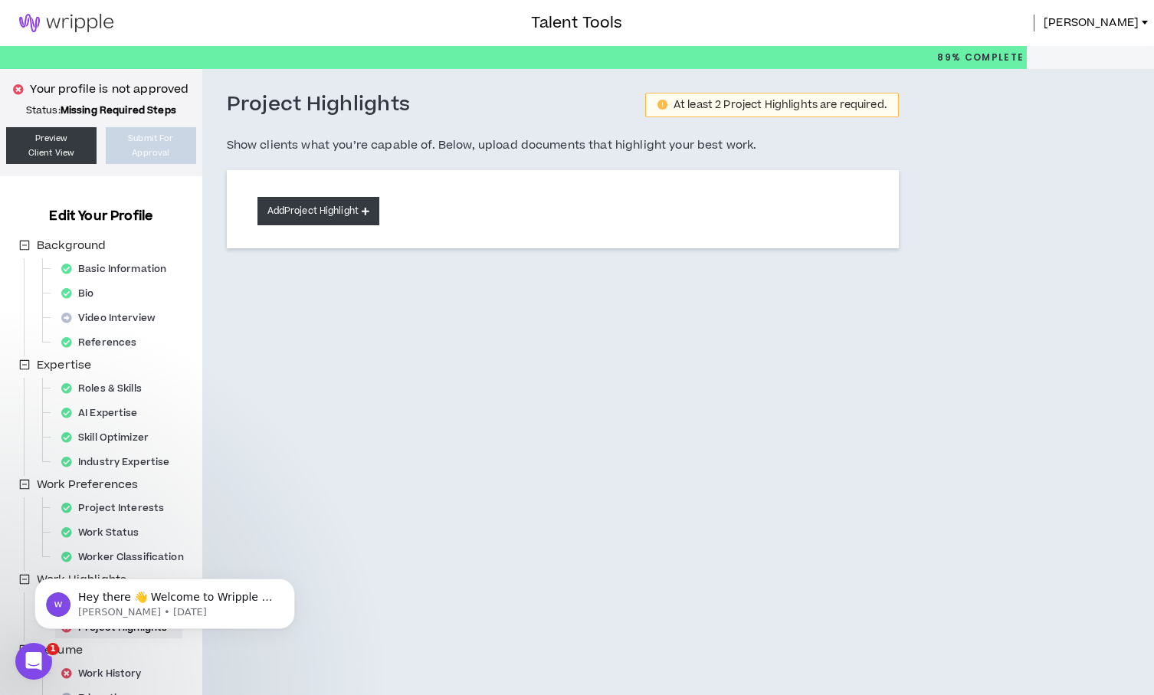
click at [353, 207] on button "Add Project Highlight" at bounding box center [319, 211] width 122 height 28
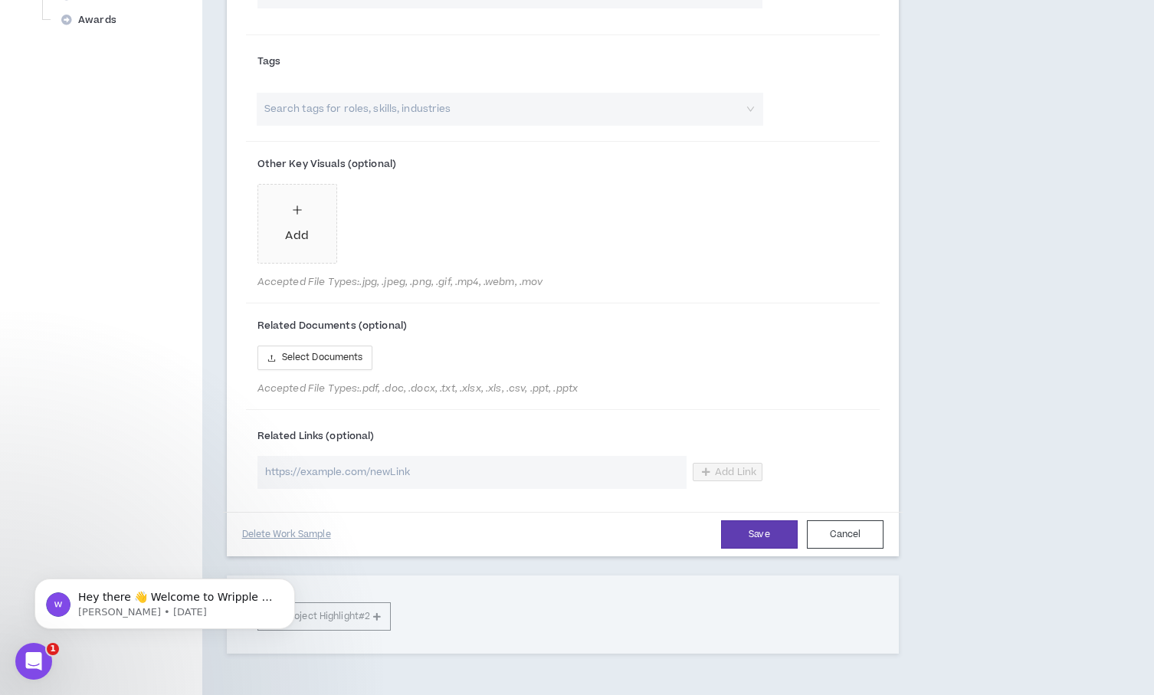
scroll to position [804, 0]
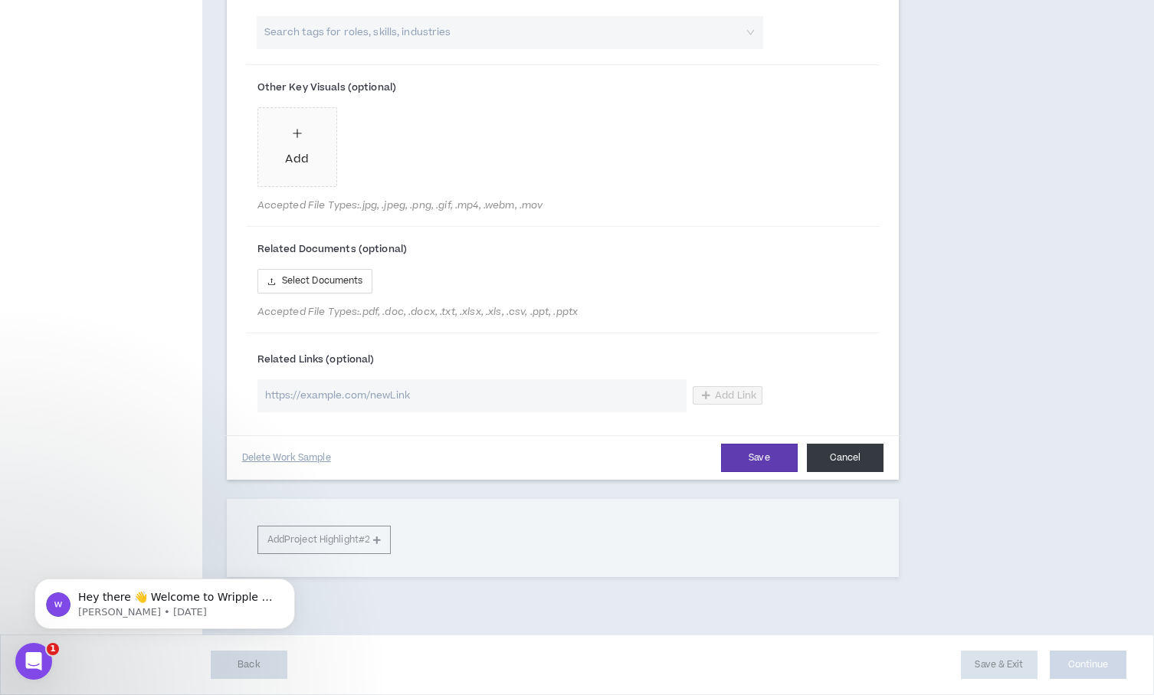
click at [836, 464] on button "Cancel" at bounding box center [845, 458] width 77 height 28
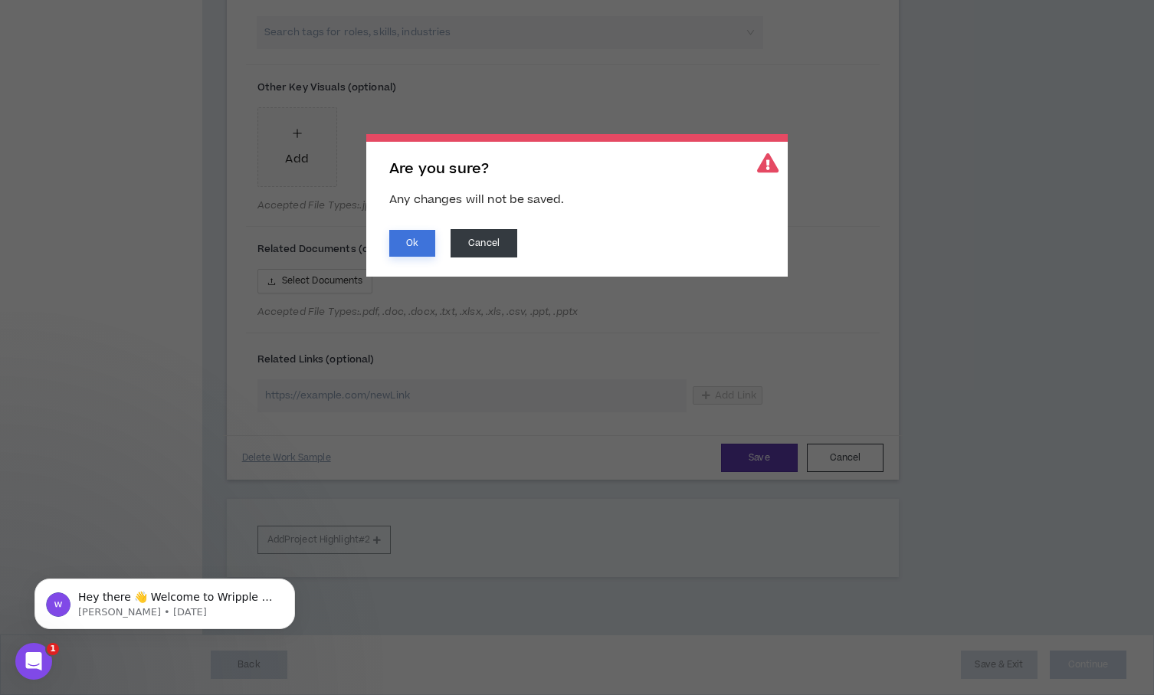
click at [416, 244] on button "Ok" at bounding box center [412, 243] width 46 height 27
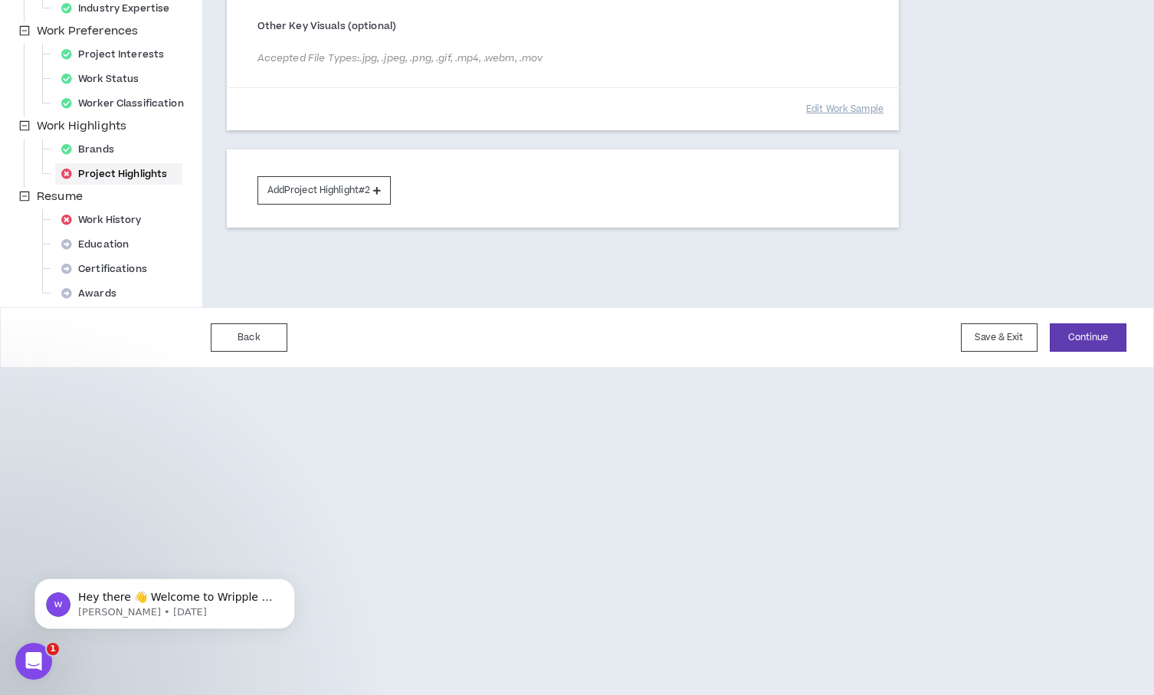
scroll to position [460, 0]
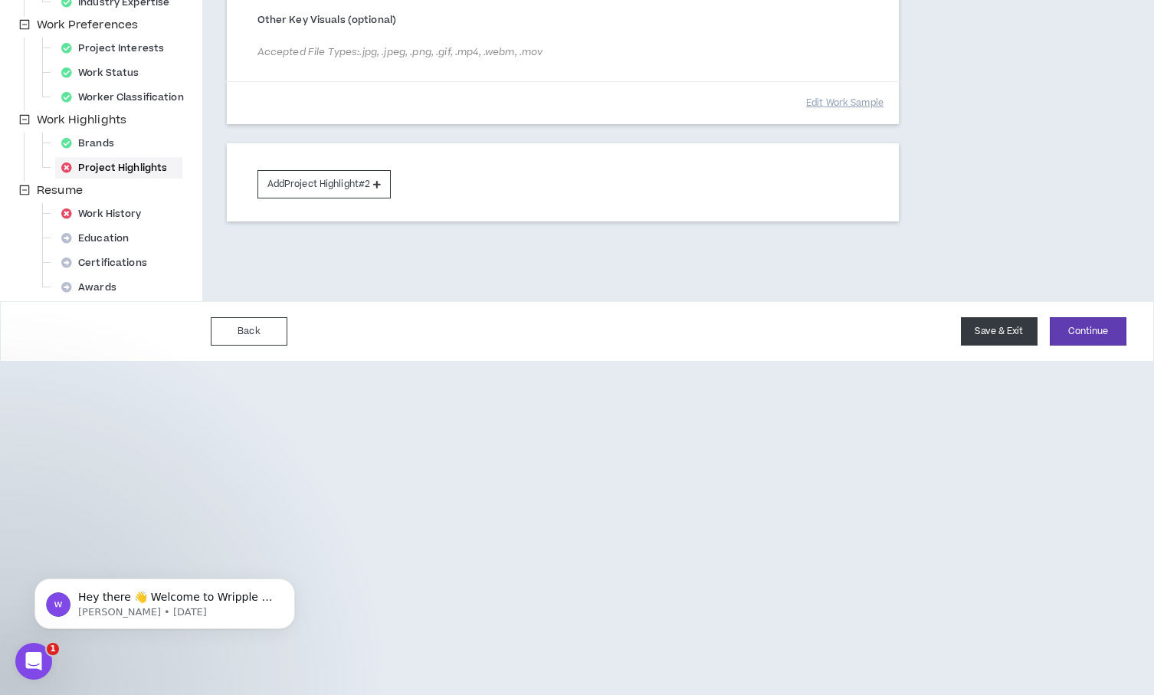
click at [1006, 337] on button "Save & Exit" at bounding box center [999, 331] width 77 height 28
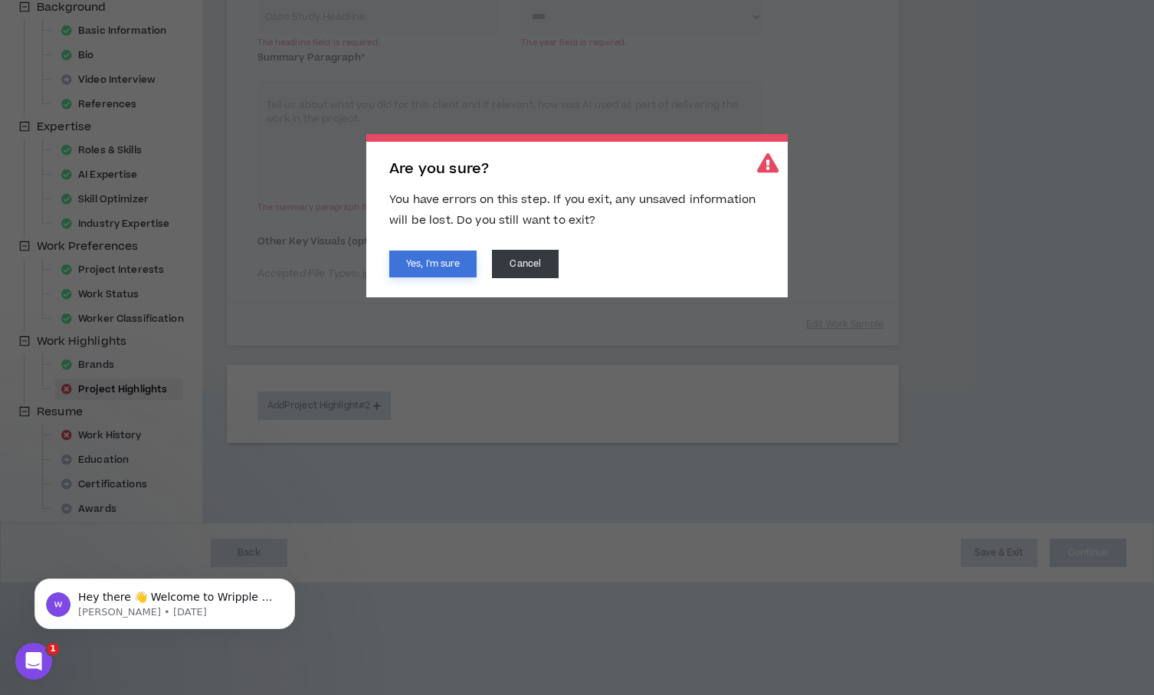
scroll to position [222, 0]
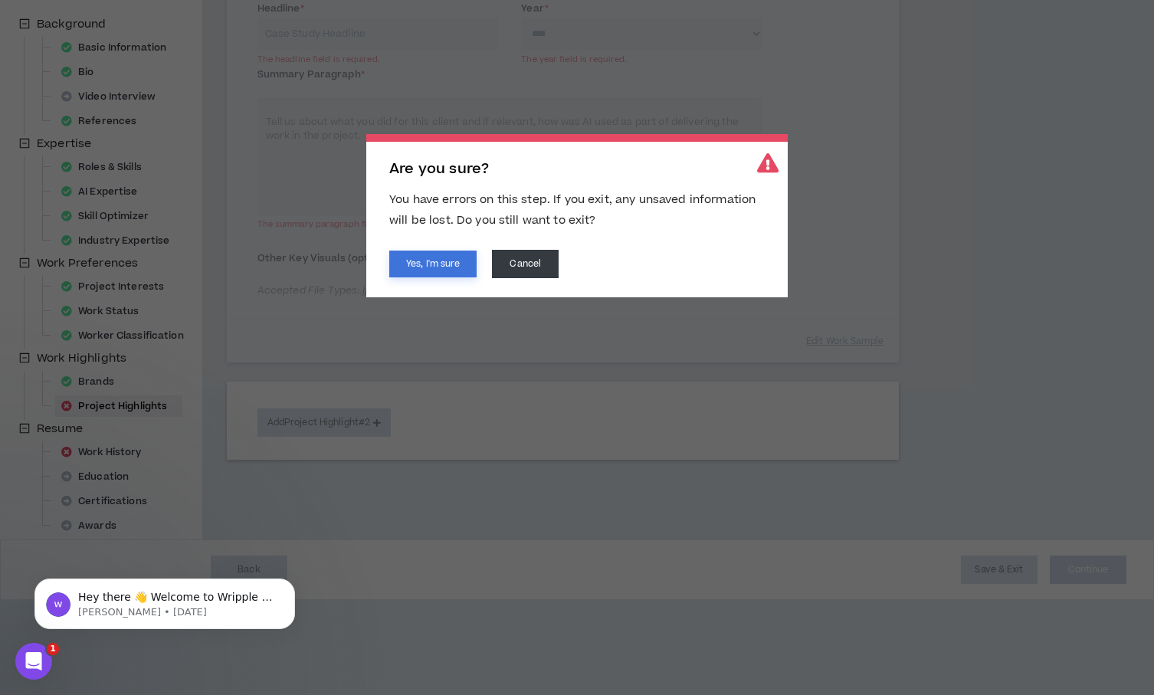
click at [439, 264] on button "Yes, I'm sure" at bounding box center [432, 264] width 87 height 27
